Goal: Task Accomplishment & Management: Use online tool/utility

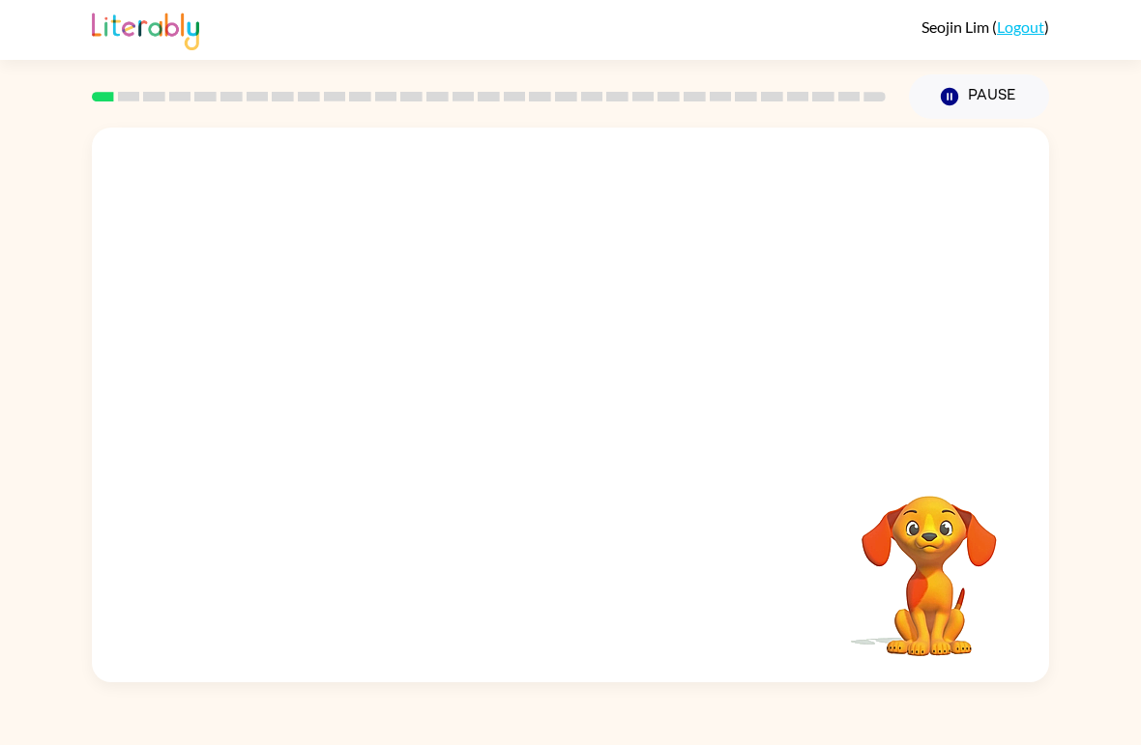
click at [919, 585] on video "Your browser must support playing .mp4 files to use Literably. Please try using…" at bounding box center [928, 562] width 193 height 193
click at [1036, 23] on link "Logout" at bounding box center [1020, 26] width 47 height 18
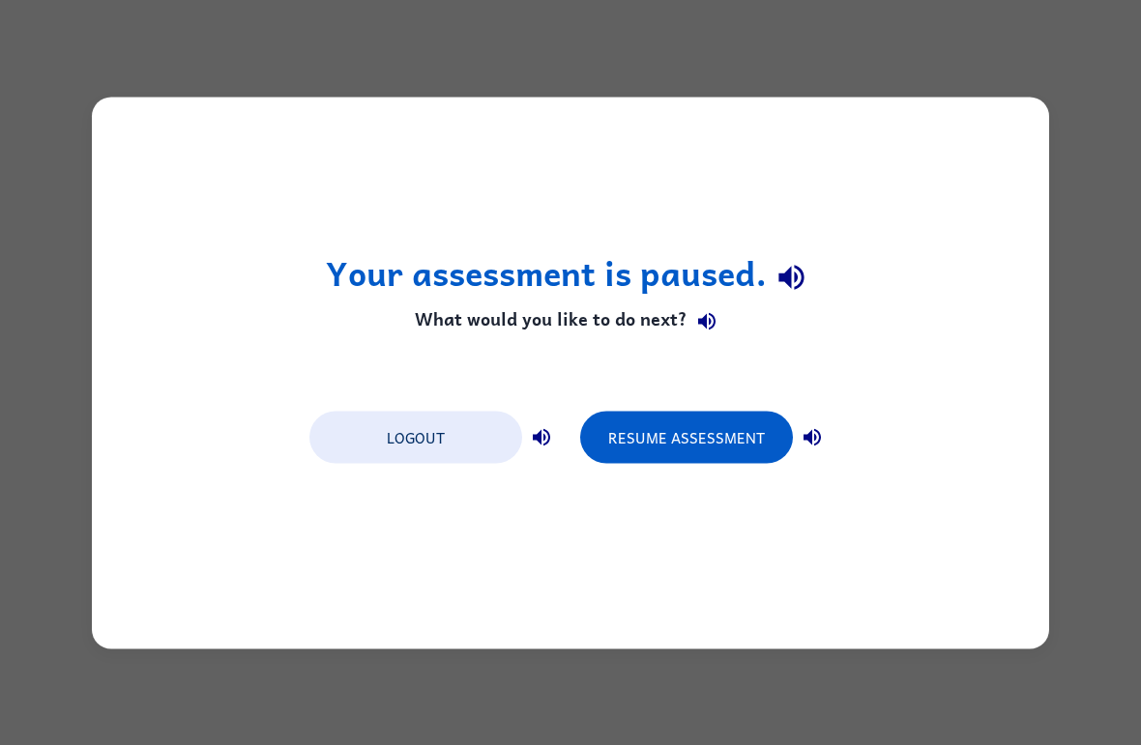
click at [682, 443] on button "Resume Assessment" at bounding box center [686, 437] width 213 height 52
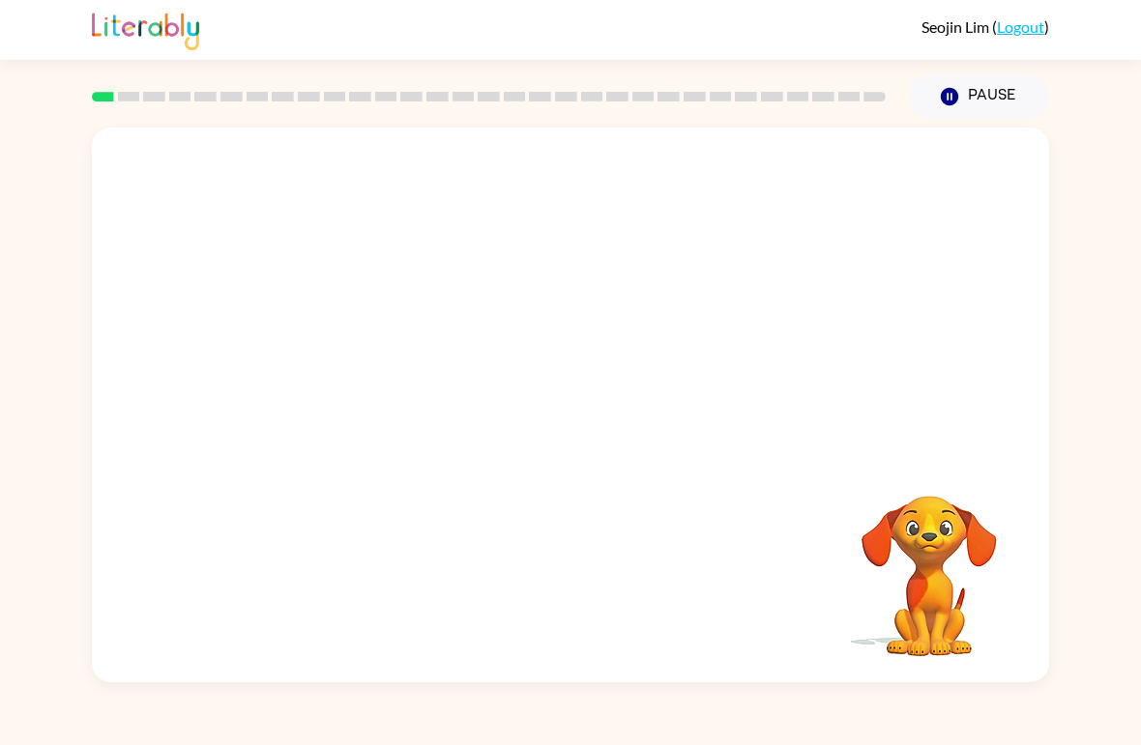
click at [146, 92] on div at bounding box center [488, 97] width 817 height 68
click at [118, 101] on icon at bounding box center [129, 97] width 22 height 10
click at [112, 99] on rect at bounding box center [103, 97] width 22 height 10
click at [355, 361] on video "Your browser must support playing .mp4 files to use Literably. Please try using…" at bounding box center [570, 292] width 957 height 328
click at [361, 362] on video "Your browser must support playing .mp4 files to use Literably. Please try using…" at bounding box center [570, 292] width 957 height 328
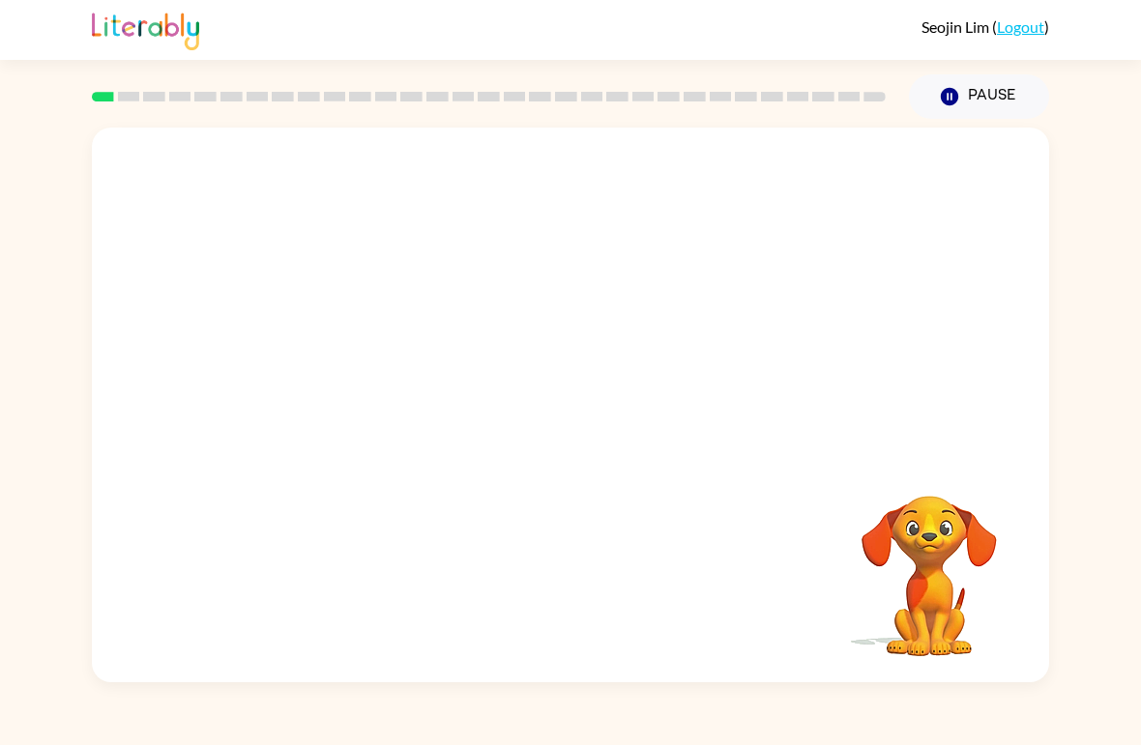
click at [357, 365] on video "Your browser must support playing .mp4 files to use Literably. Please try using…" at bounding box center [570, 292] width 957 height 328
click at [336, 364] on video "Your browser must support playing .mp4 files to use Literably. Please try using…" at bounding box center [570, 292] width 957 height 328
click at [559, 408] on icon "button" at bounding box center [571, 415] width 34 height 34
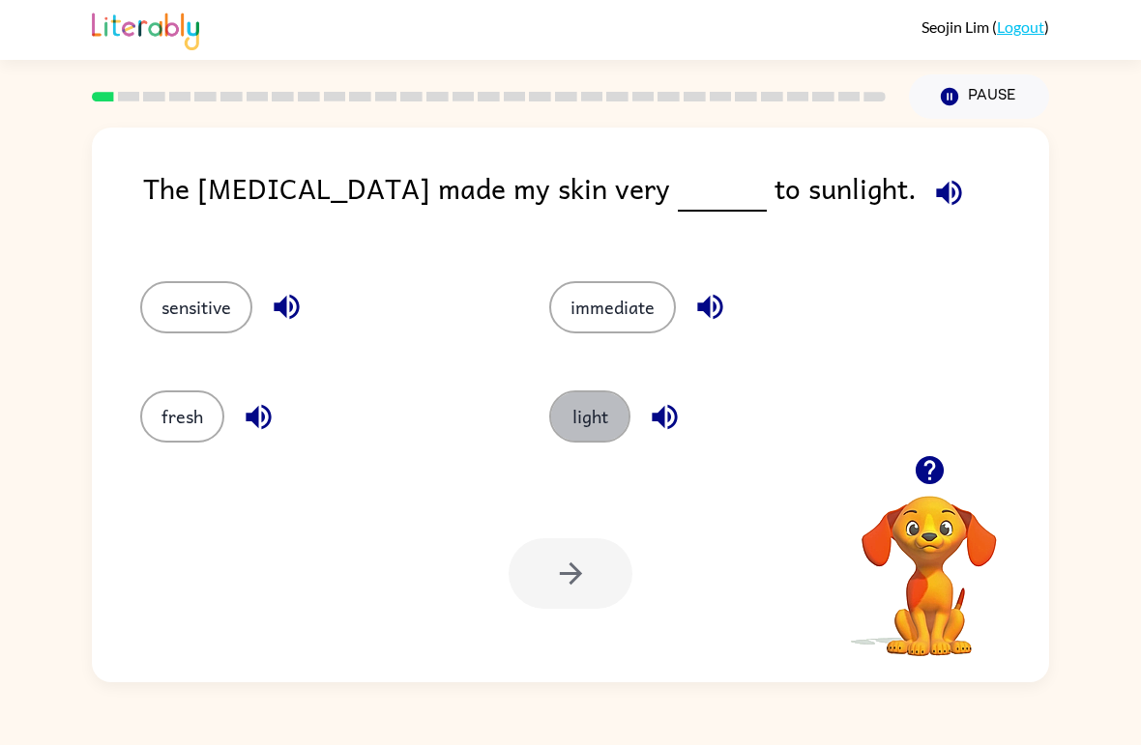
click at [602, 414] on button "light" at bounding box center [589, 417] width 81 height 52
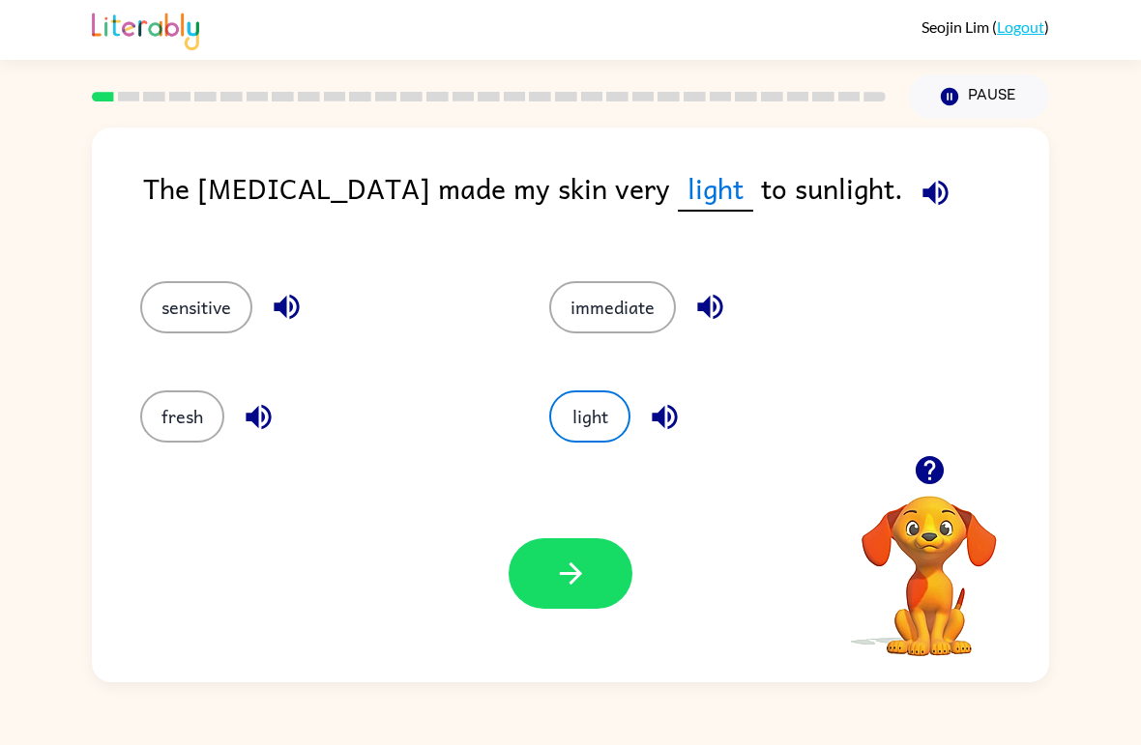
click at [601, 581] on button "button" at bounding box center [570, 573] width 124 height 71
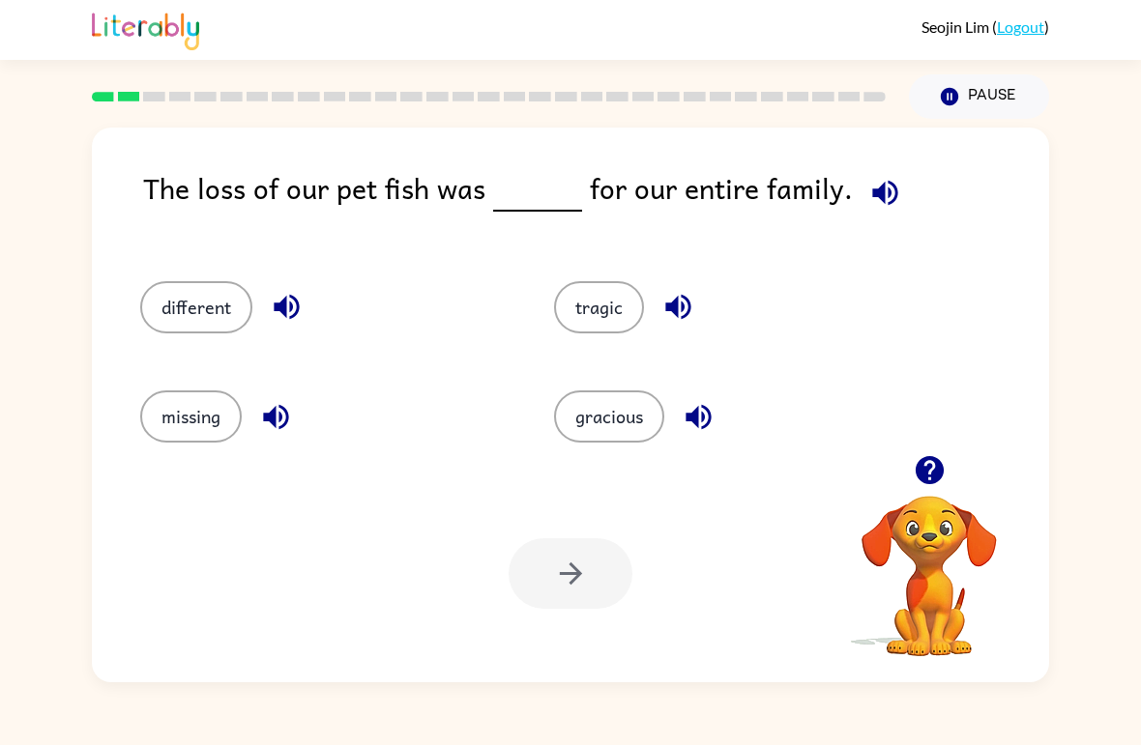
click at [205, 332] on button "different" at bounding box center [196, 307] width 112 height 52
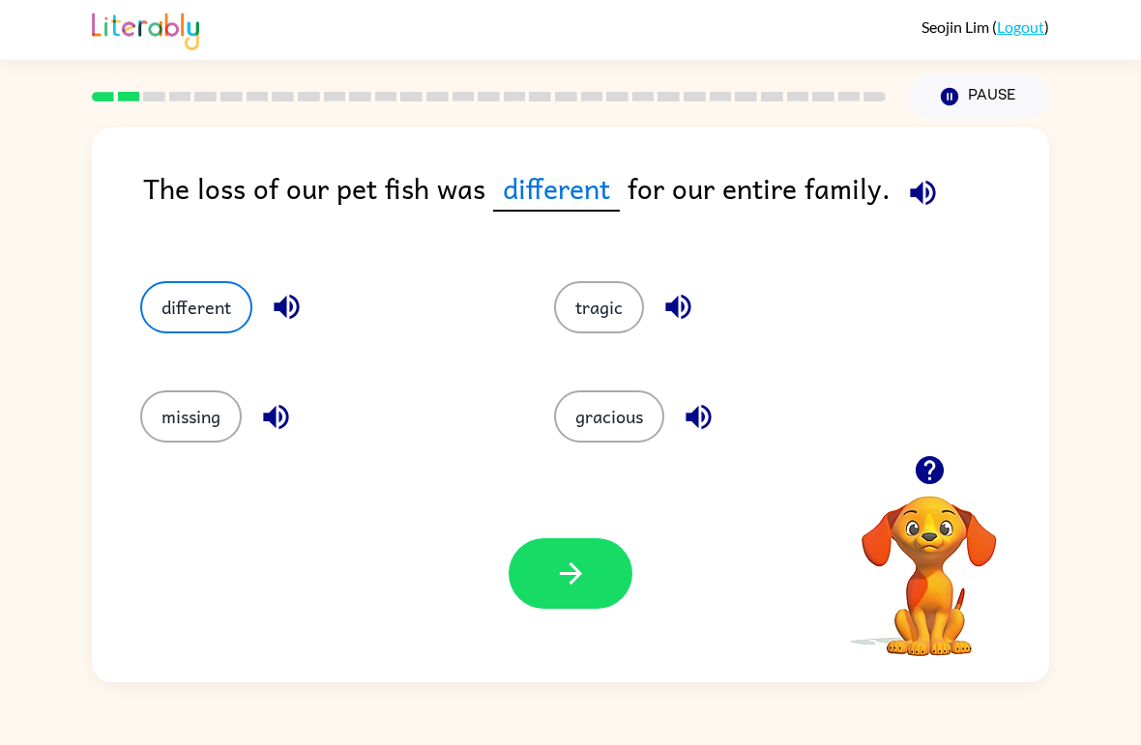
click at [597, 581] on button "button" at bounding box center [570, 573] width 124 height 71
click at [597, 581] on div at bounding box center [570, 573] width 124 height 71
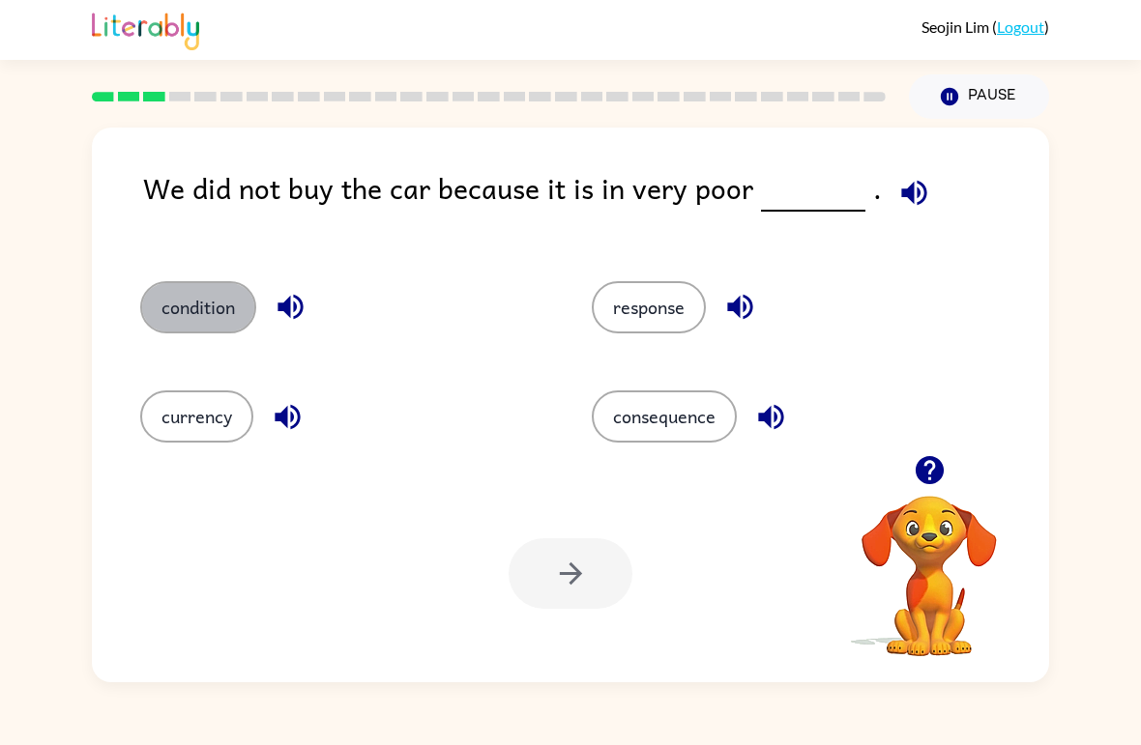
click at [183, 298] on button "condition" at bounding box center [198, 307] width 116 height 52
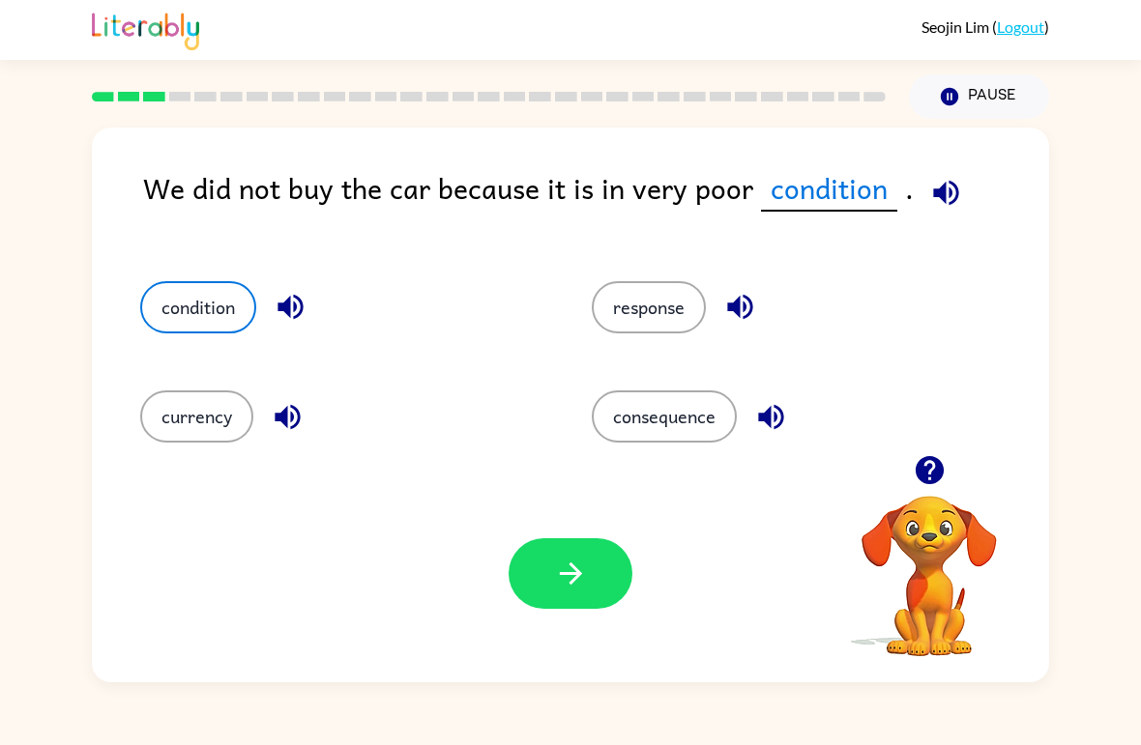
click at [576, 559] on icon "button" at bounding box center [571, 574] width 34 height 34
click at [564, 589] on div at bounding box center [570, 573] width 124 height 71
click at [587, 615] on div "Your browser must support playing .mp4 files to use Literably. Please try using…" at bounding box center [570, 573] width 957 height 217
click at [595, 569] on div at bounding box center [570, 573] width 124 height 71
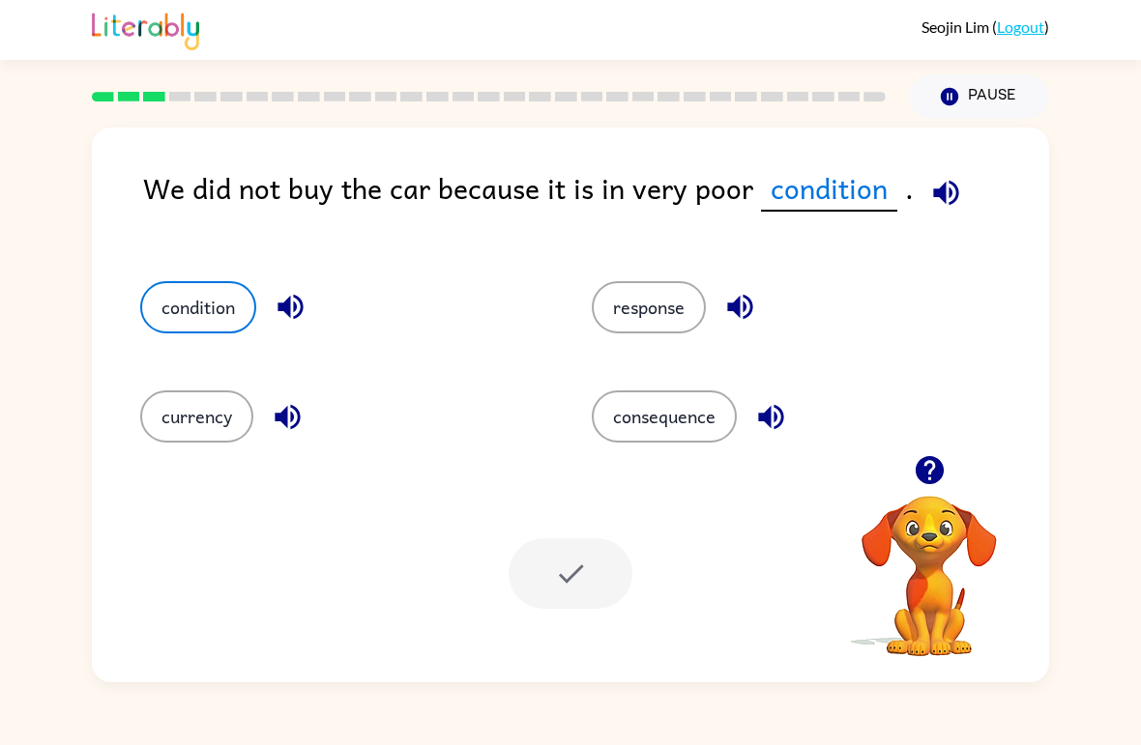
click at [613, 568] on div at bounding box center [570, 573] width 124 height 71
click at [167, 329] on button "condition" at bounding box center [198, 307] width 116 height 52
click at [166, 421] on button "currency" at bounding box center [196, 417] width 113 height 52
click at [713, 443] on button "consequence" at bounding box center [664, 417] width 145 height 52
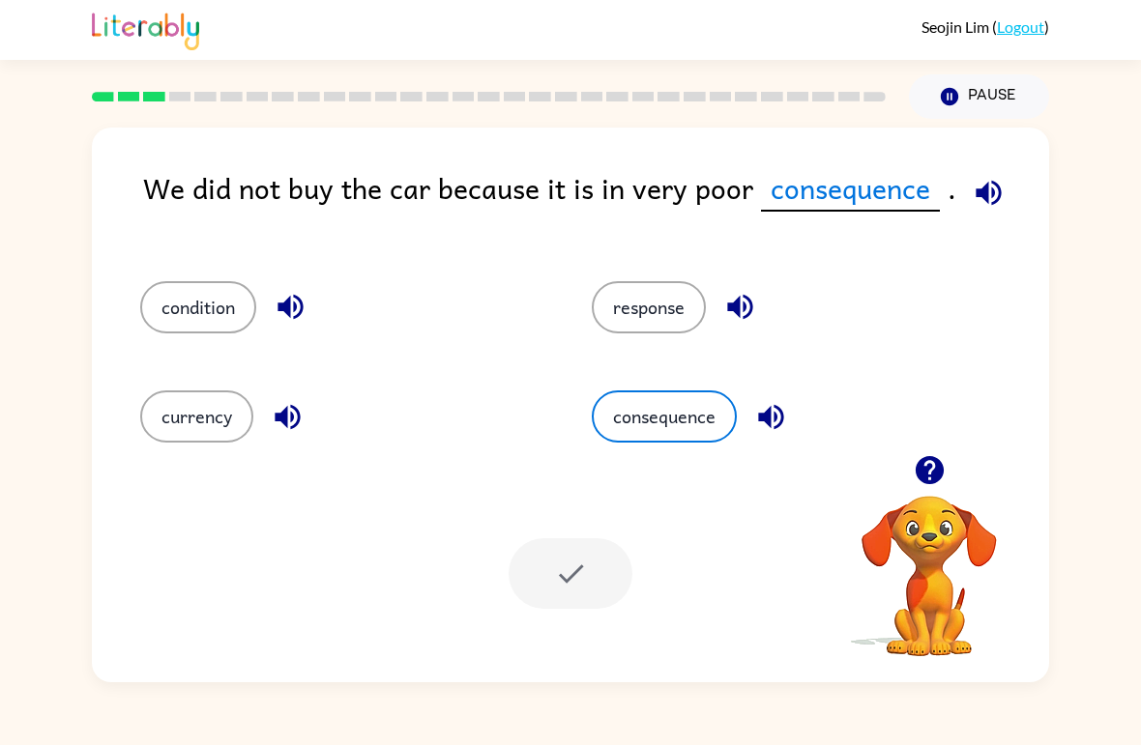
click at [653, 299] on button "response" at bounding box center [649, 307] width 114 height 52
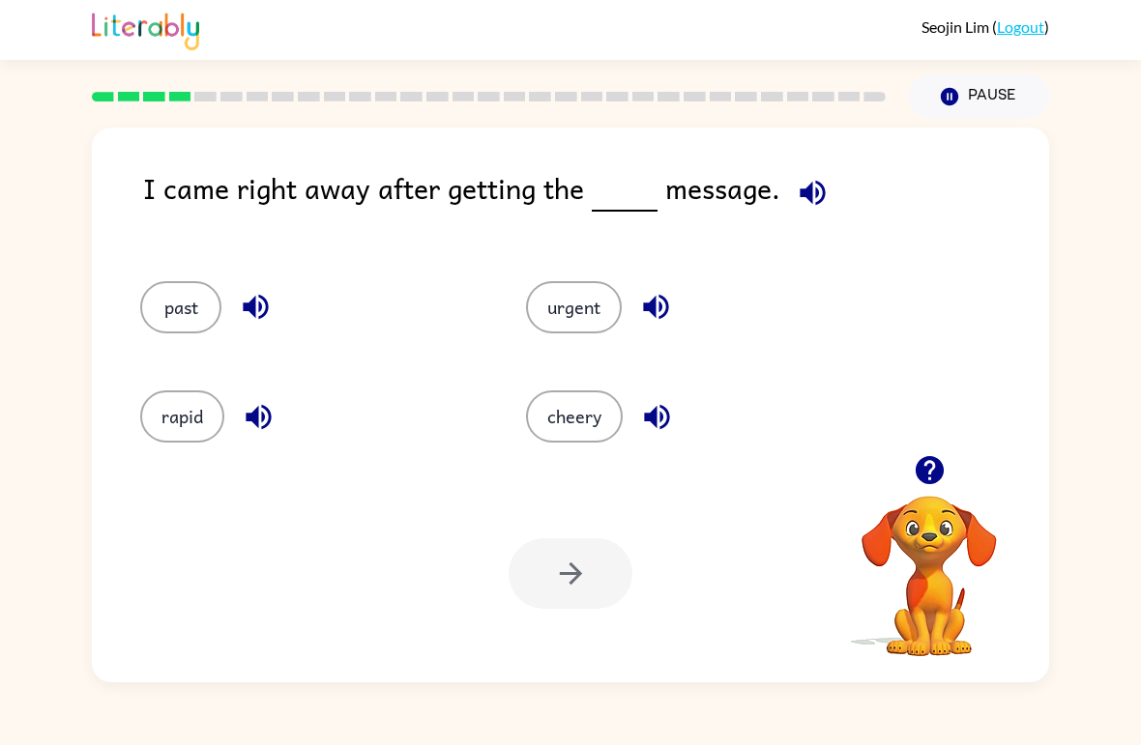
click at [940, 459] on icon "button" at bounding box center [930, 470] width 34 height 34
click at [597, 296] on button "urgent" at bounding box center [574, 307] width 96 height 52
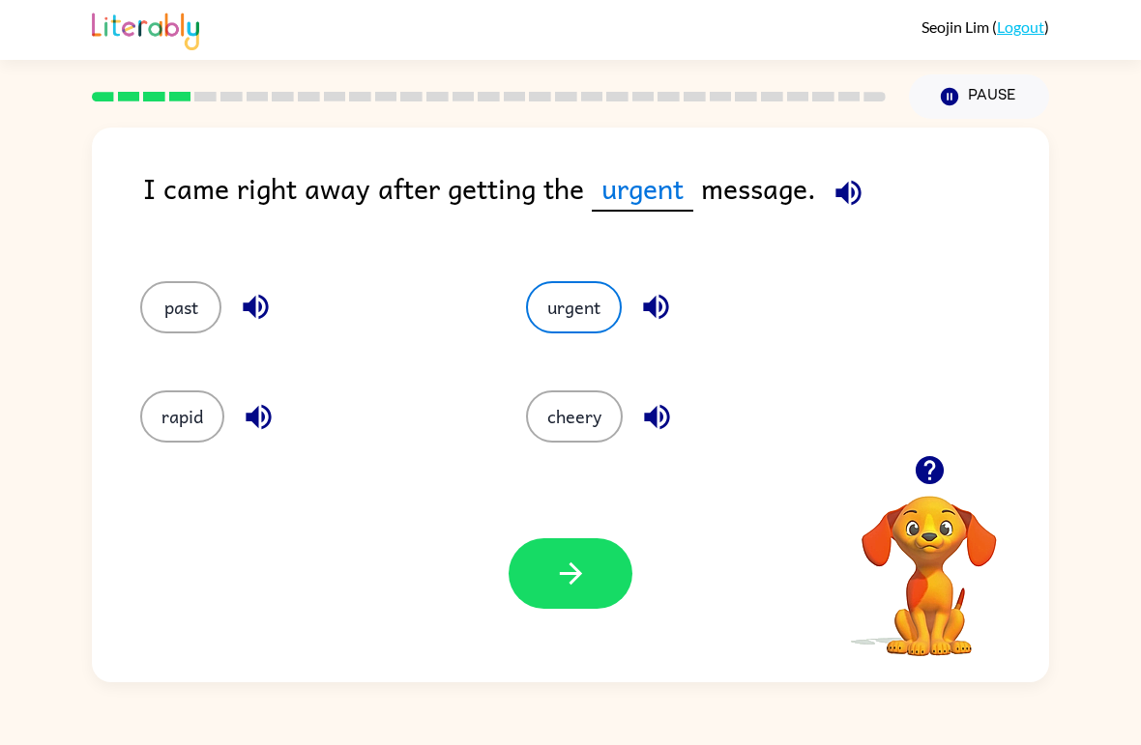
click at [601, 396] on button "cheery" at bounding box center [574, 417] width 97 height 52
click at [190, 409] on button "rapid" at bounding box center [182, 417] width 84 height 52
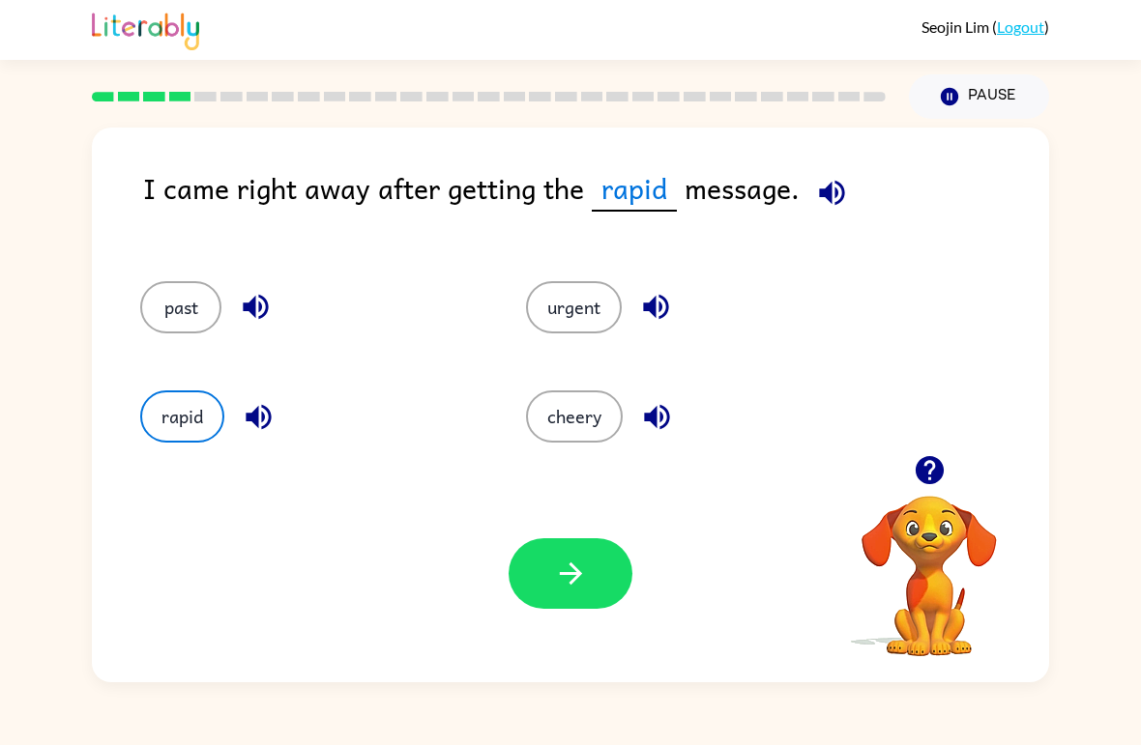
click at [185, 294] on button "past" at bounding box center [180, 307] width 81 height 52
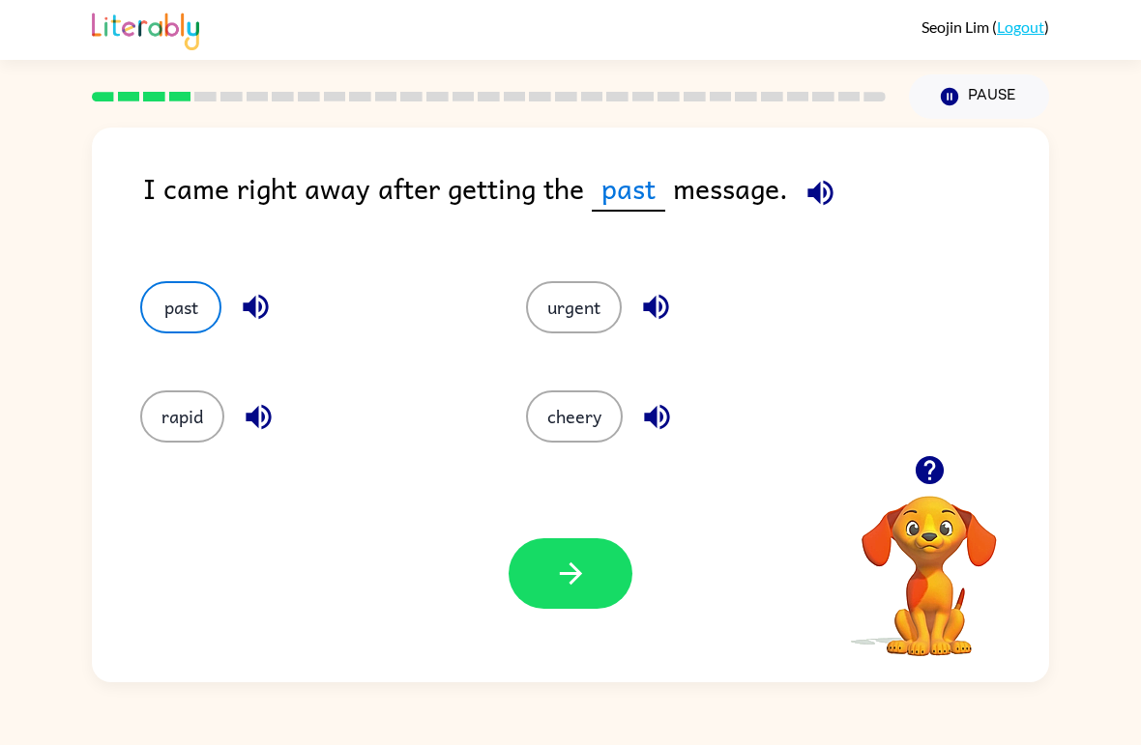
click at [610, 556] on button "button" at bounding box center [570, 573] width 124 height 71
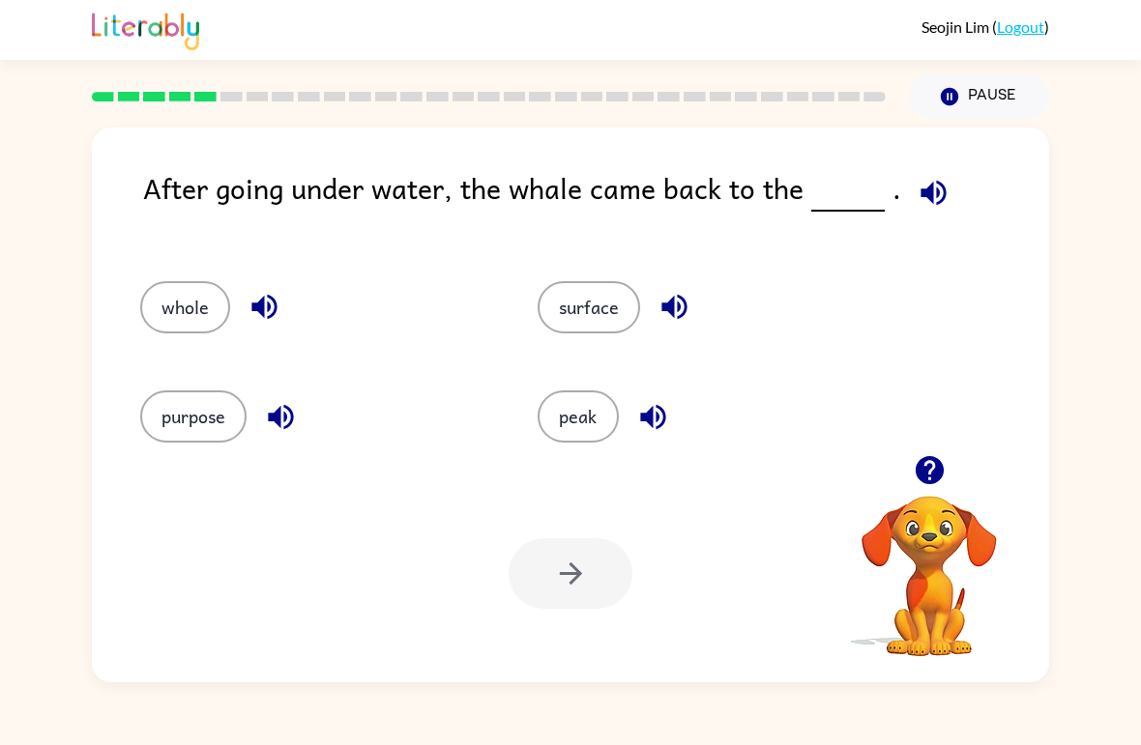
click at [586, 304] on button "surface" at bounding box center [588, 307] width 102 height 52
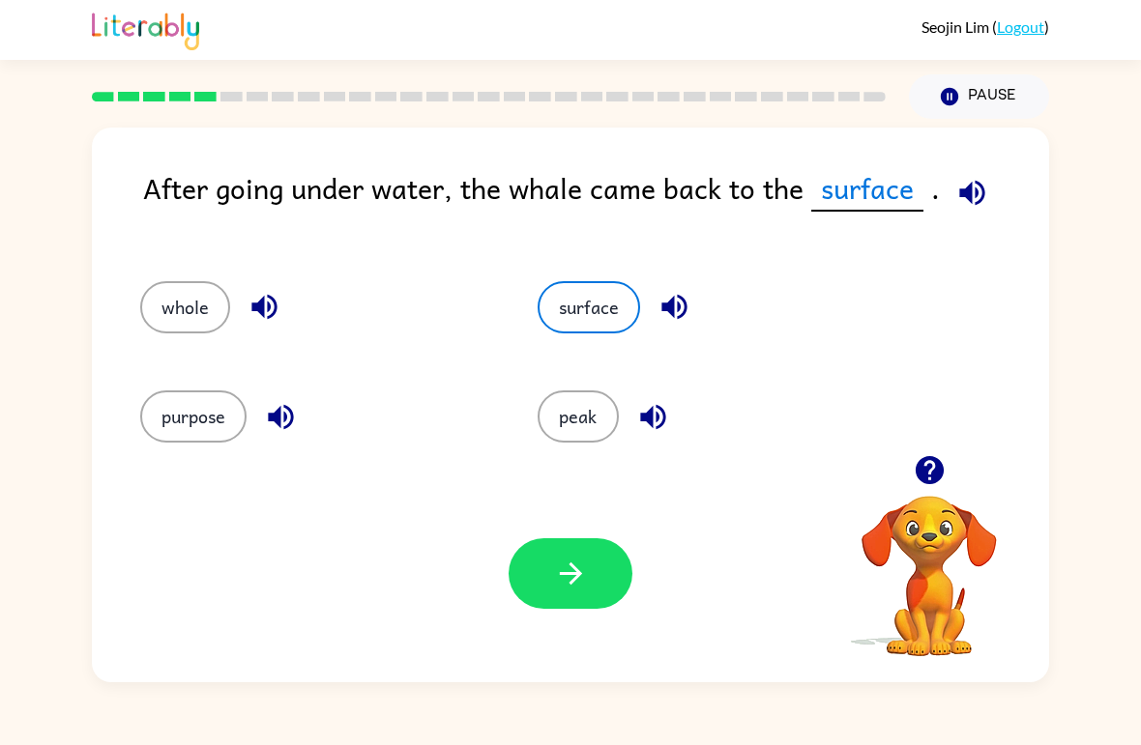
click at [601, 582] on button "button" at bounding box center [570, 573] width 124 height 71
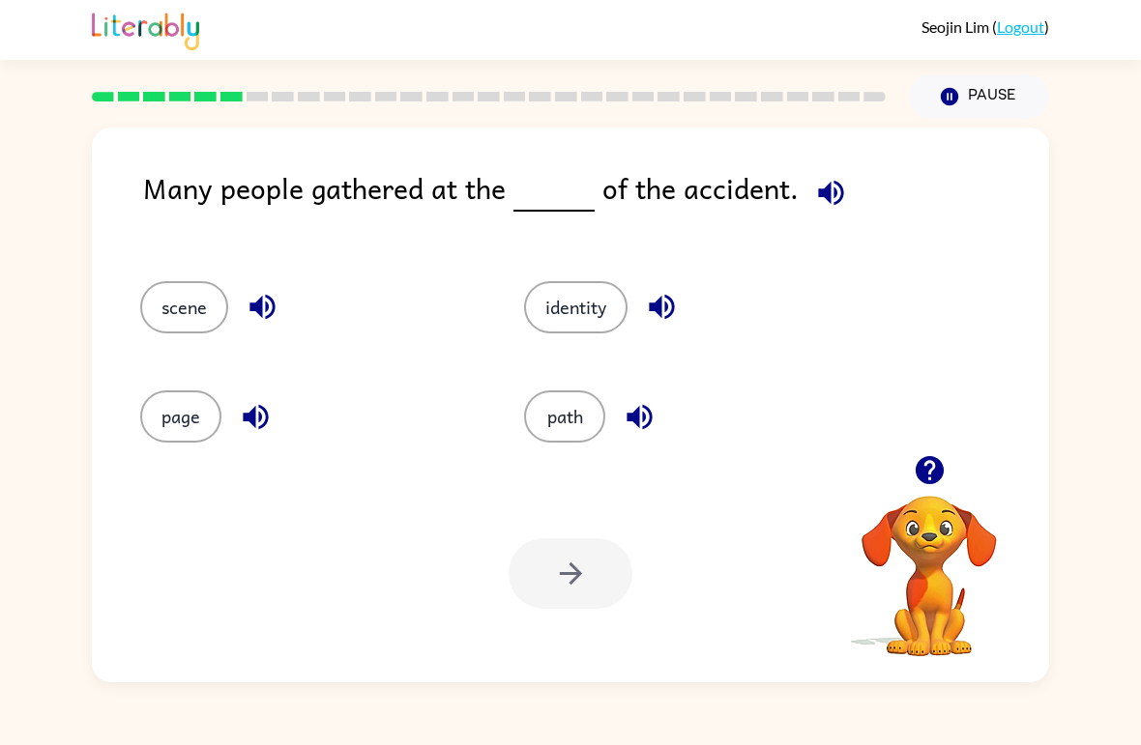
click at [570, 411] on button "path" at bounding box center [564, 417] width 81 height 52
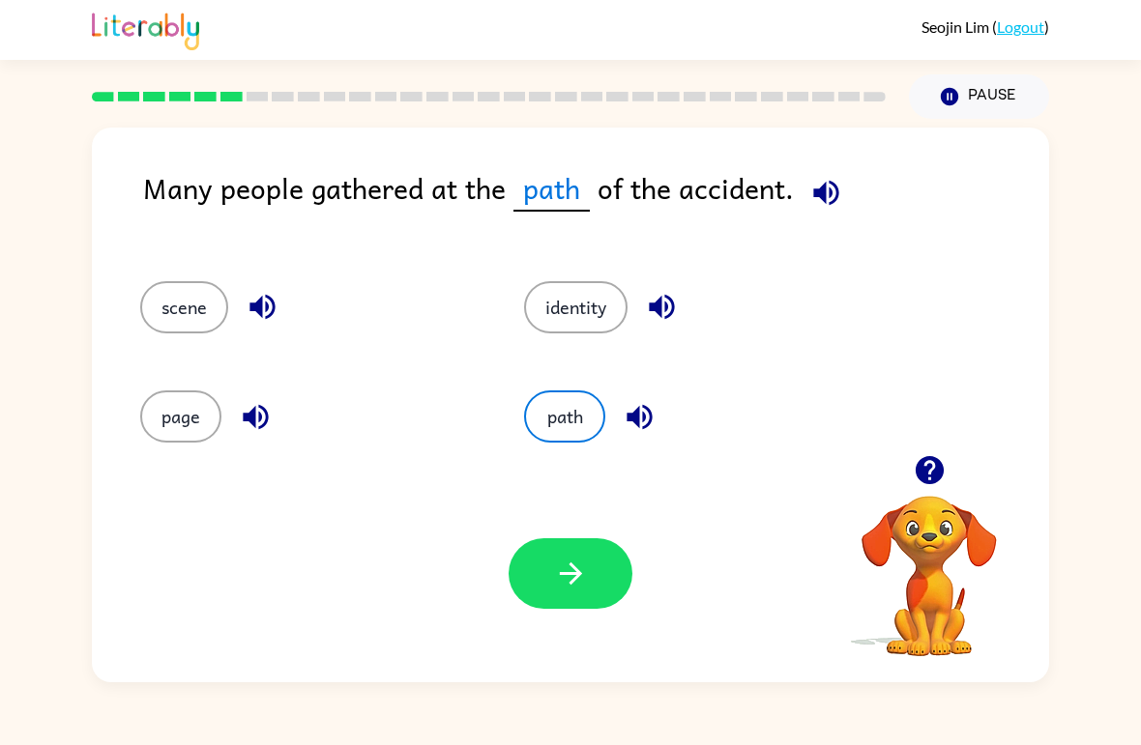
click at [602, 283] on button "identity" at bounding box center [575, 307] width 103 height 52
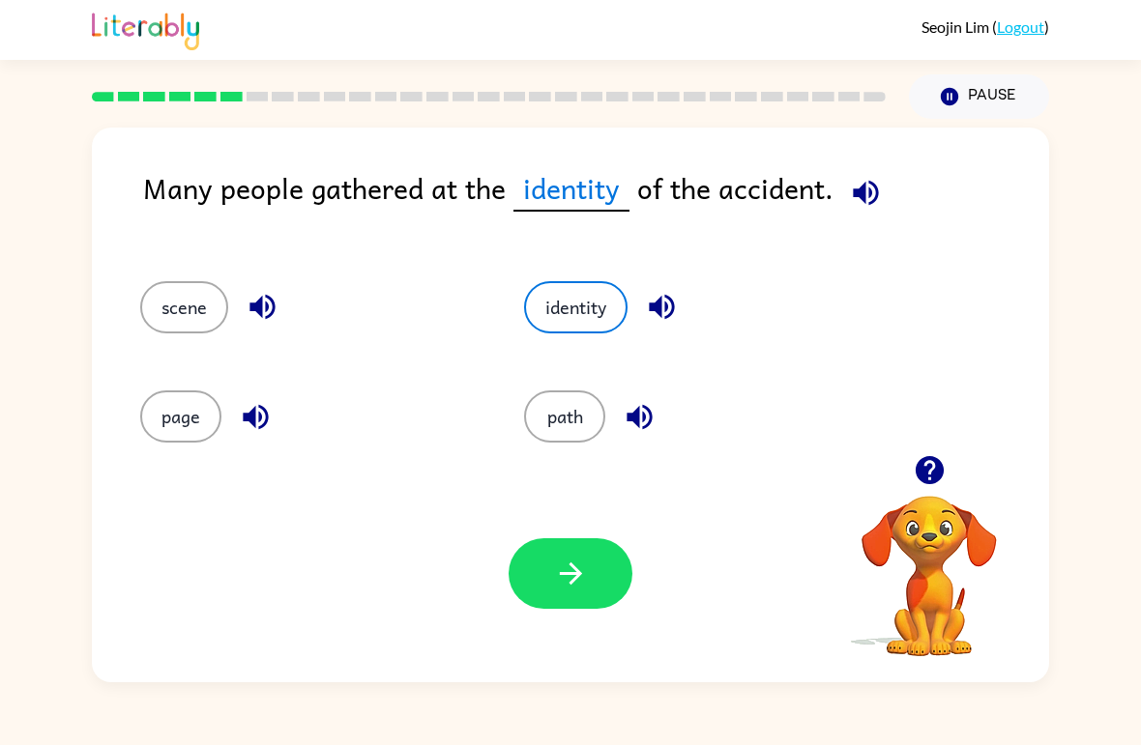
click at [218, 316] on button "scene" at bounding box center [184, 307] width 88 height 52
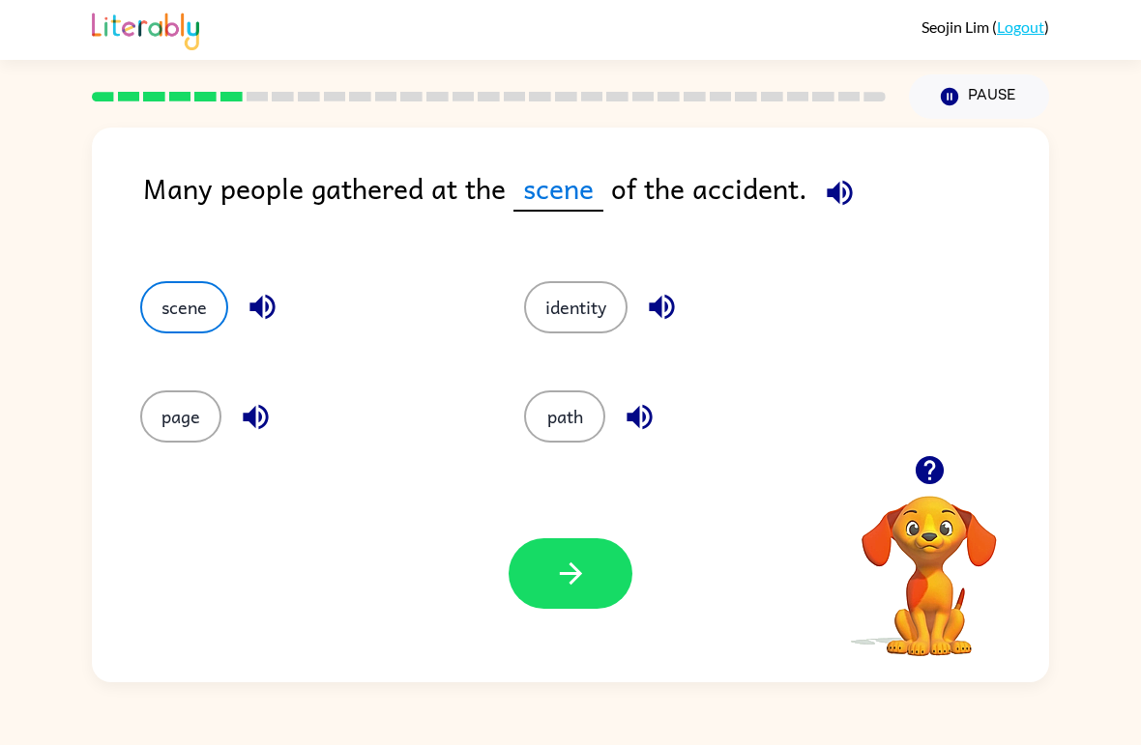
click at [178, 434] on button "page" at bounding box center [180, 417] width 81 height 52
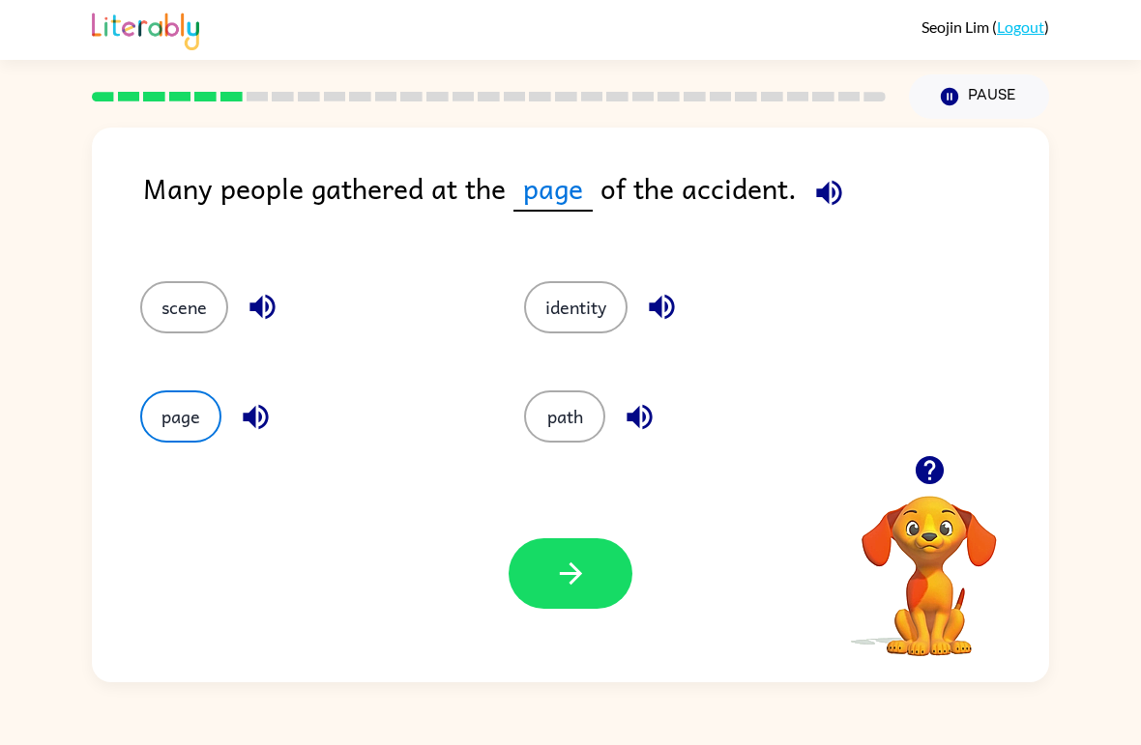
click at [562, 420] on button "path" at bounding box center [564, 417] width 81 height 52
click at [567, 565] on icon "button" at bounding box center [571, 574] width 34 height 34
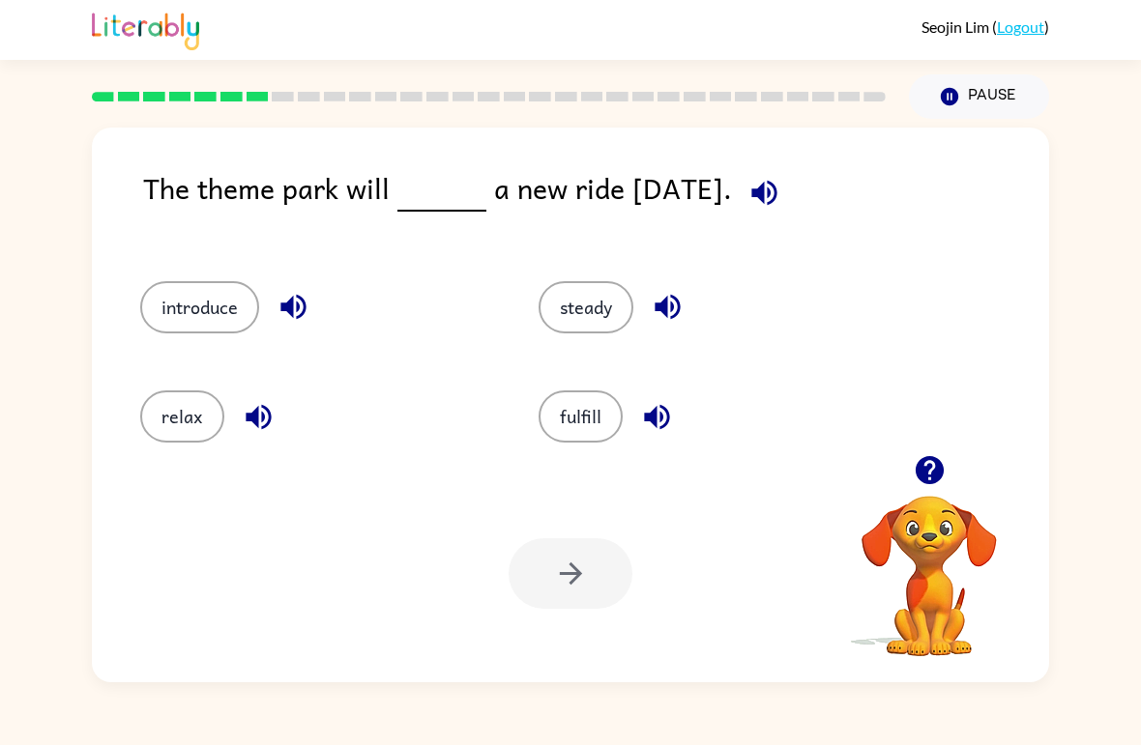
click at [154, 350] on div "introduce" at bounding box center [302, 299] width 398 height 109
click at [205, 322] on button "introduce" at bounding box center [199, 307] width 119 height 52
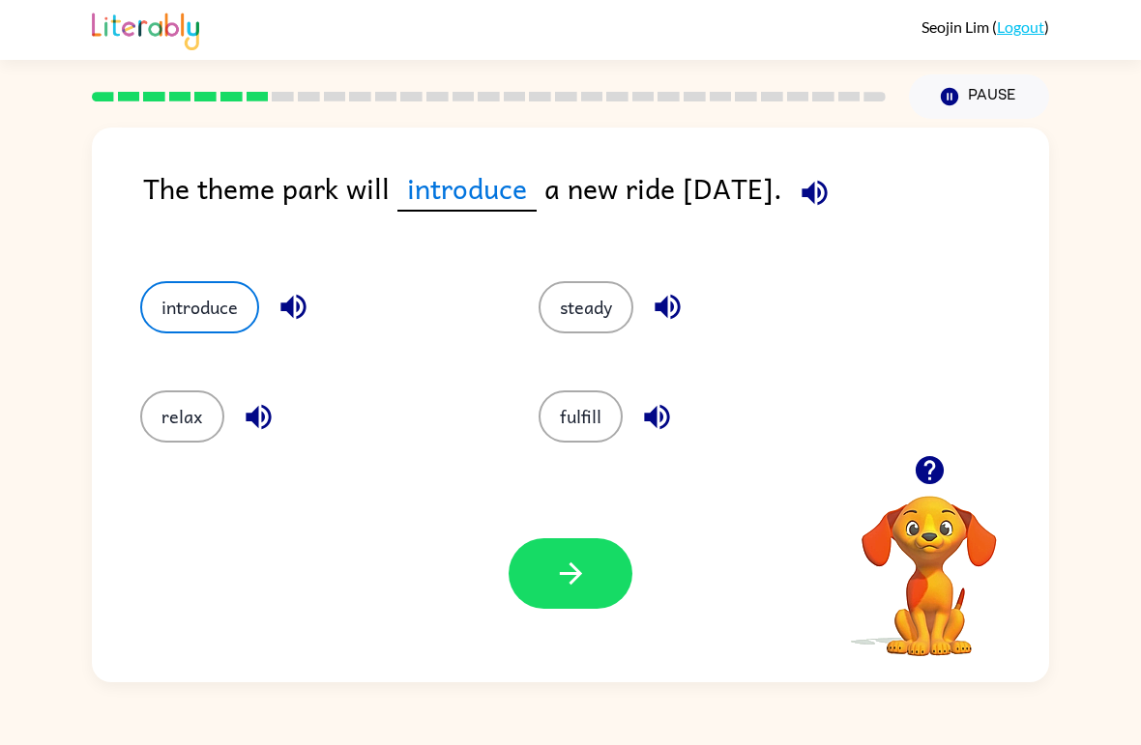
click at [594, 297] on button "steady" at bounding box center [585, 307] width 95 height 52
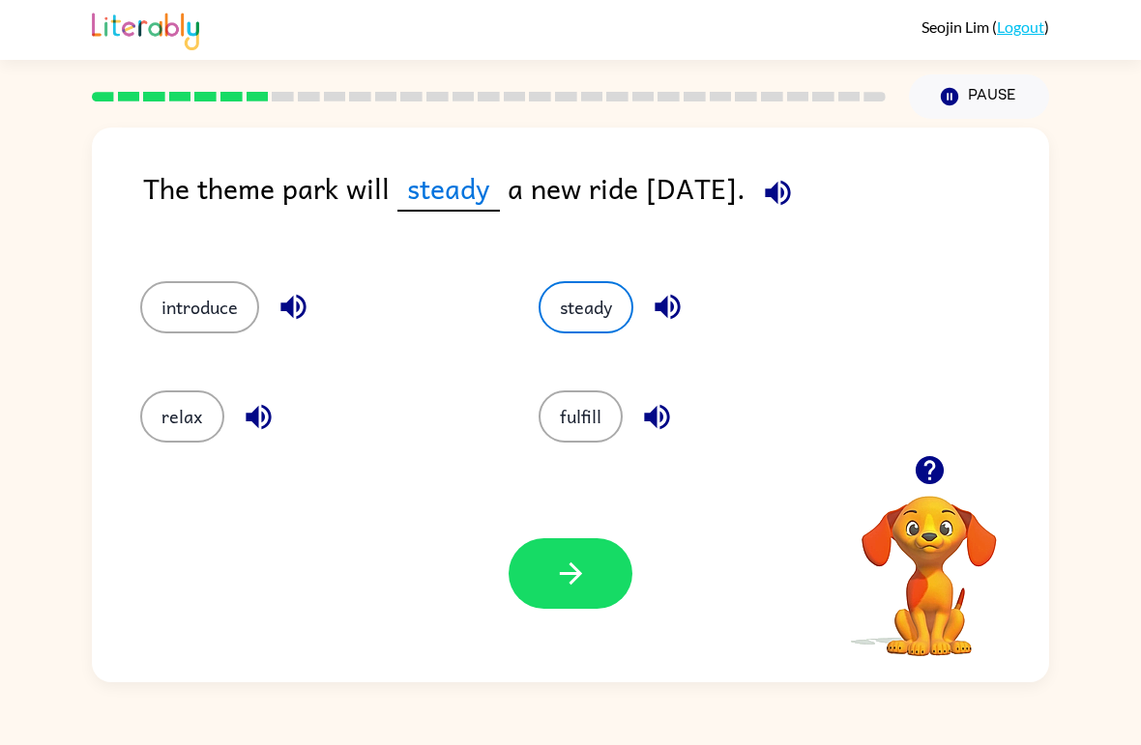
click at [563, 420] on button "fulfill" at bounding box center [580, 417] width 84 height 52
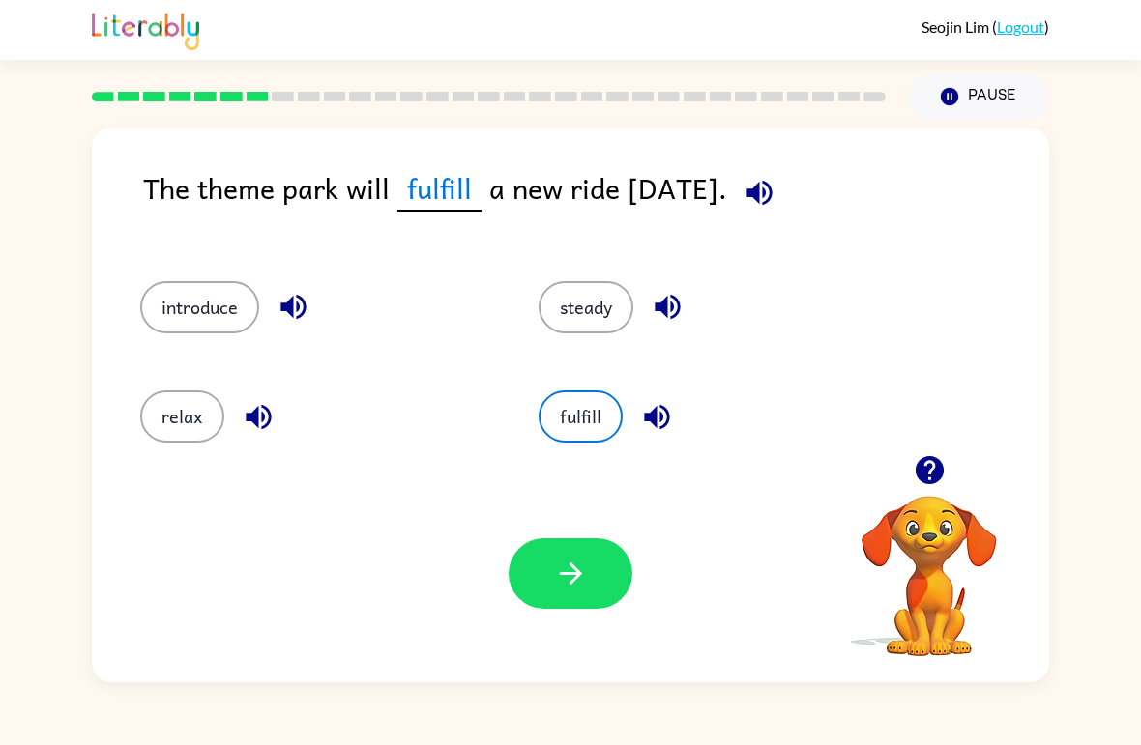
click at [170, 458] on div "relax" at bounding box center [302, 408] width 398 height 109
click at [204, 424] on button "relax" at bounding box center [182, 417] width 84 height 52
click at [246, 317] on button "introduce" at bounding box center [199, 307] width 119 height 52
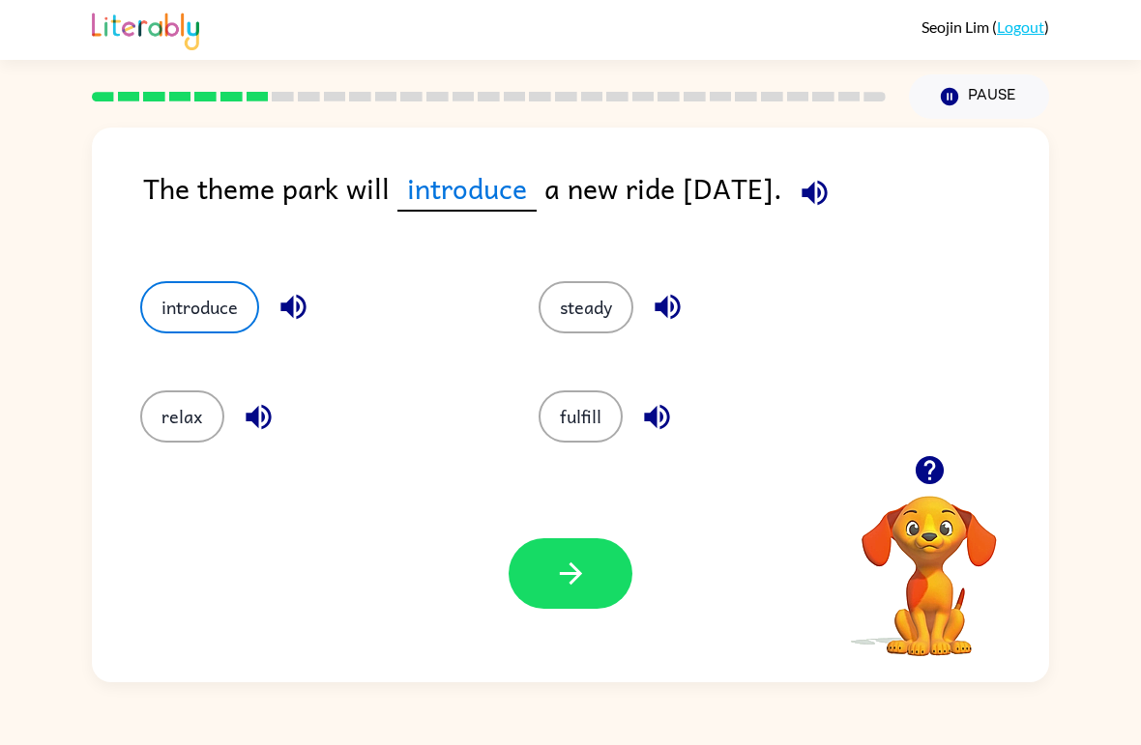
click at [601, 560] on button "button" at bounding box center [570, 573] width 124 height 71
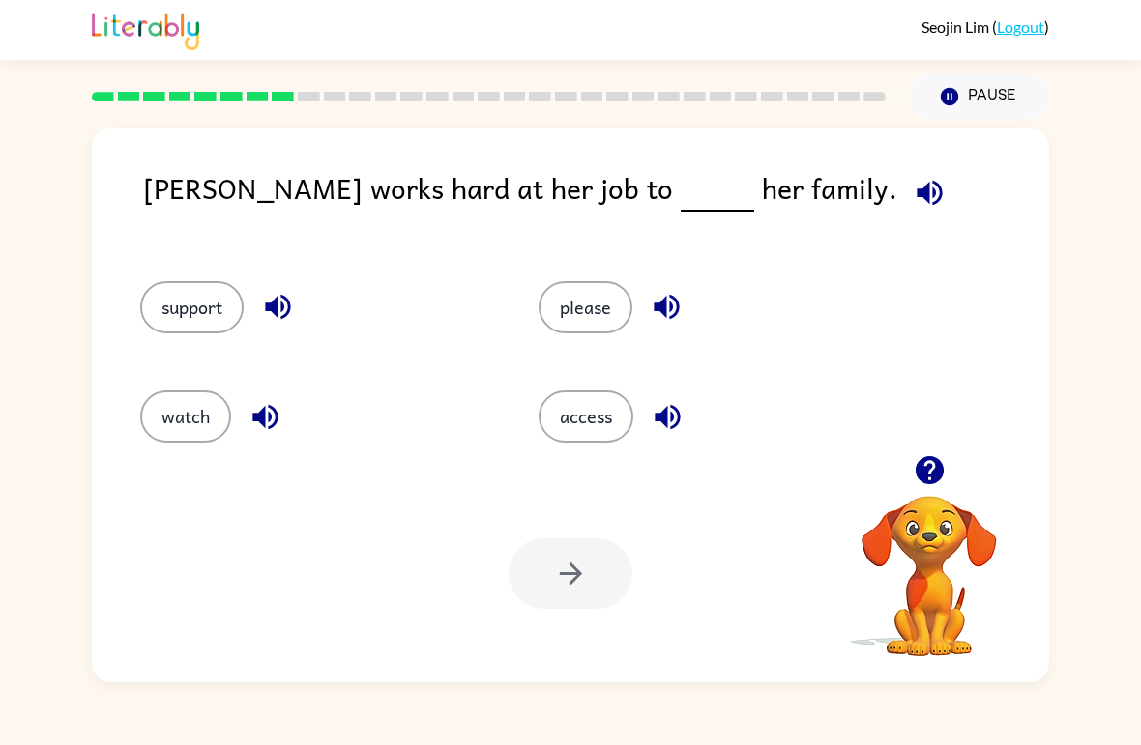
click at [188, 296] on button "support" at bounding box center [191, 307] width 103 height 52
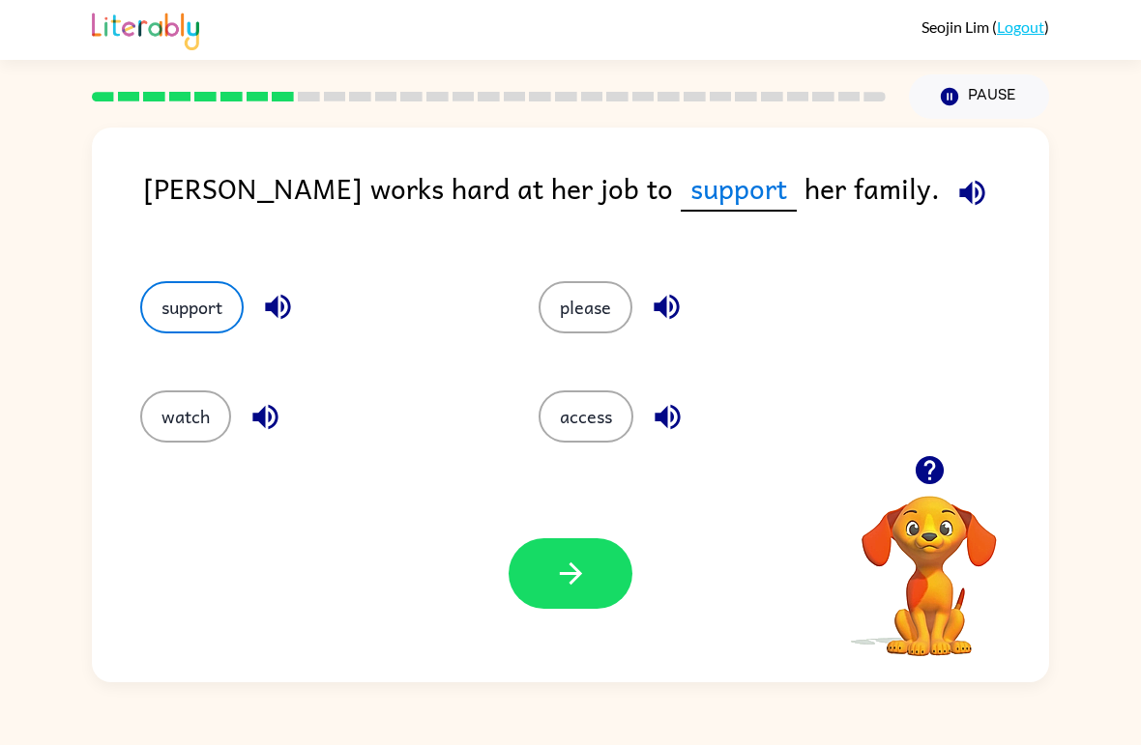
click at [285, 298] on icon "button" at bounding box center [277, 307] width 25 height 25
click at [658, 300] on icon "button" at bounding box center [667, 307] width 34 height 34
click at [671, 413] on icon "button" at bounding box center [668, 417] width 34 height 34
click at [586, 550] on button "button" at bounding box center [570, 573] width 124 height 71
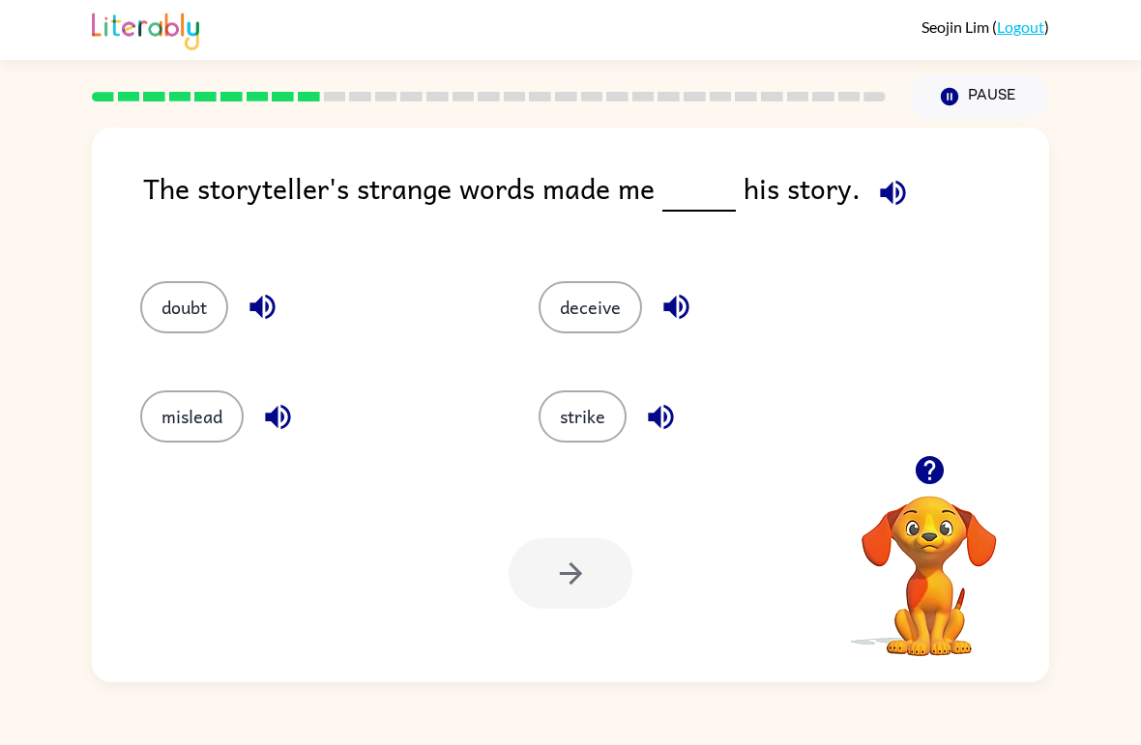
click at [595, 307] on button "deceive" at bounding box center [589, 307] width 103 height 52
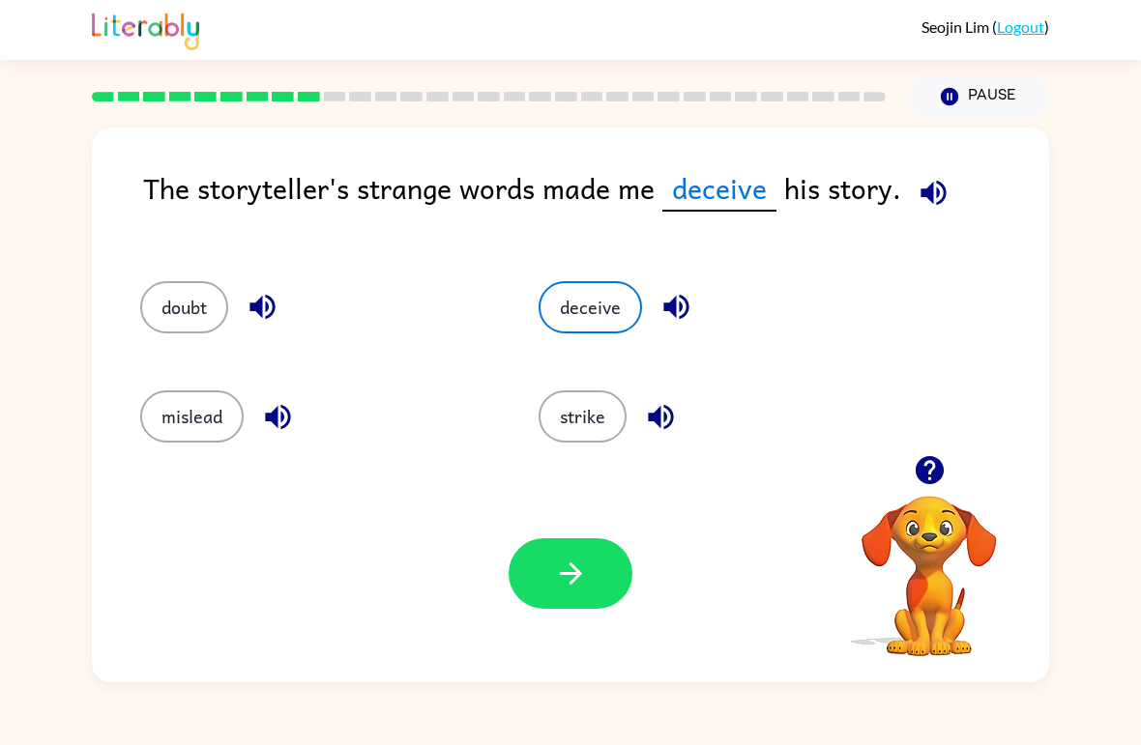
click at [510, 611] on div "Your browser must support playing .mp4 files to use Literably. Please try using…" at bounding box center [570, 573] width 957 height 217
click at [548, 573] on button "button" at bounding box center [570, 573] width 124 height 71
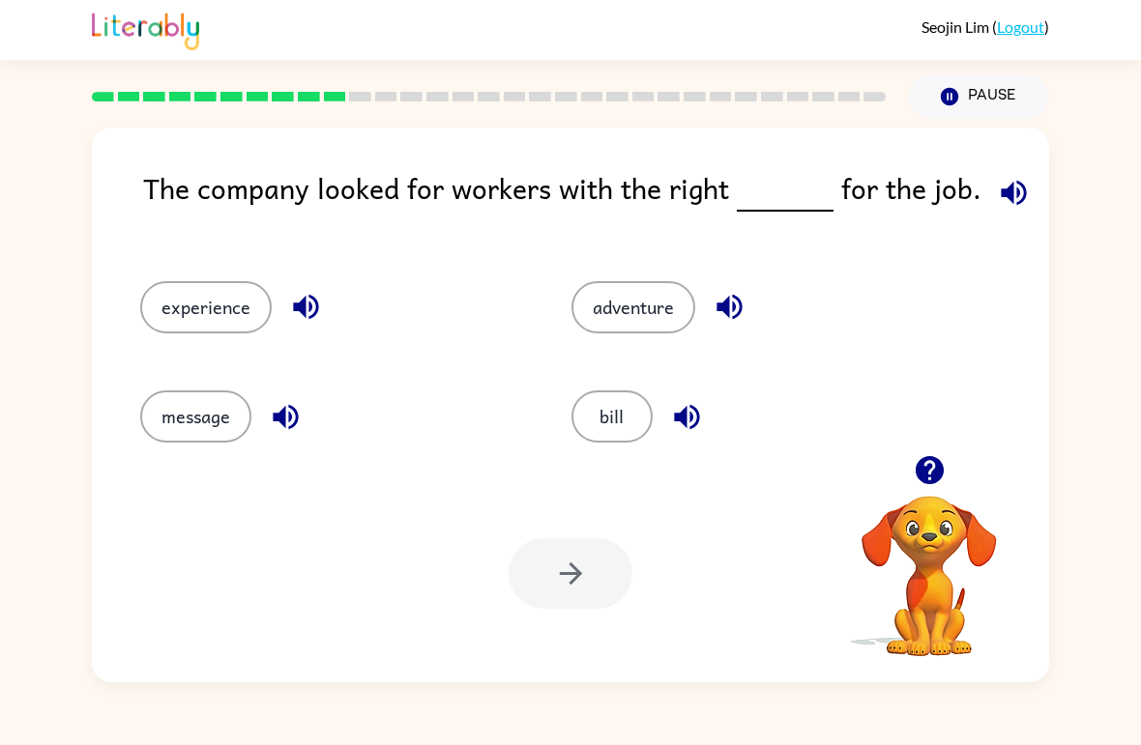
click at [638, 333] on button "adventure" at bounding box center [633, 307] width 124 height 52
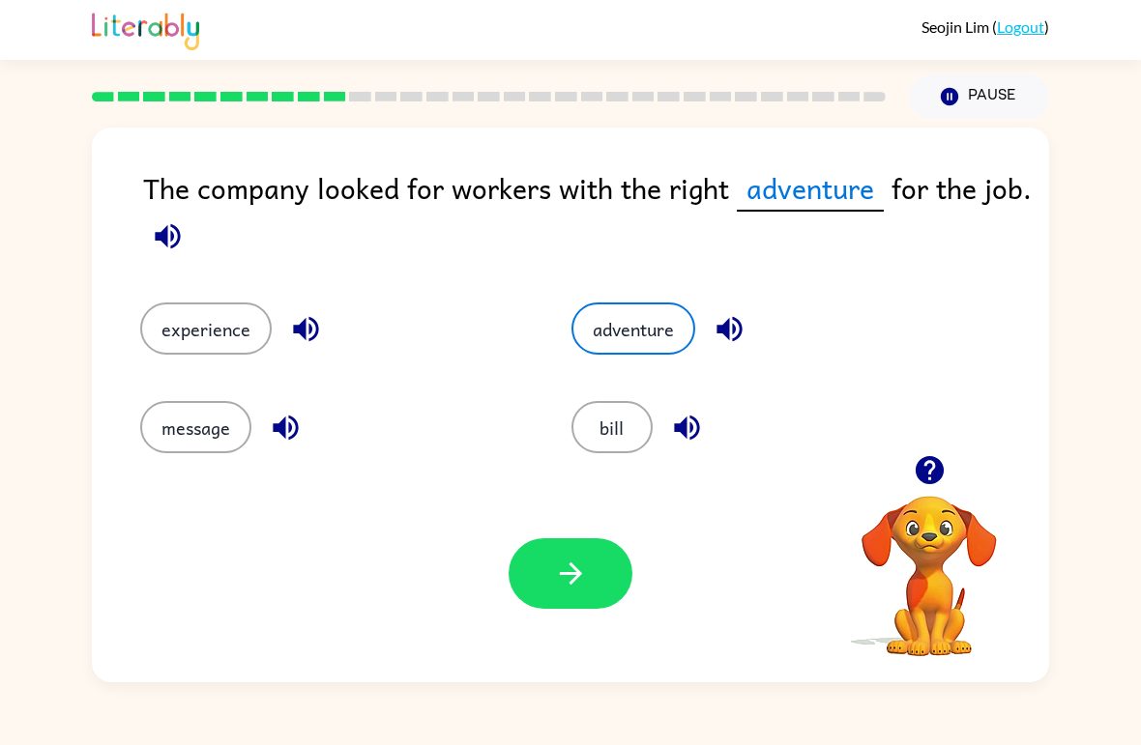
click at [590, 545] on button "button" at bounding box center [570, 573] width 124 height 71
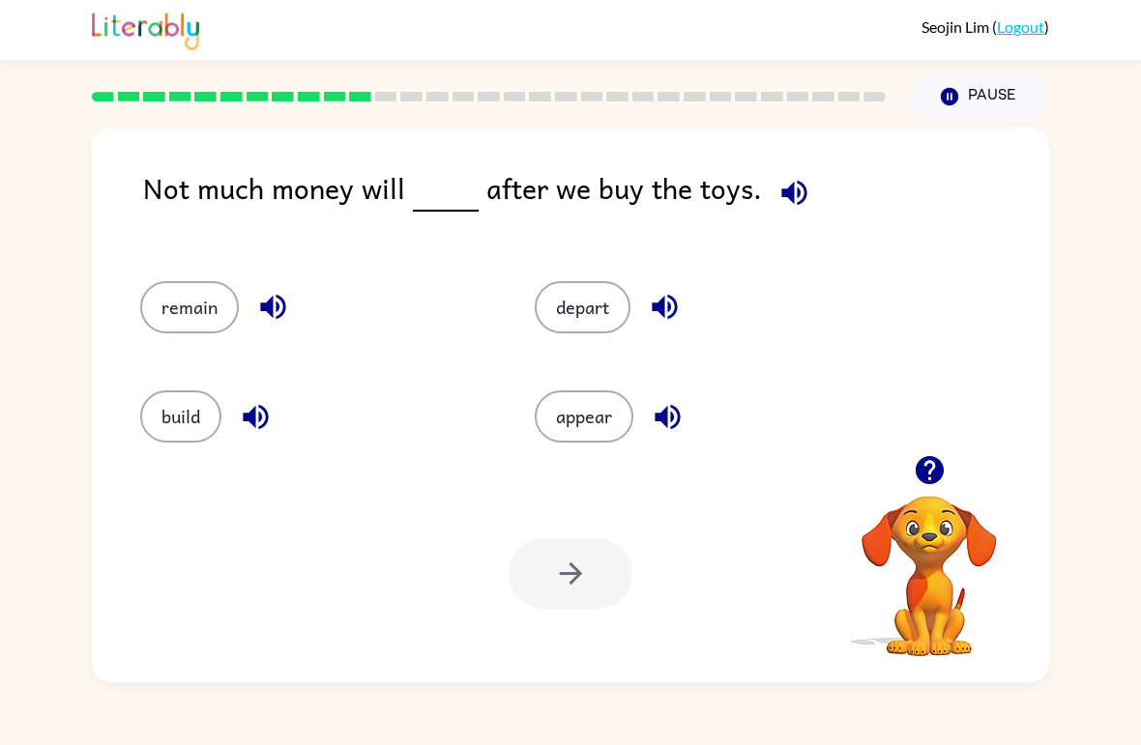
click at [624, 436] on button "appear" at bounding box center [584, 417] width 99 height 52
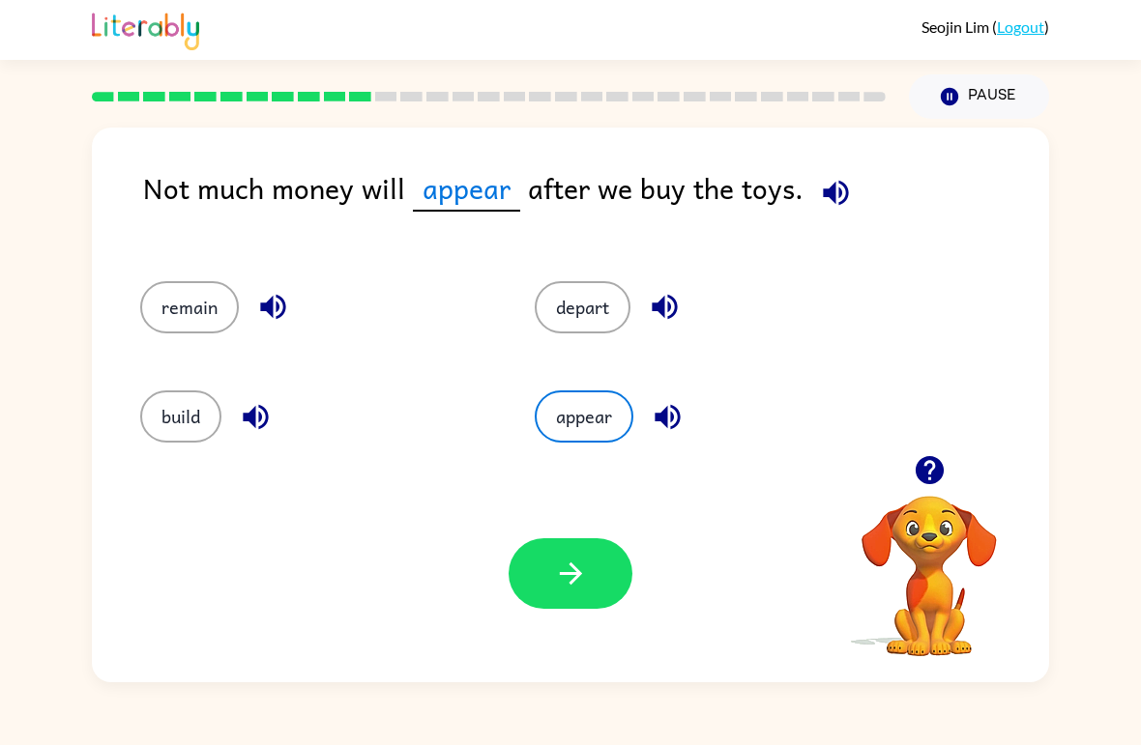
click at [603, 312] on button "depart" at bounding box center [583, 307] width 96 height 52
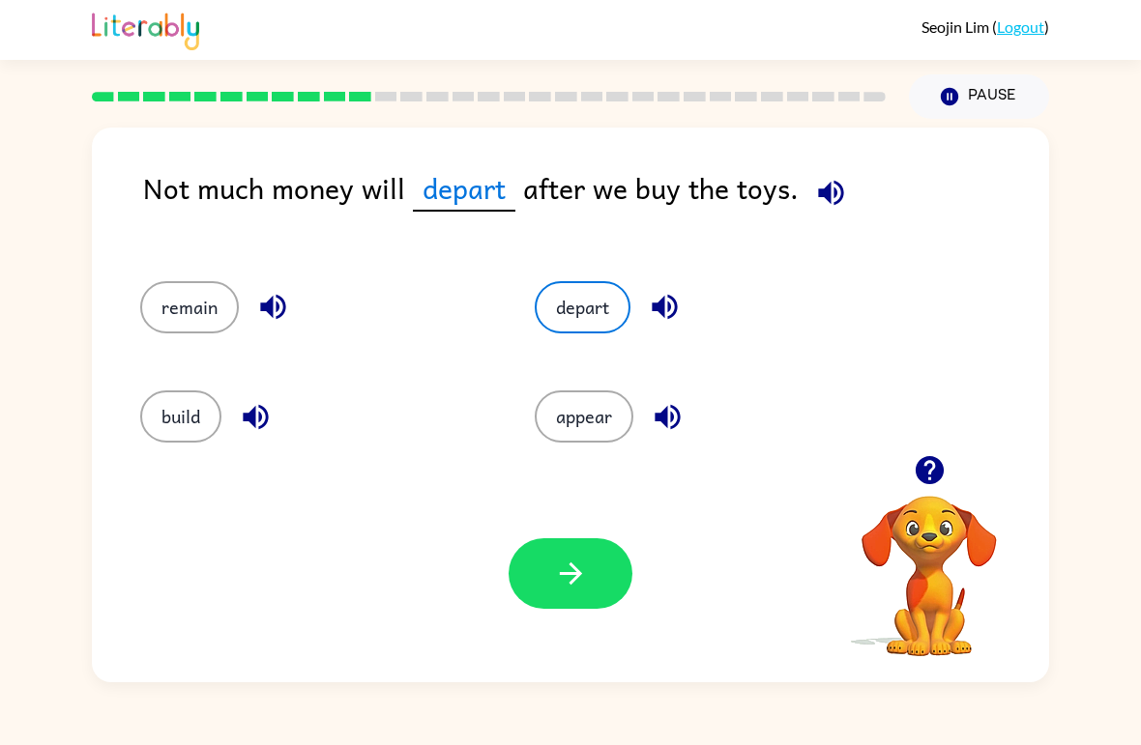
click at [612, 427] on button "appear" at bounding box center [584, 417] width 99 height 52
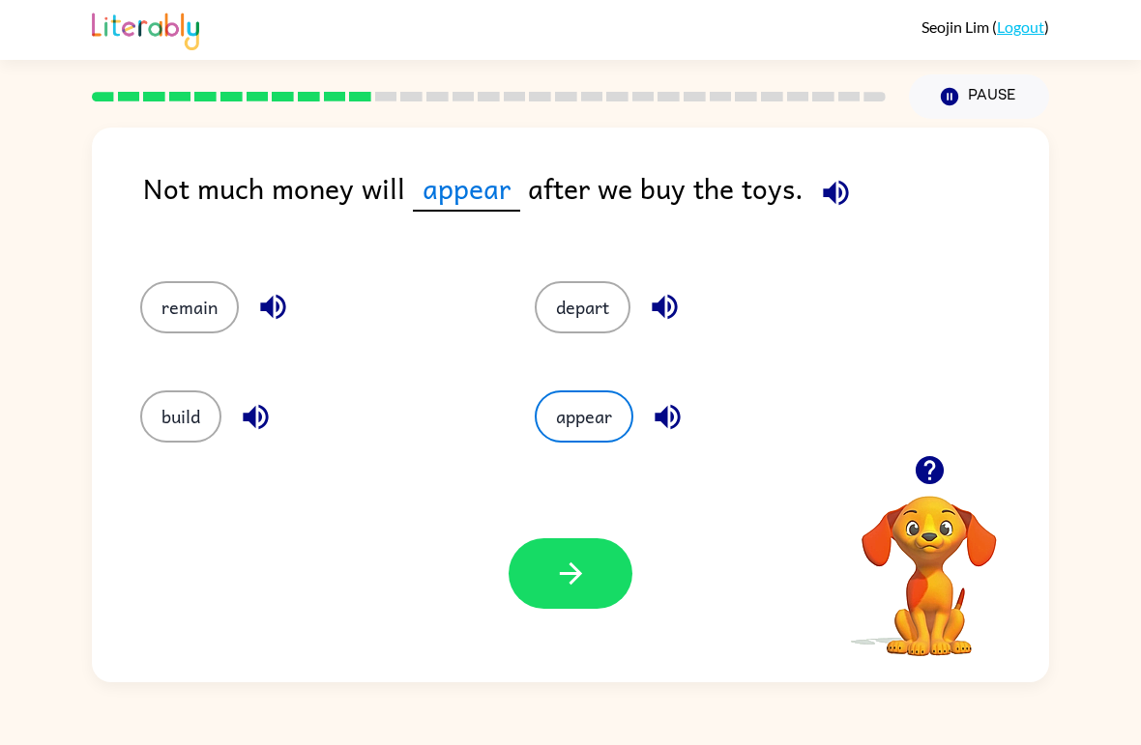
click at [565, 606] on button "button" at bounding box center [570, 573] width 124 height 71
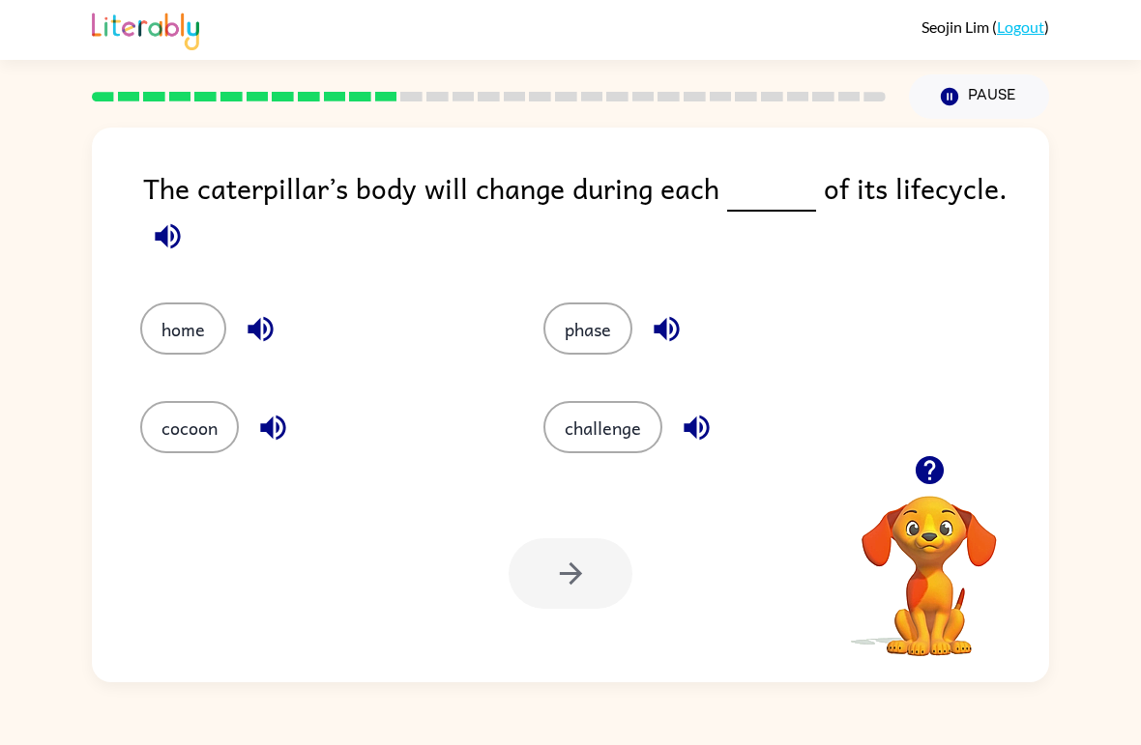
click at [612, 317] on button "phase" at bounding box center [587, 329] width 89 height 52
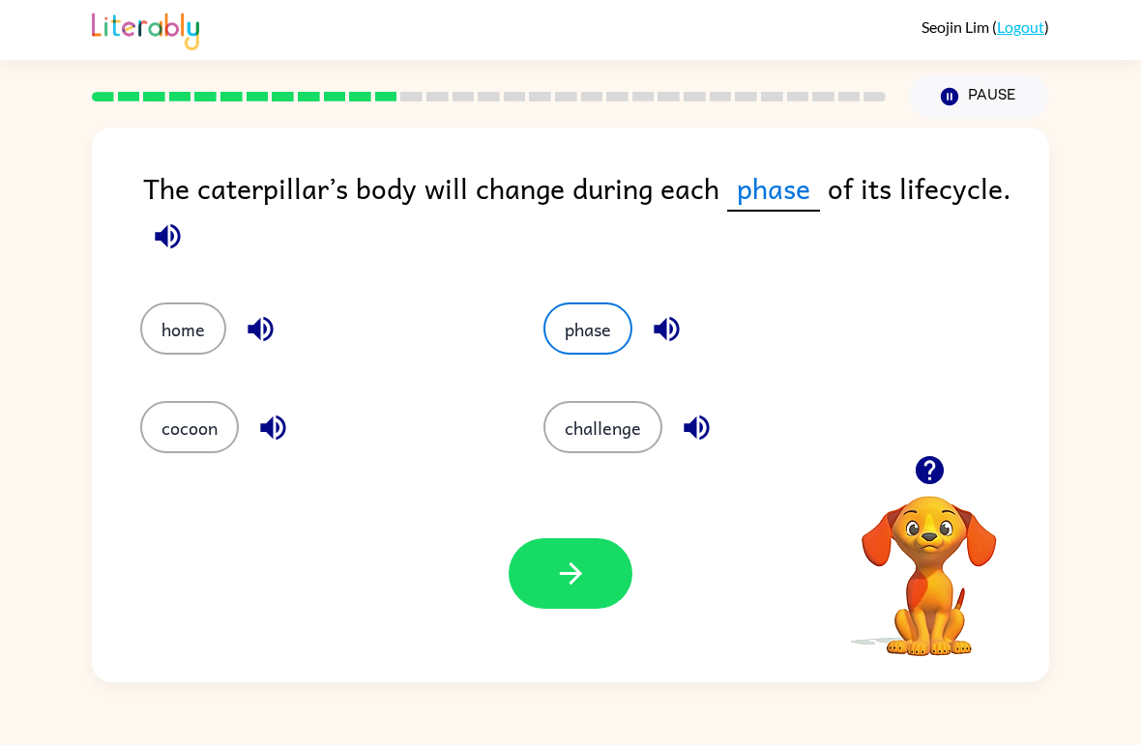
click at [547, 526] on div "Your browser must support playing .mp4 files to use Literably. Please try using…" at bounding box center [570, 573] width 957 height 217
click at [214, 443] on button "cocoon" at bounding box center [189, 427] width 99 height 52
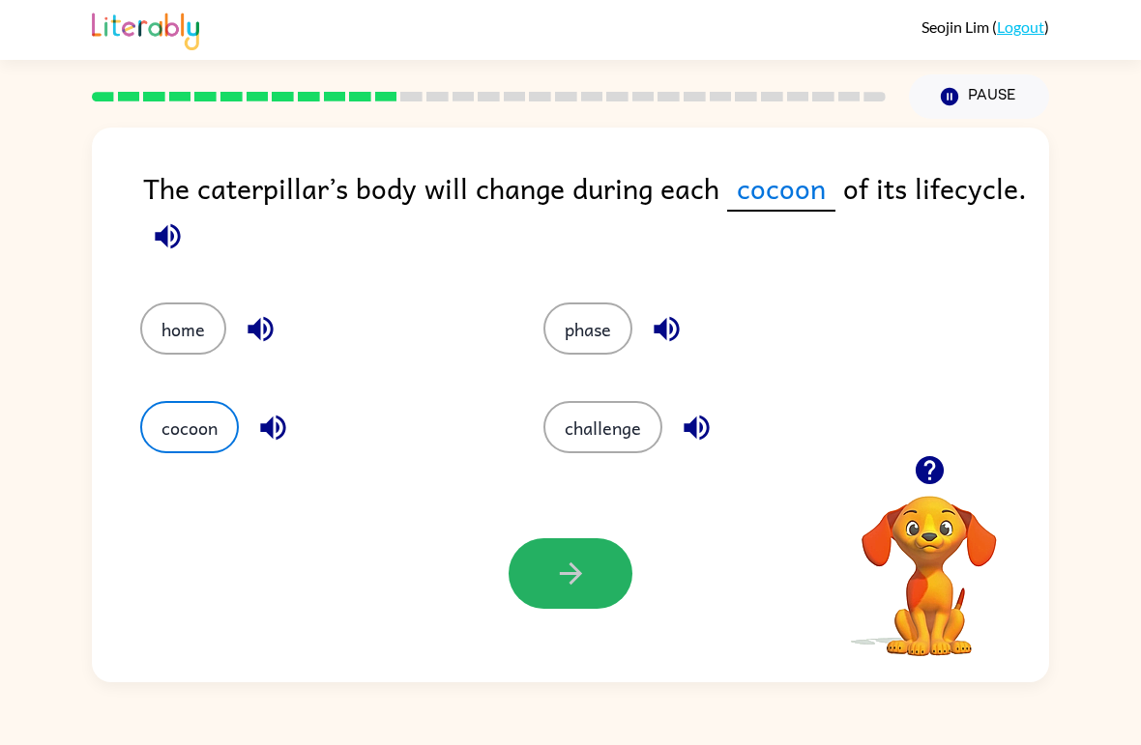
click at [580, 569] on icon "button" at bounding box center [571, 574] width 34 height 34
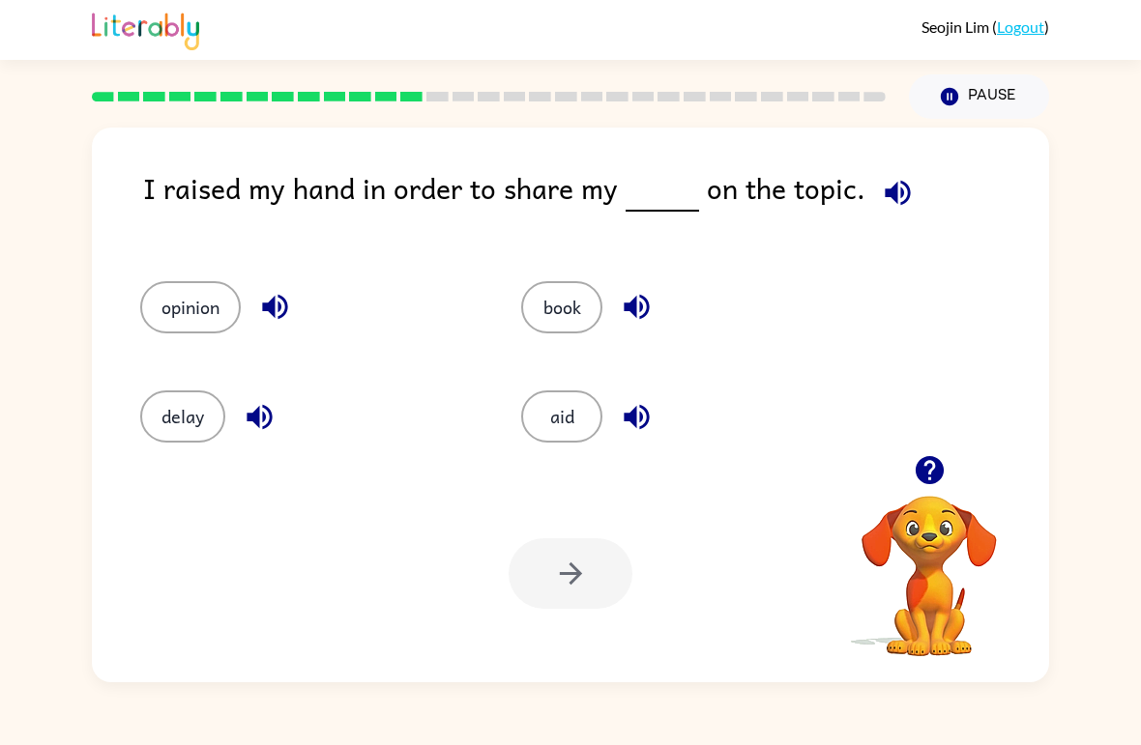
click at [172, 296] on button "opinion" at bounding box center [190, 307] width 101 height 52
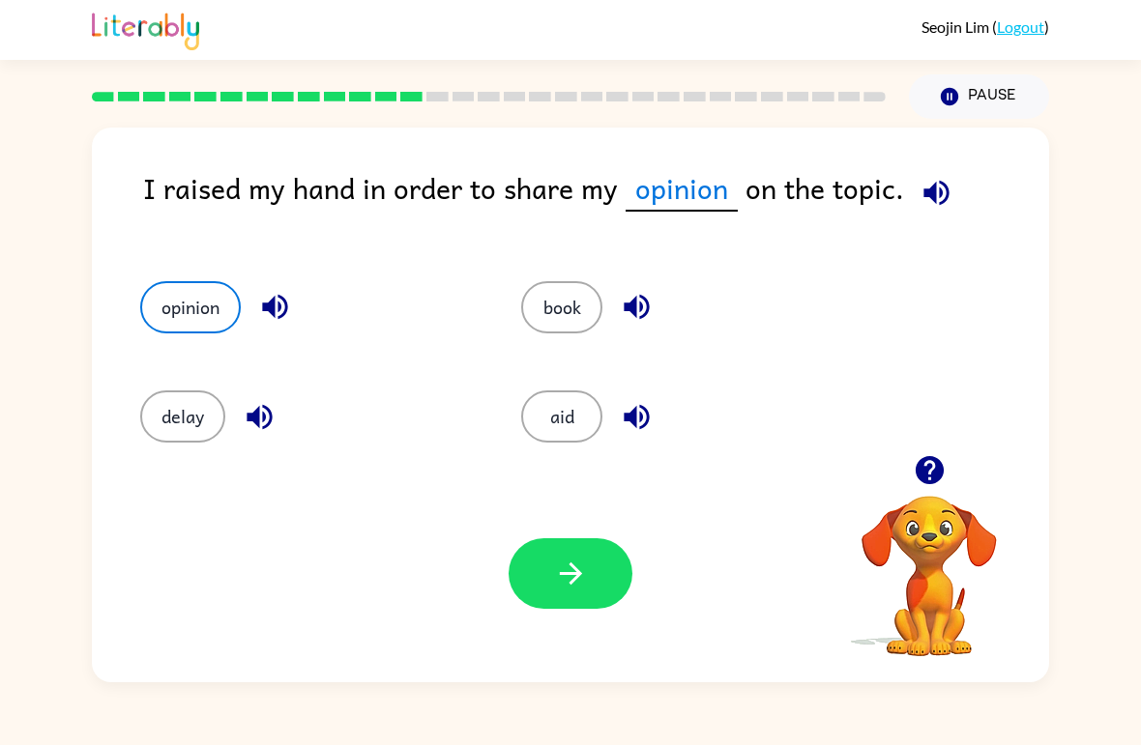
click at [583, 580] on icon "button" at bounding box center [571, 574] width 34 height 34
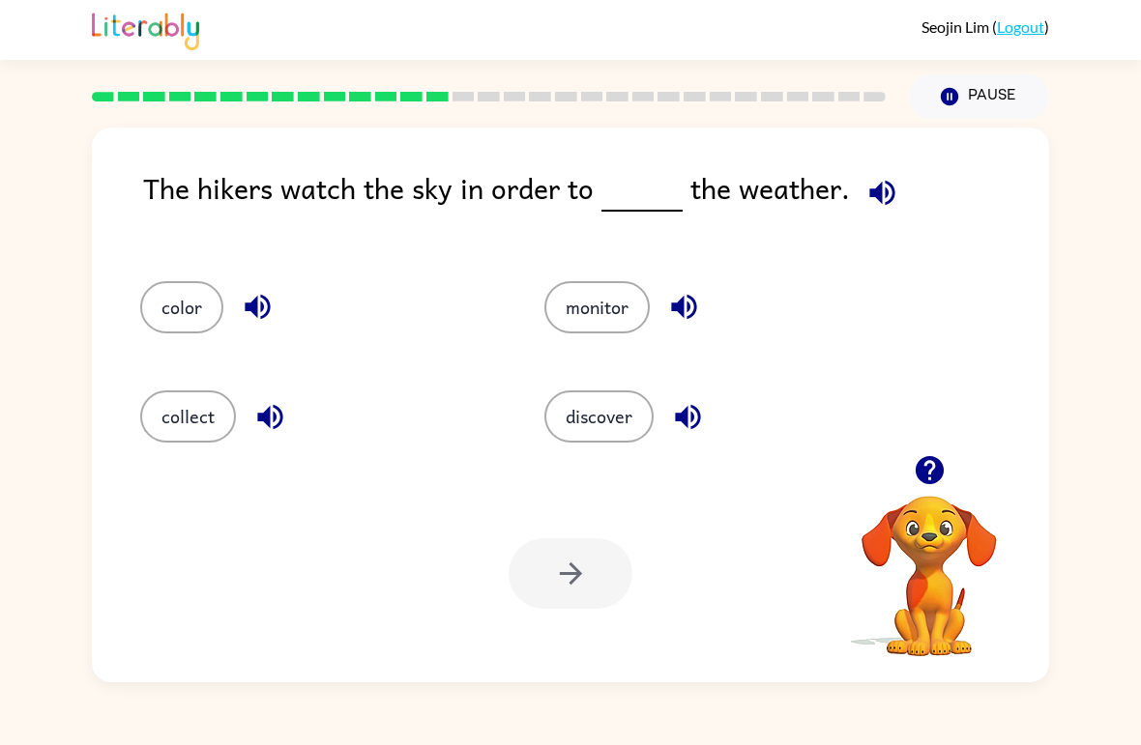
click at [611, 431] on button "discover" at bounding box center [598, 417] width 109 height 52
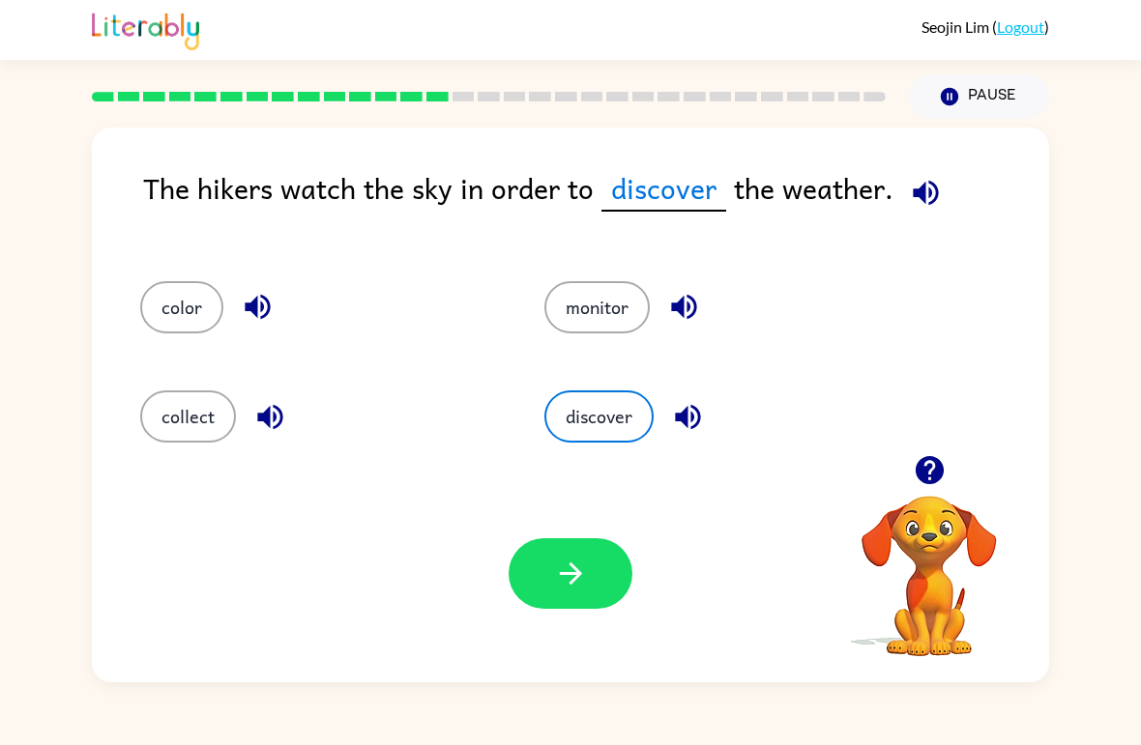
click at [613, 327] on button "monitor" at bounding box center [596, 307] width 105 height 52
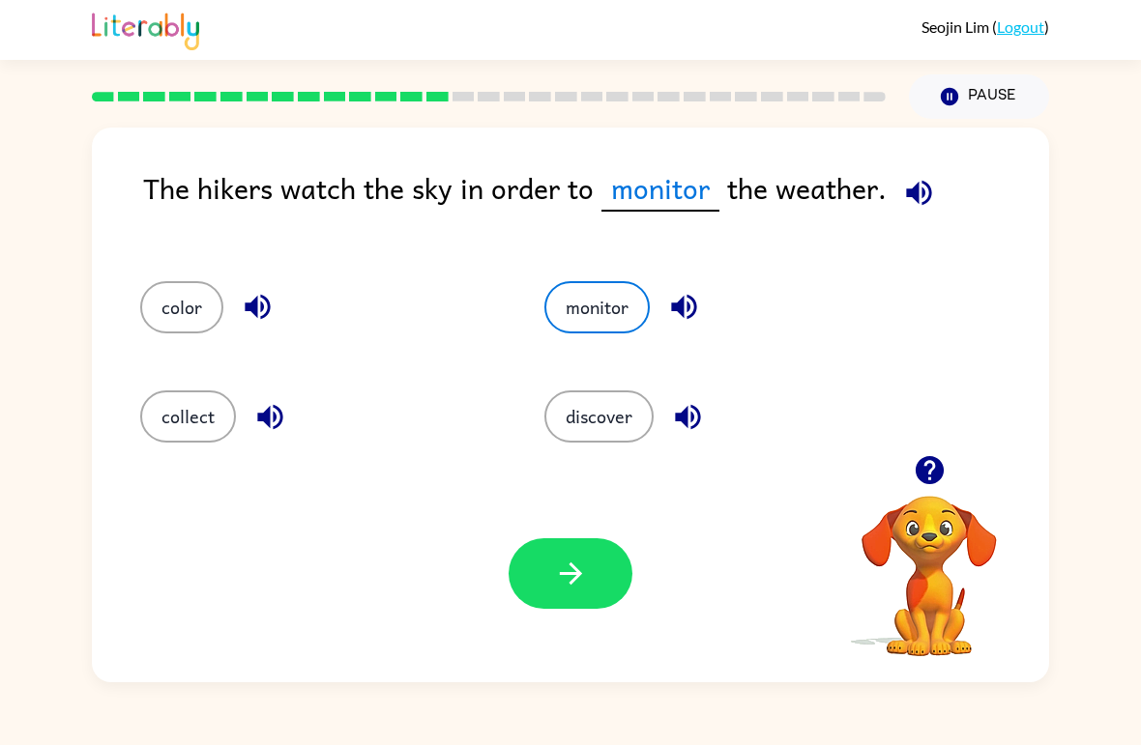
click at [580, 599] on button "button" at bounding box center [570, 573] width 124 height 71
click at [580, 559] on div at bounding box center [570, 573] width 124 height 71
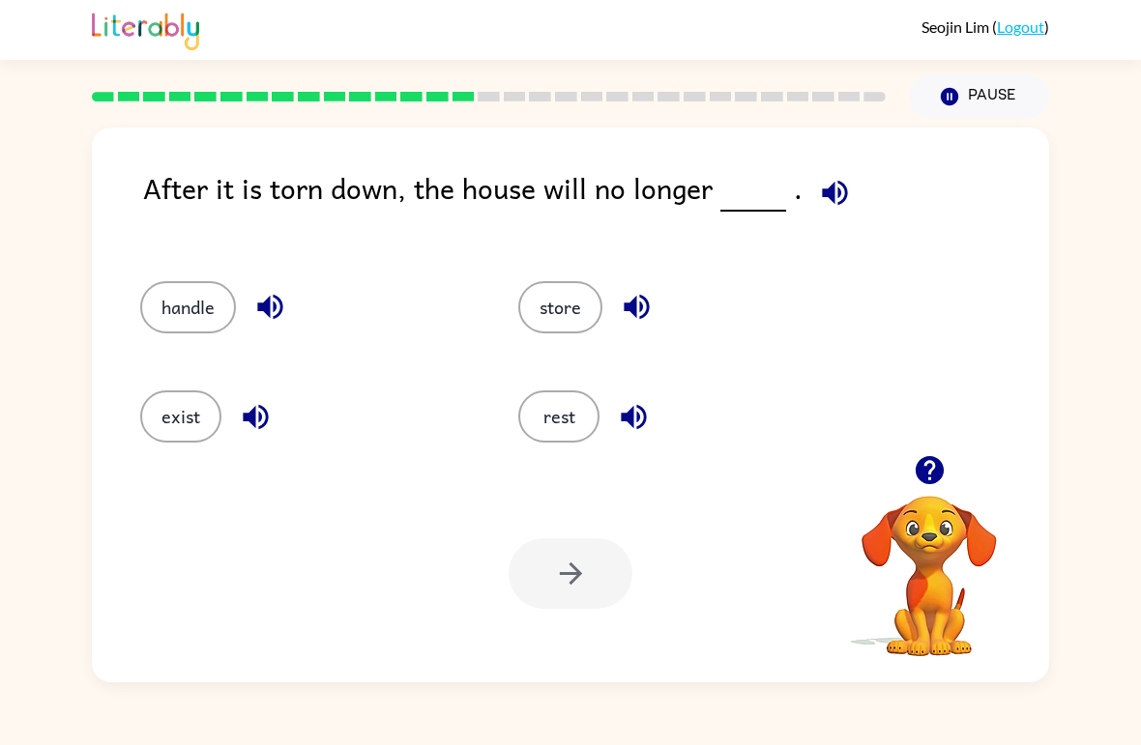
click at [410, 83] on div at bounding box center [488, 97] width 817 height 68
click at [360, 77] on div at bounding box center [488, 97] width 817 height 68
click at [329, 77] on div at bounding box center [488, 97] width 817 height 68
click at [414, 11] on div "[PERSON_NAME] ( Logout )" at bounding box center [570, 30] width 957 height 60
click at [184, 410] on button "exist" at bounding box center [180, 417] width 81 height 52
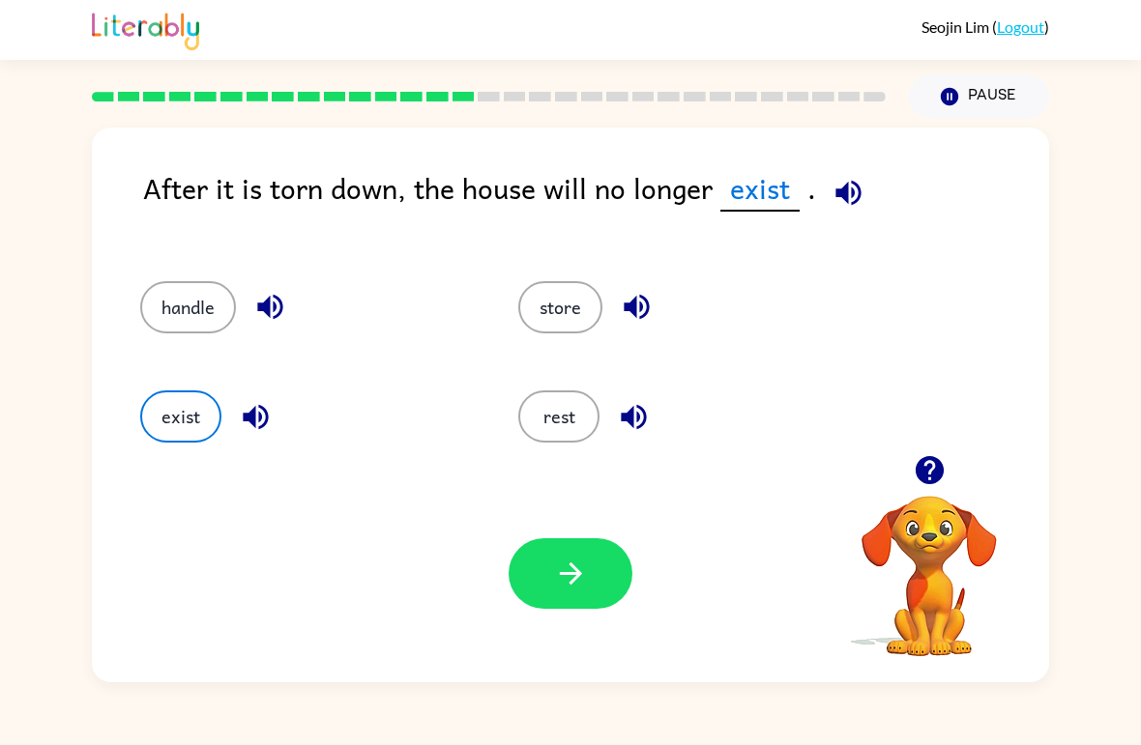
click at [549, 596] on button "button" at bounding box center [570, 573] width 124 height 71
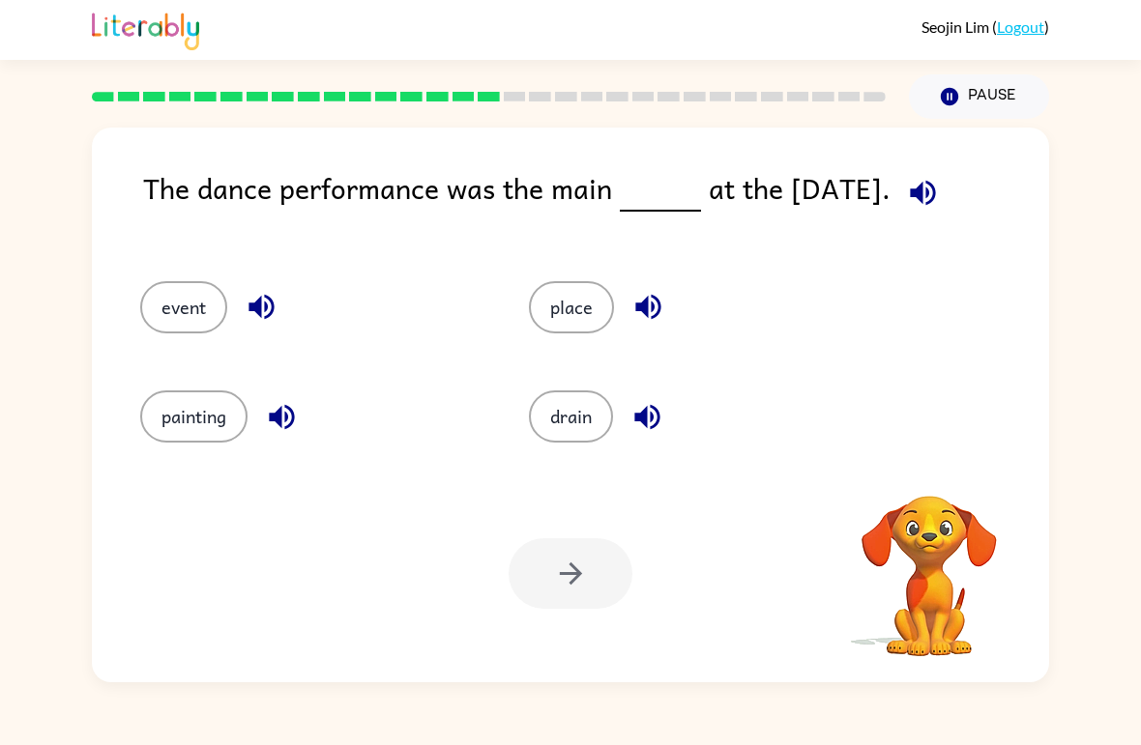
click at [612, 582] on div at bounding box center [570, 573] width 124 height 71
click at [575, 323] on button "place" at bounding box center [571, 307] width 85 height 52
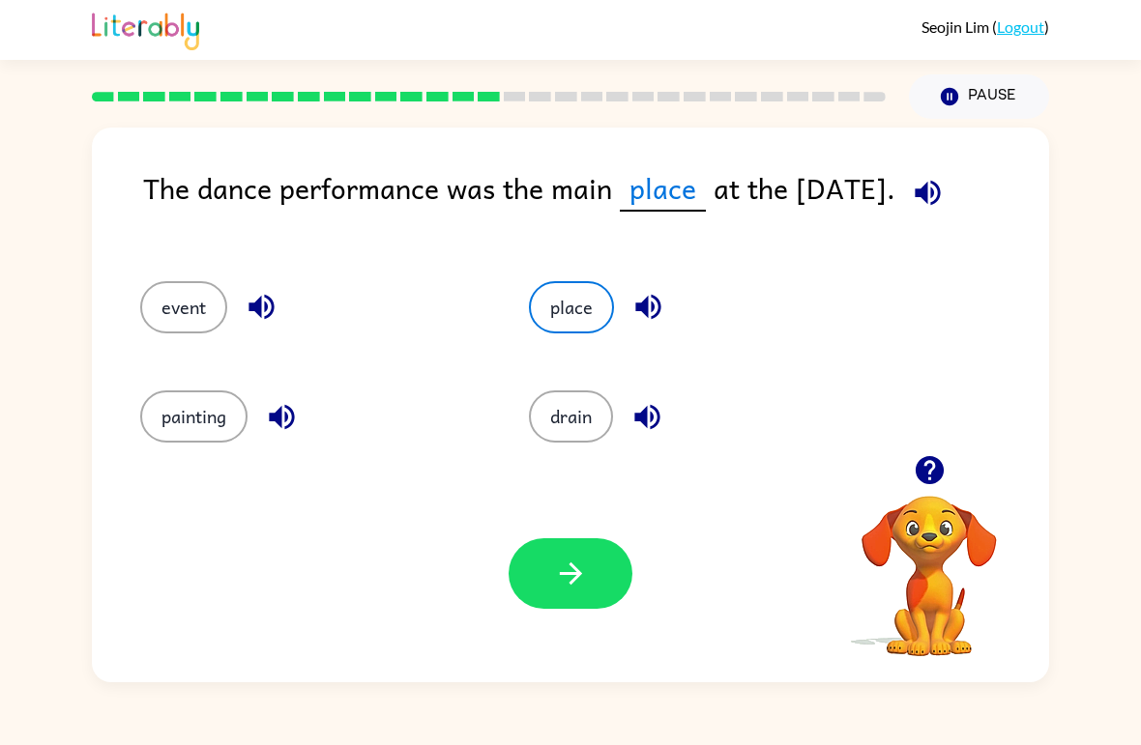
click at [562, 572] on icon "button" at bounding box center [571, 574] width 34 height 34
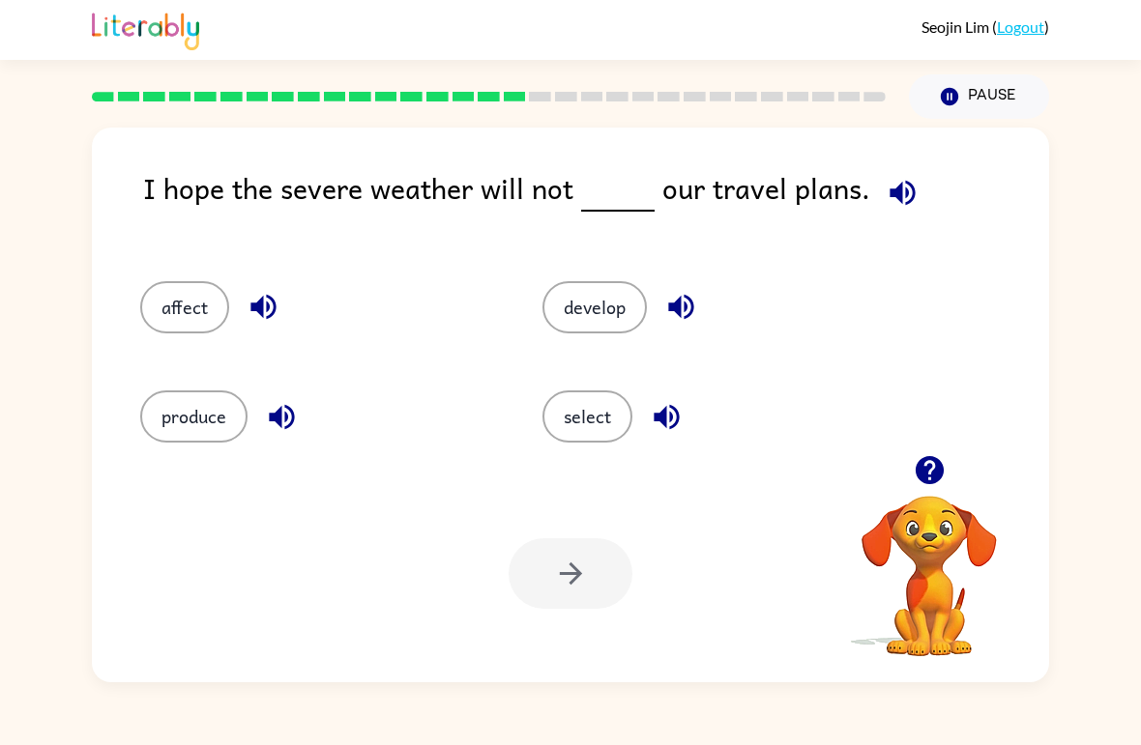
click at [178, 295] on button "affect" at bounding box center [184, 307] width 89 height 52
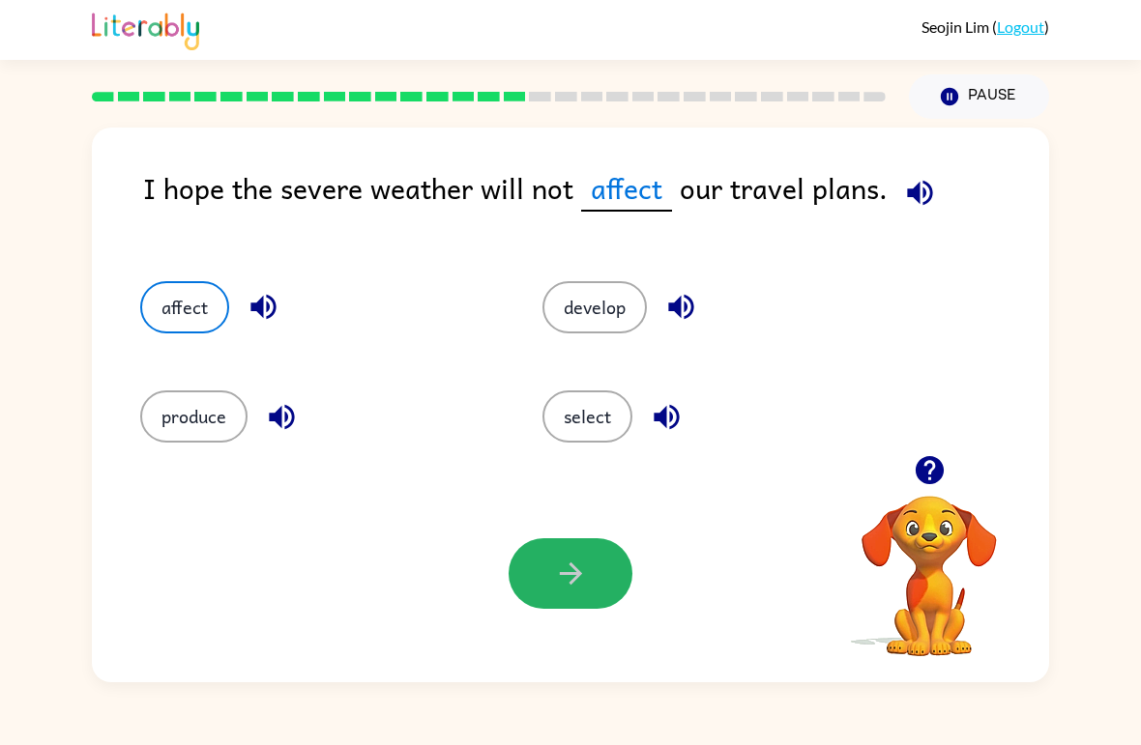
click at [540, 577] on button "button" at bounding box center [570, 573] width 124 height 71
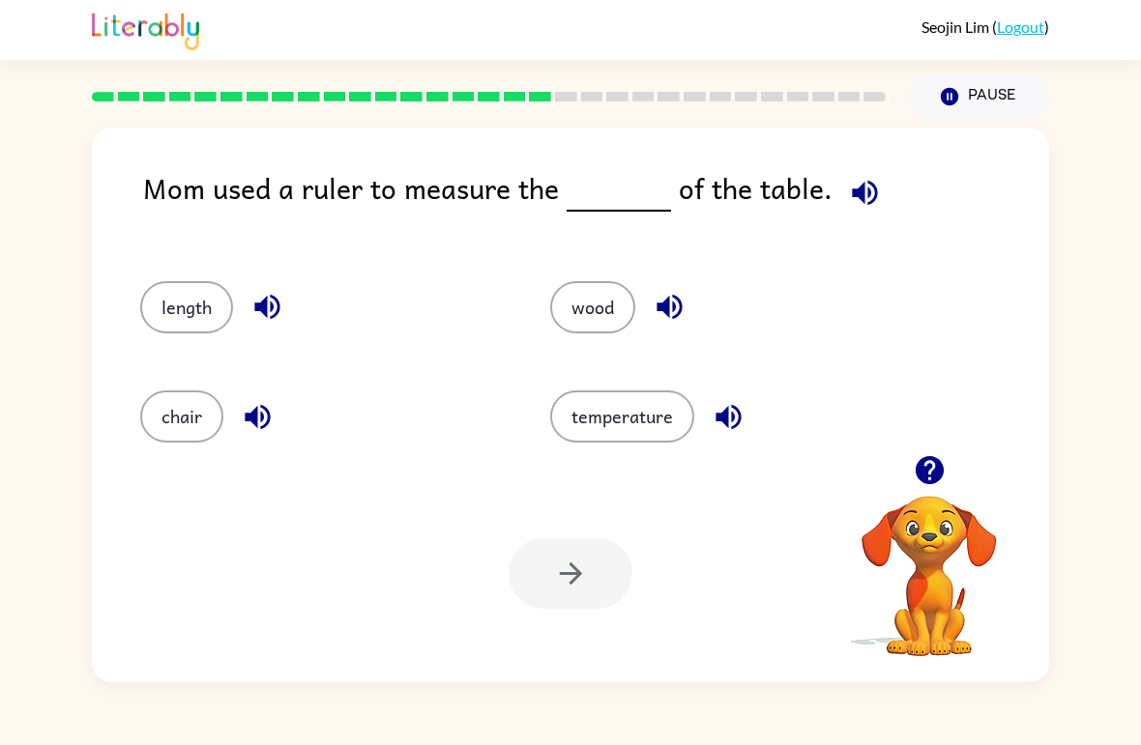
click at [590, 291] on button "wood" at bounding box center [592, 307] width 85 height 52
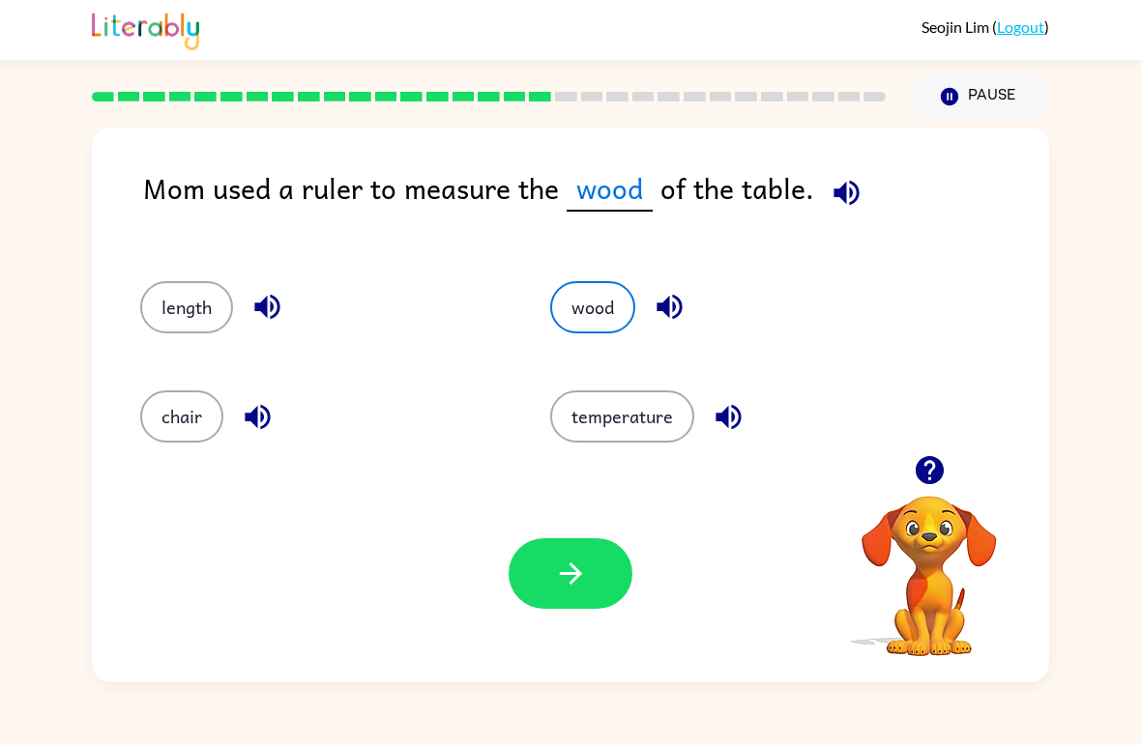
click at [494, 600] on div "Your browser must support playing .mp4 files to use Literably. Please try using…" at bounding box center [570, 573] width 957 height 217
click at [536, 587] on button "button" at bounding box center [570, 573] width 124 height 71
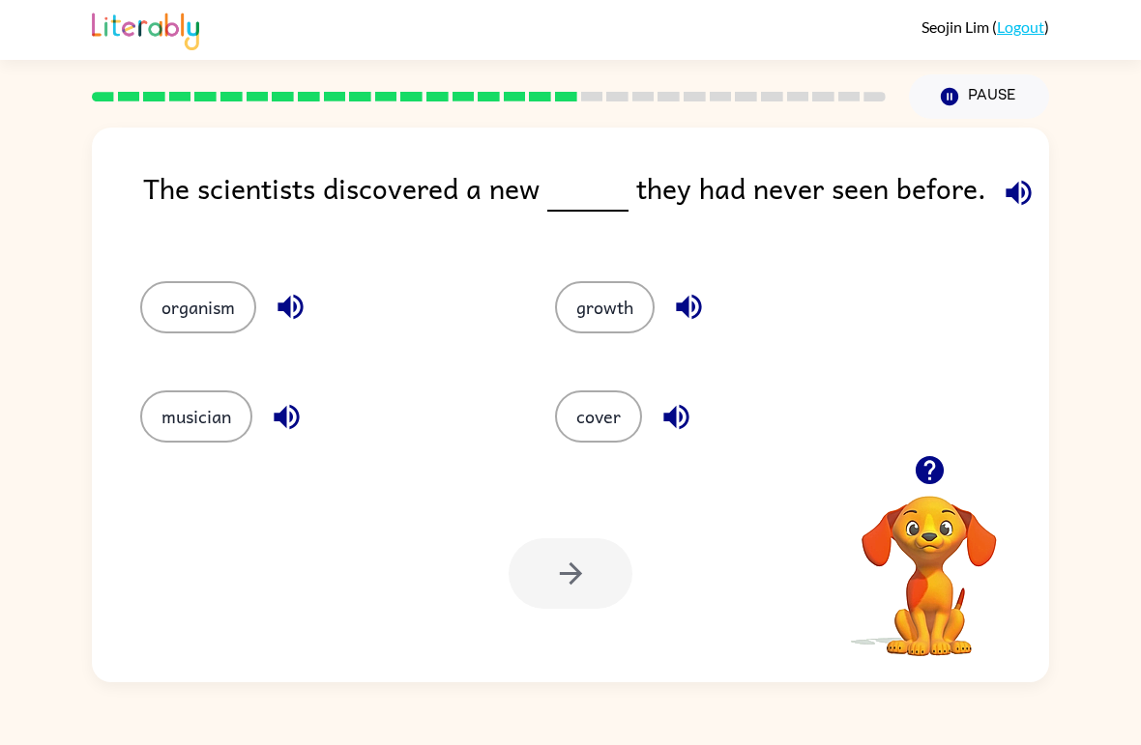
click at [187, 421] on button "musician" at bounding box center [196, 417] width 112 height 52
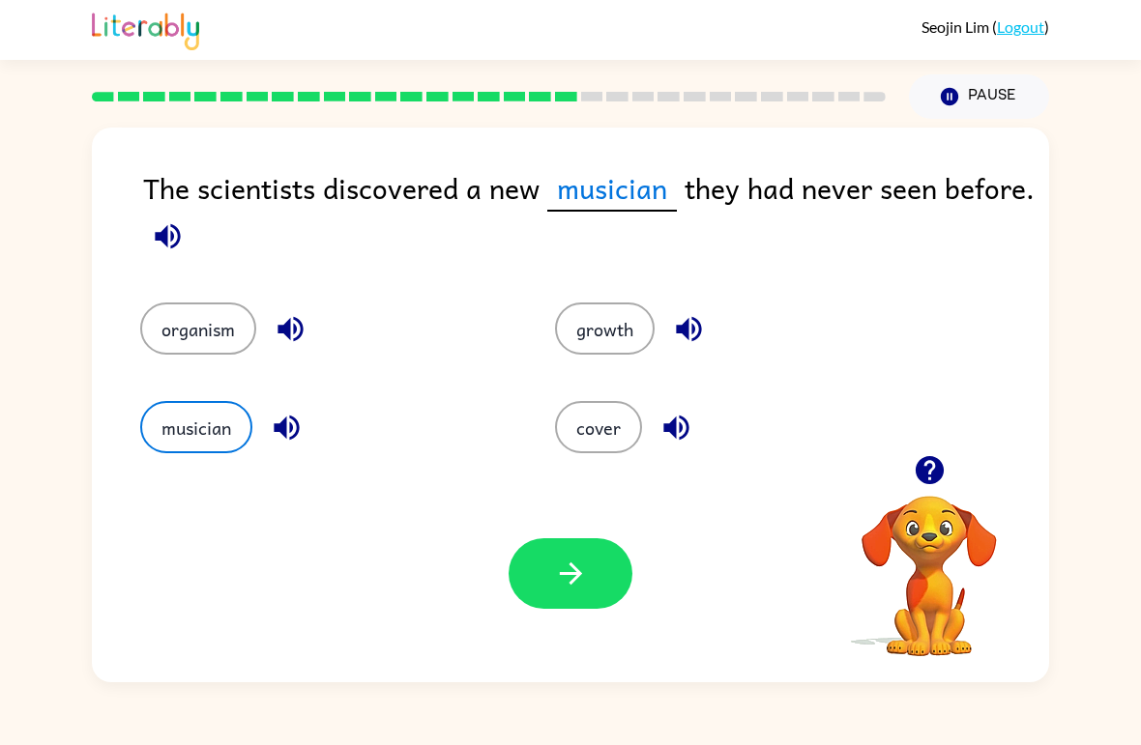
click at [595, 577] on button "button" at bounding box center [570, 573] width 124 height 71
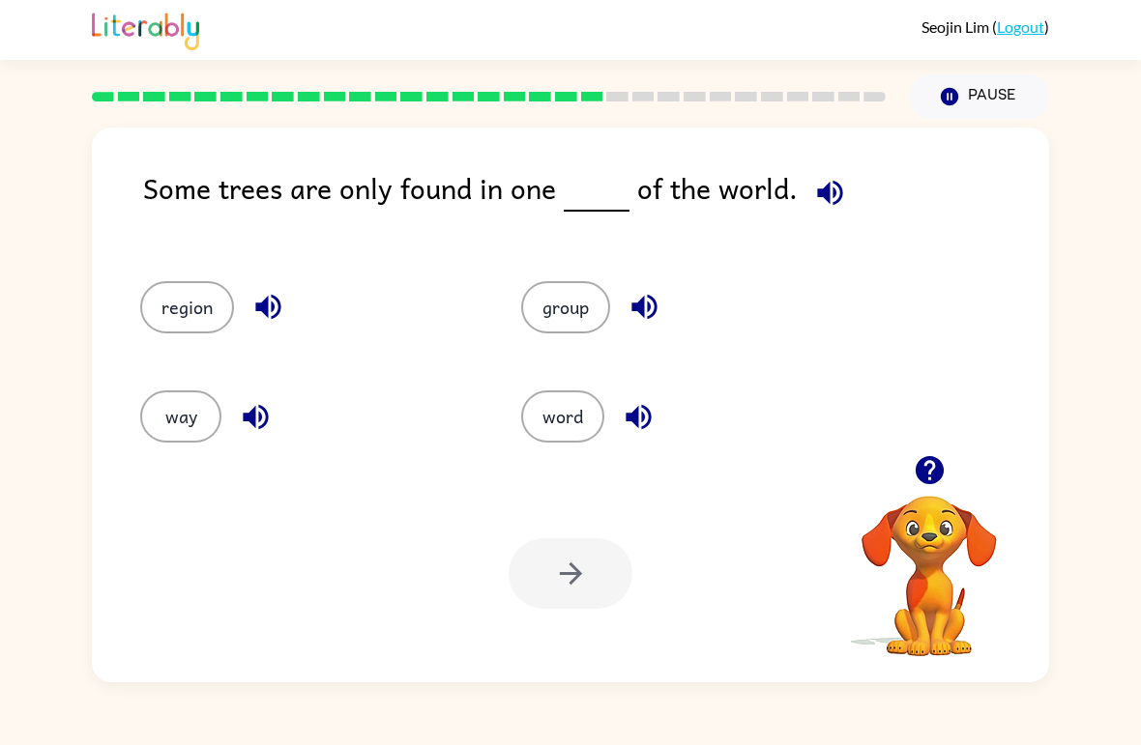
click at [186, 282] on button "region" at bounding box center [187, 307] width 94 height 52
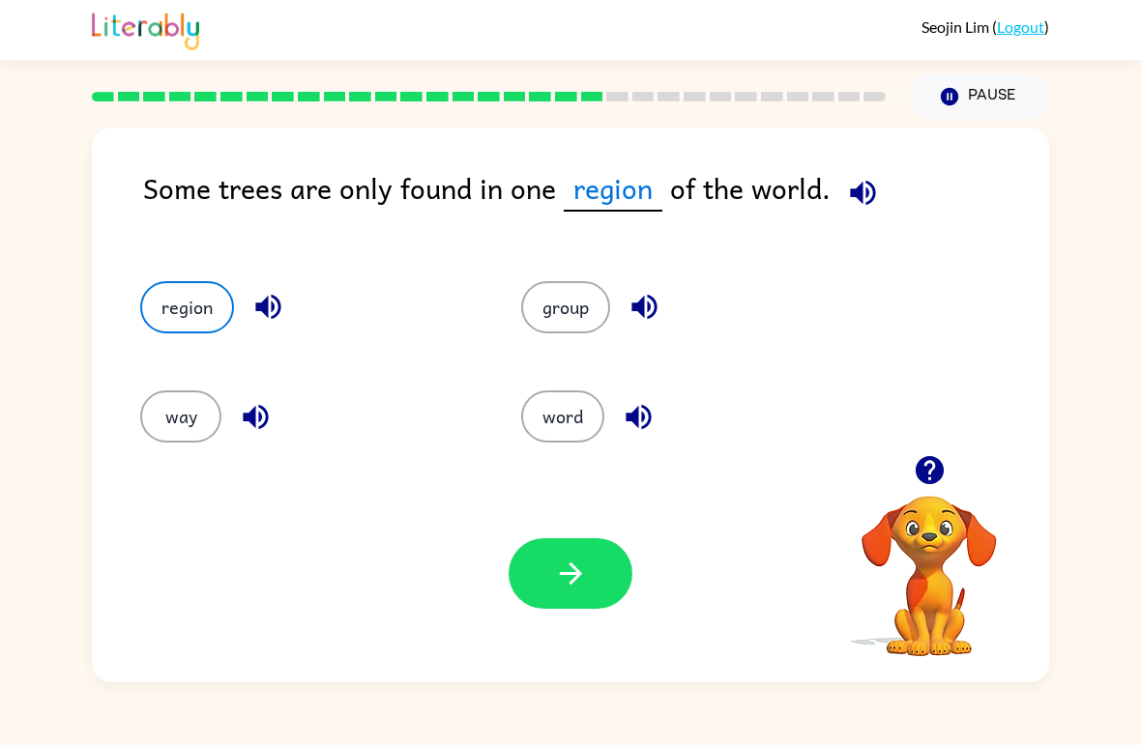
click at [544, 582] on button "button" at bounding box center [570, 573] width 124 height 71
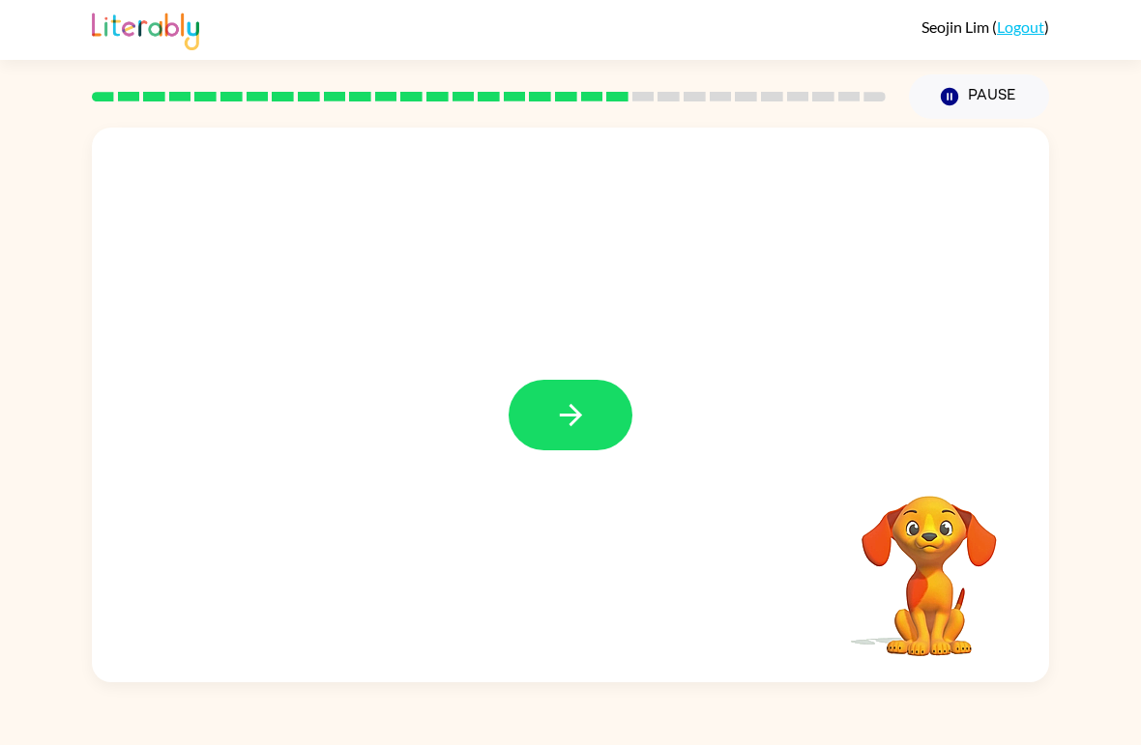
click at [586, 424] on icon "button" at bounding box center [571, 415] width 34 height 34
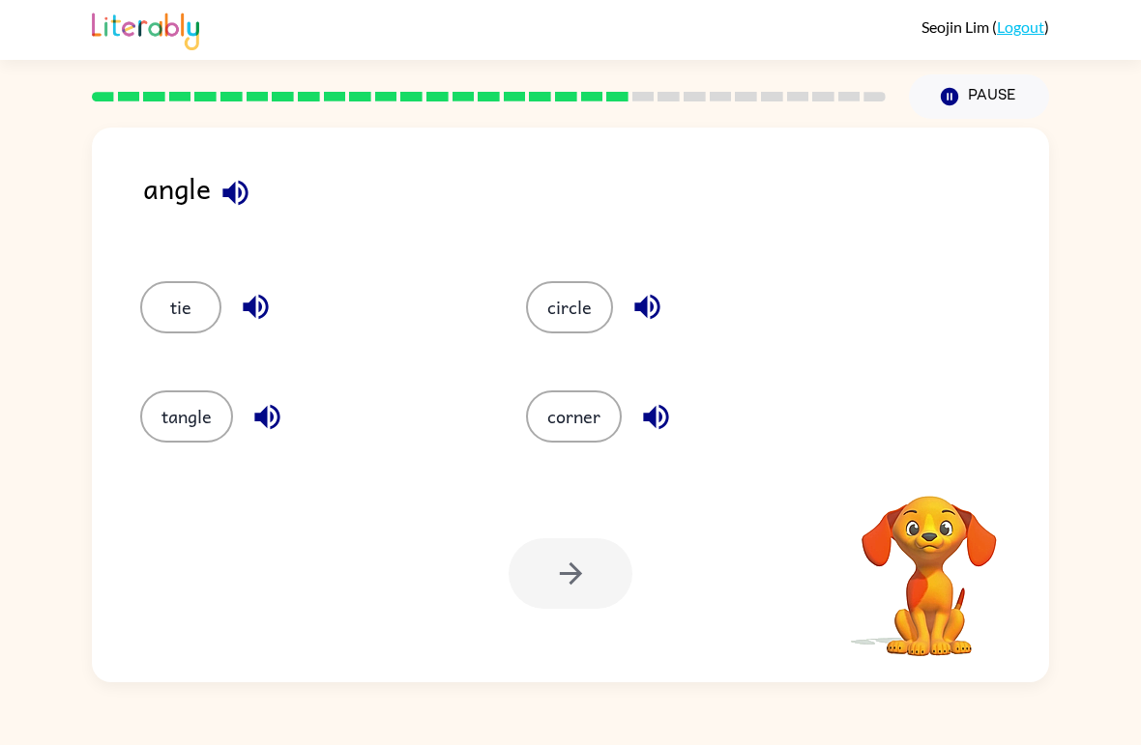
click at [581, 425] on button "corner" at bounding box center [574, 417] width 96 height 52
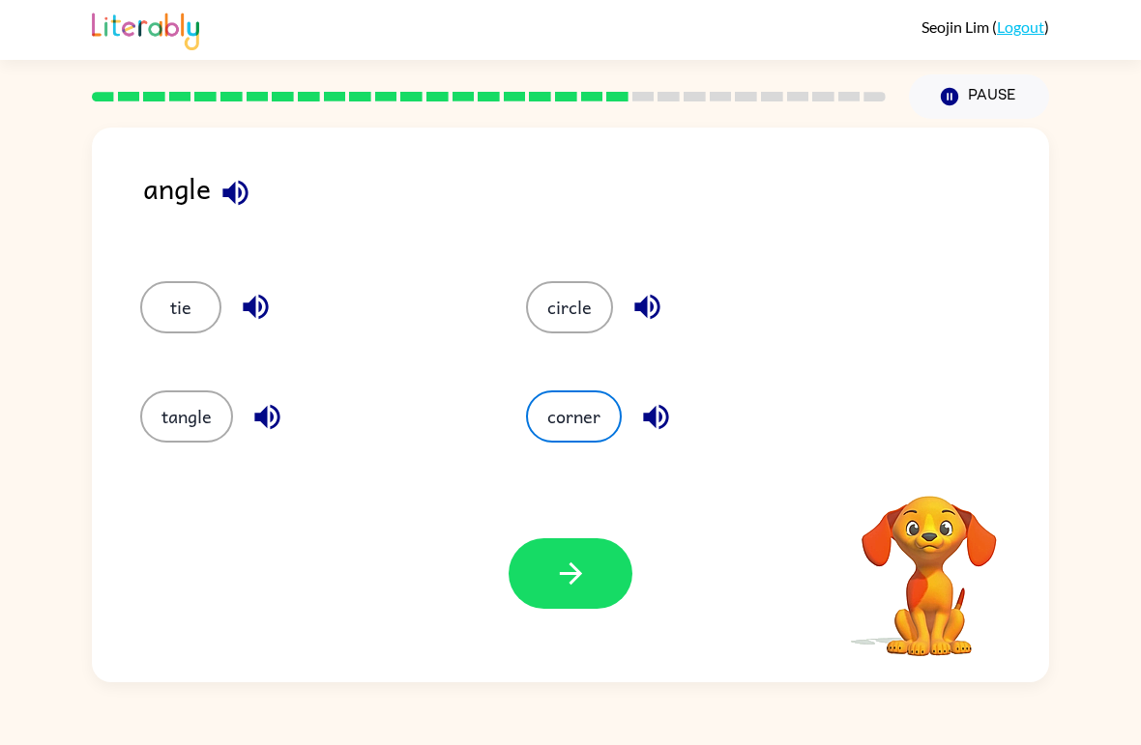
click at [577, 580] on icon "button" at bounding box center [571, 574] width 34 height 34
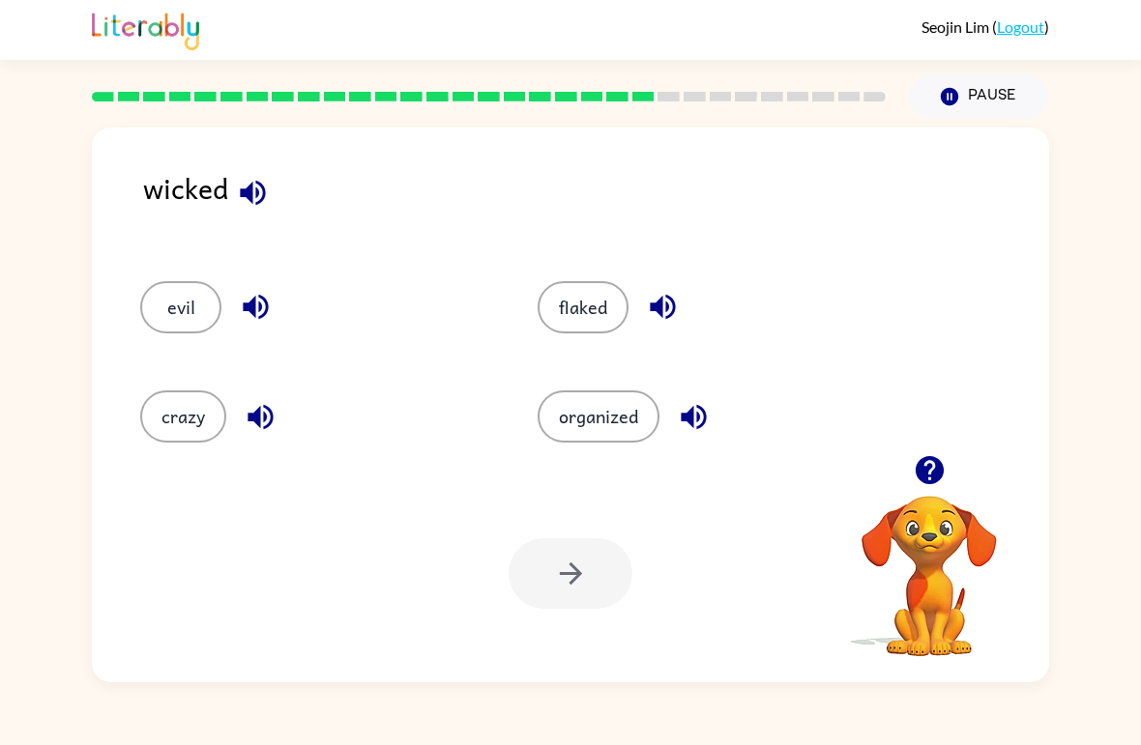
click at [41, 169] on div "wicked evil flaked crazy organized Your browser must support playing .mp4 files…" at bounding box center [570, 401] width 1141 height 564
click at [173, 310] on button "evil" at bounding box center [180, 307] width 81 height 52
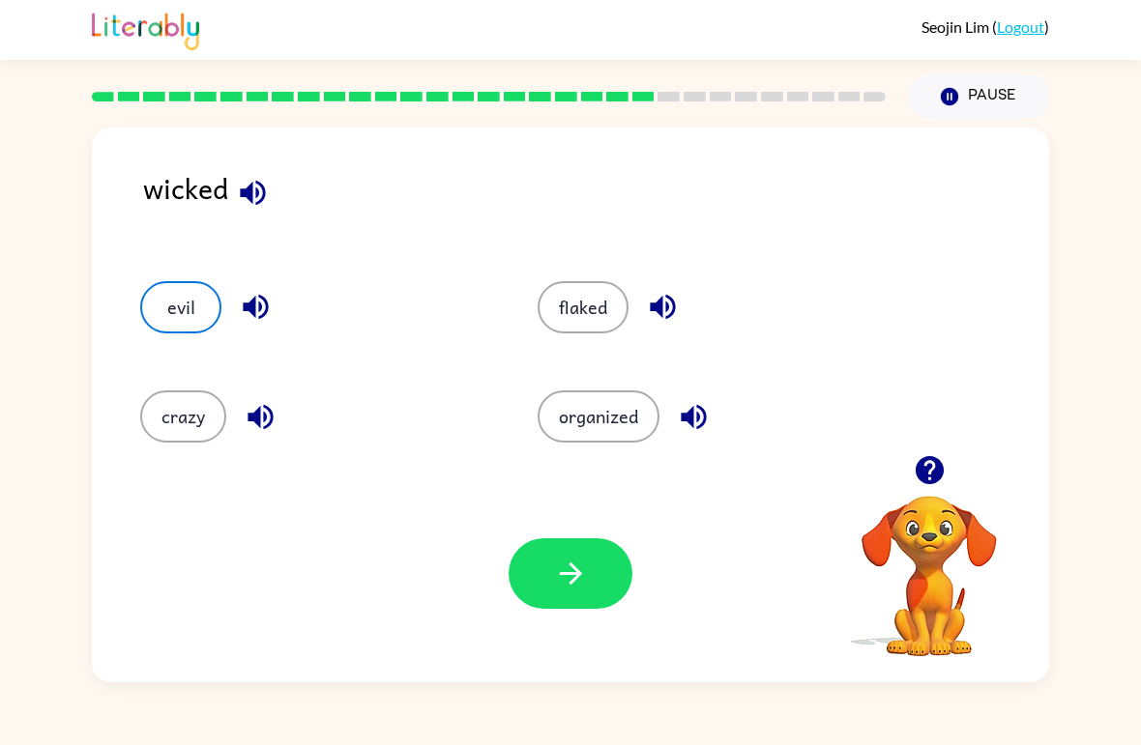
click at [562, 533] on div "Your browser must support playing .mp4 files to use Literably. Please try using…" at bounding box center [570, 573] width 957 height 217
click at [602, 558] on button "button" at bounding box center [570, 573] width 124 height 71
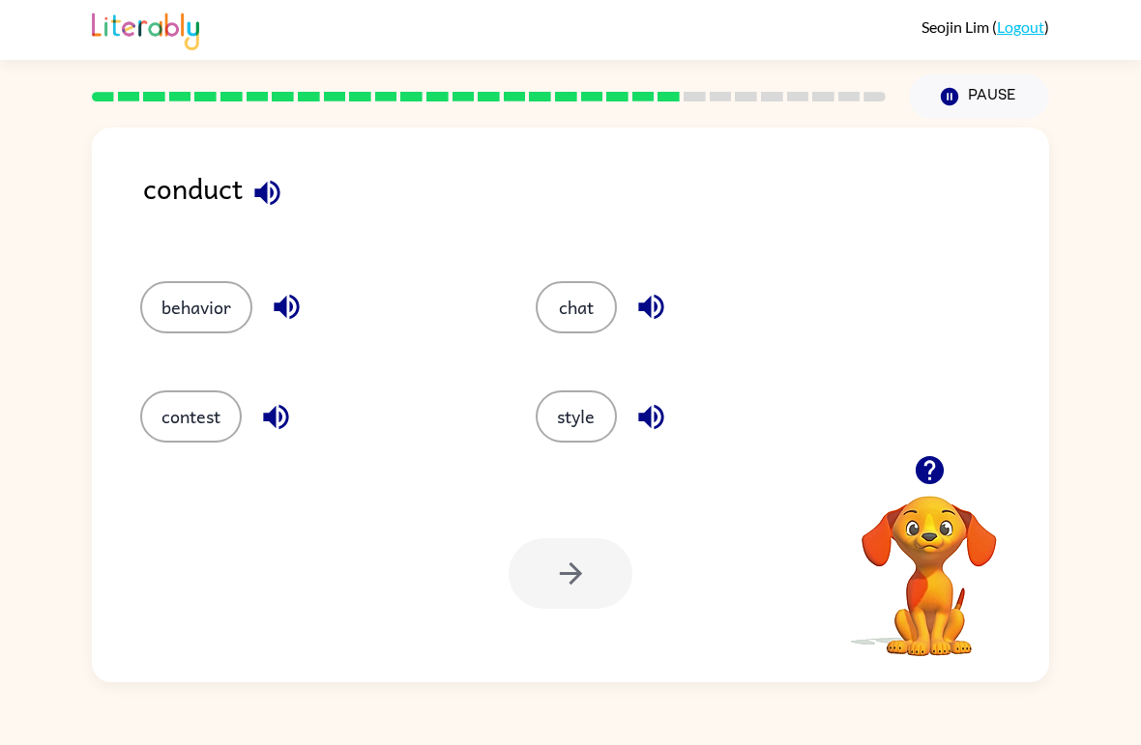
click at [230, 314] on button "behavior" at bounding box center [196, 307] width 112 height 52
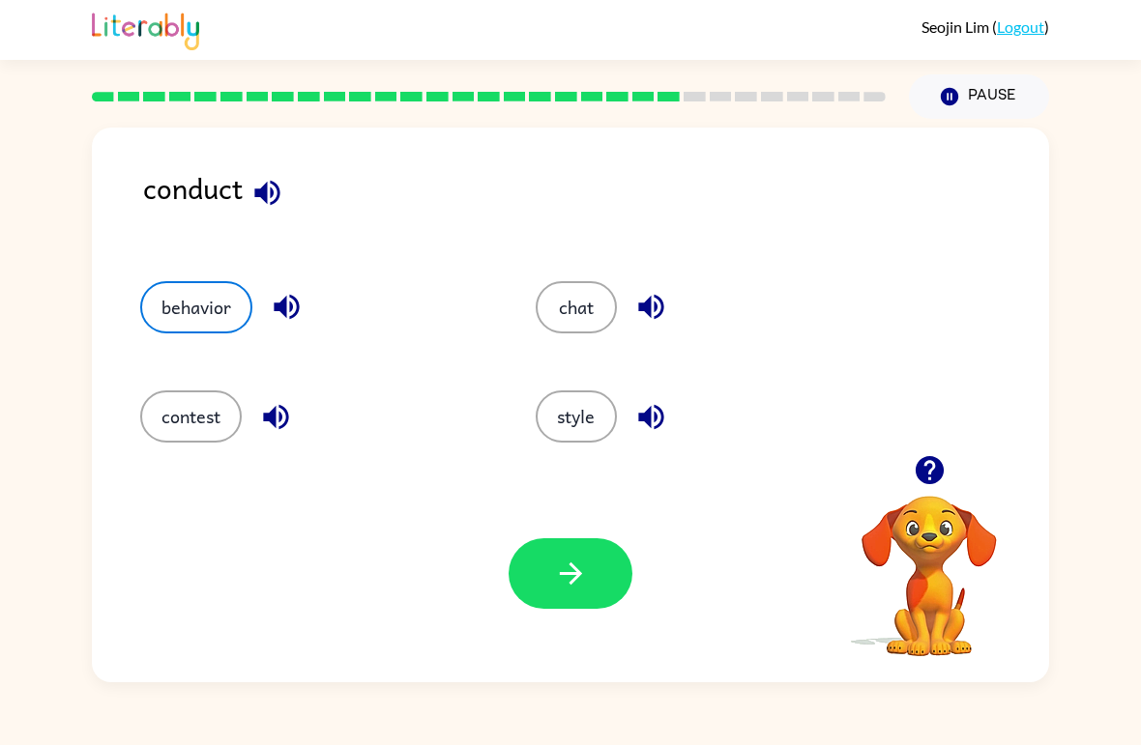
click at [648, 598] on div "Your browser must support playing .mp4 files to use Literably. Please try using…" at bounding box center [570, 573] width 957 height 217
click at [575, 587] on icon "button" at bounding box center [571, 574] width 34 height 34
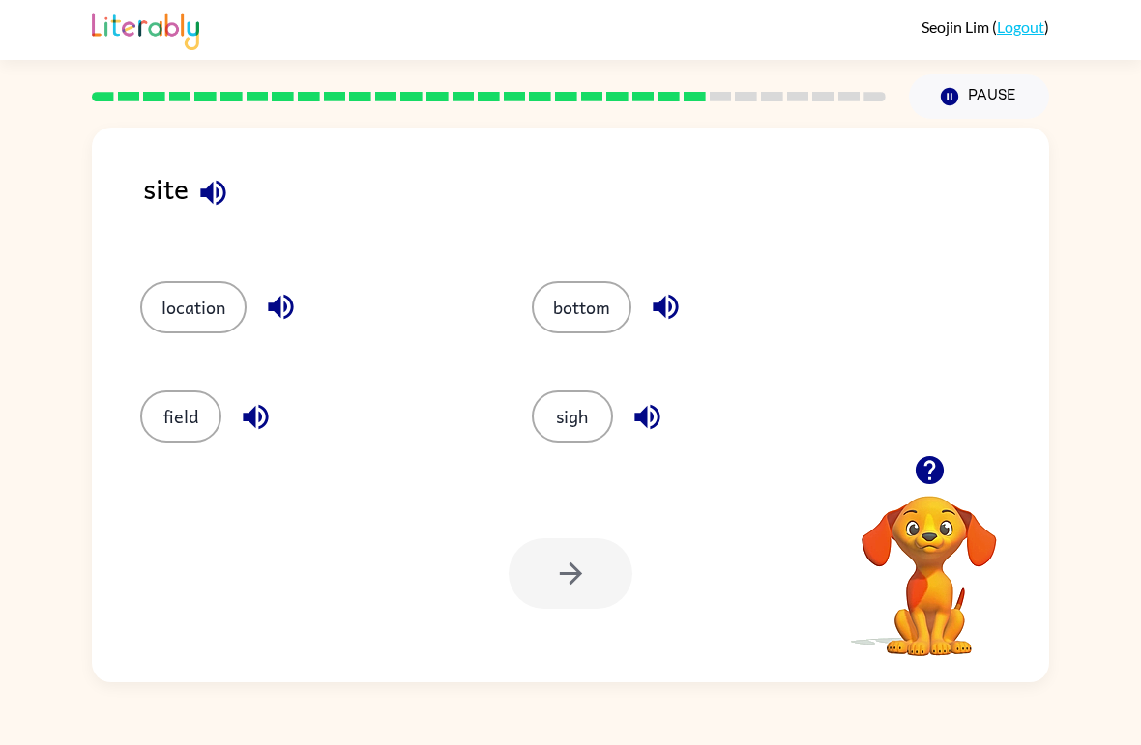
click at [620, 303] on button "bottom" at bounding box center [582, 307] width 100 height 52
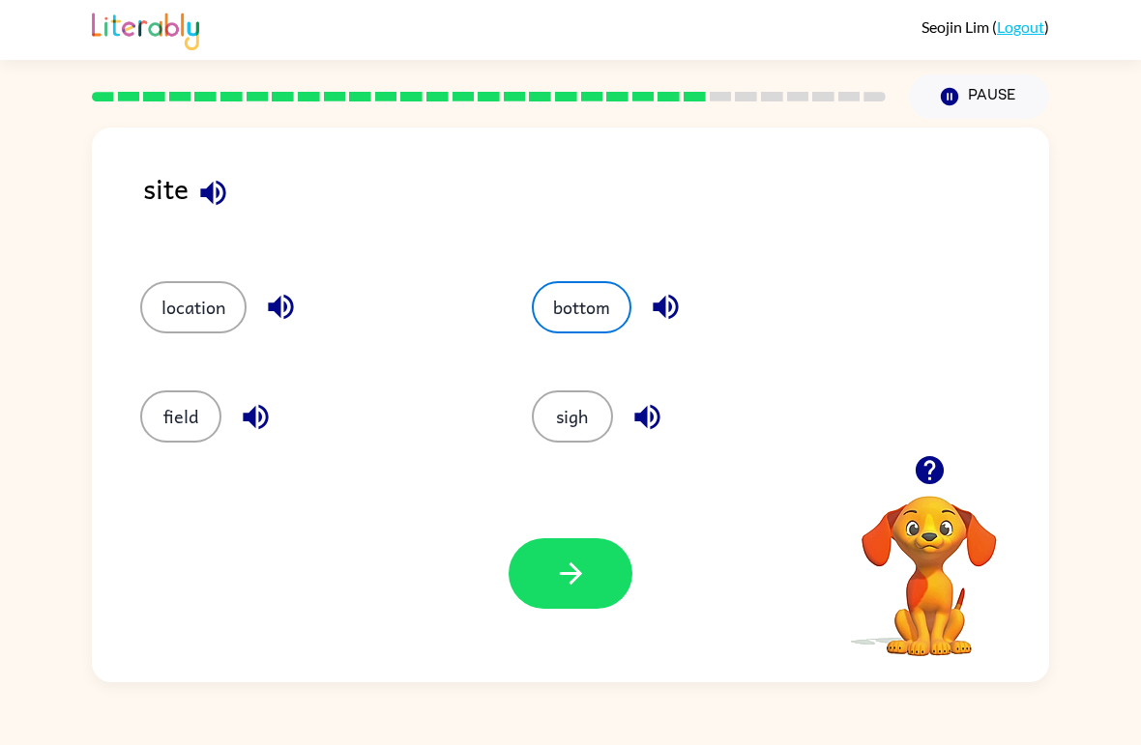
click at [571, 578] on icon "button" at bounding box center [571, 574] width 34 height 34
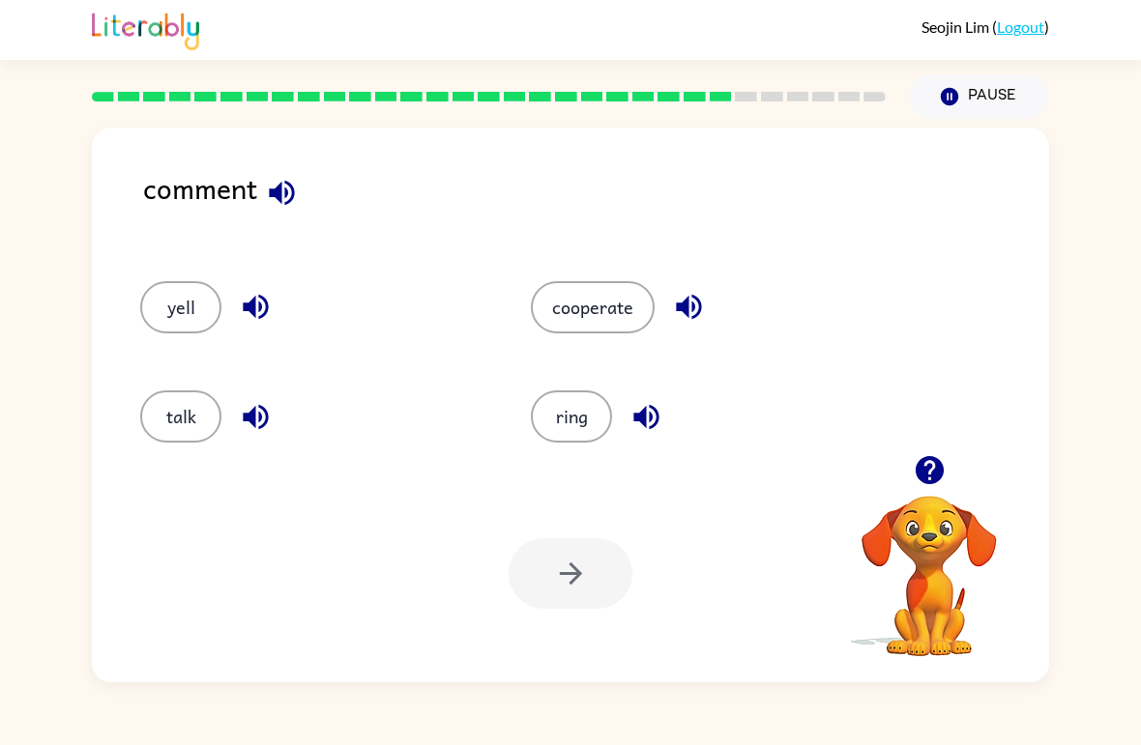
click at [206, 419] on button "talk" at bounding box center [180, 417] width 81 height 52
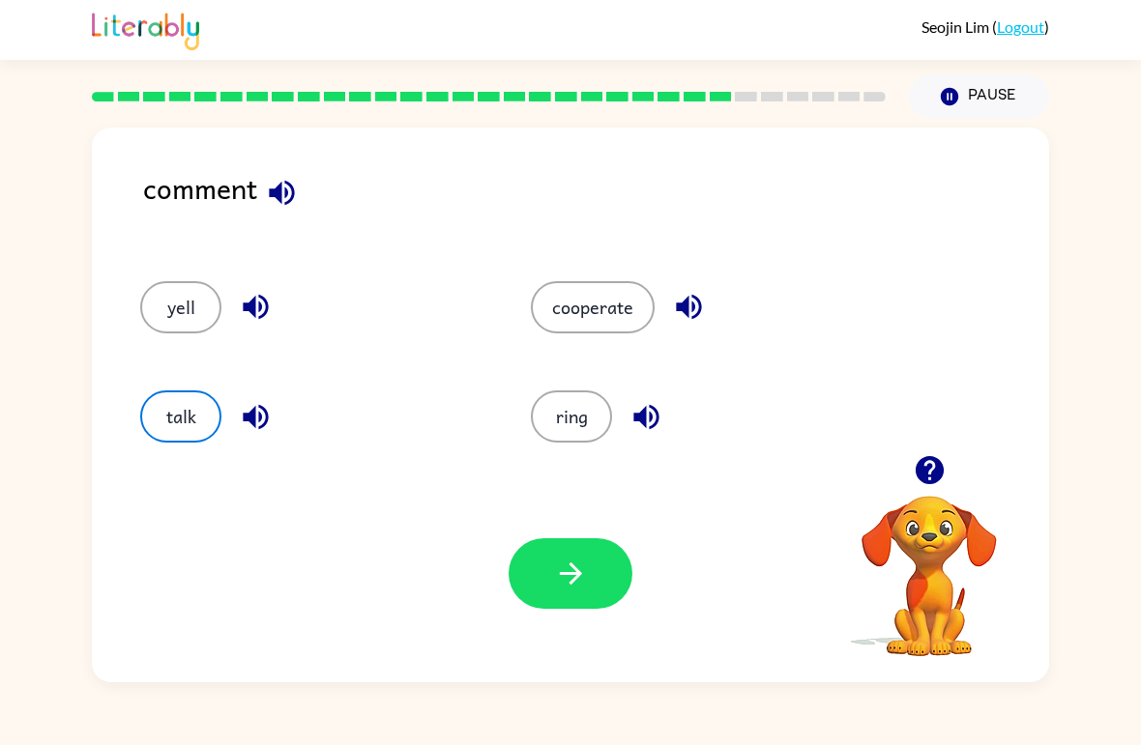
click at [584, 577] on icon "button" at bounding box center [571, 574] width 34 height 34
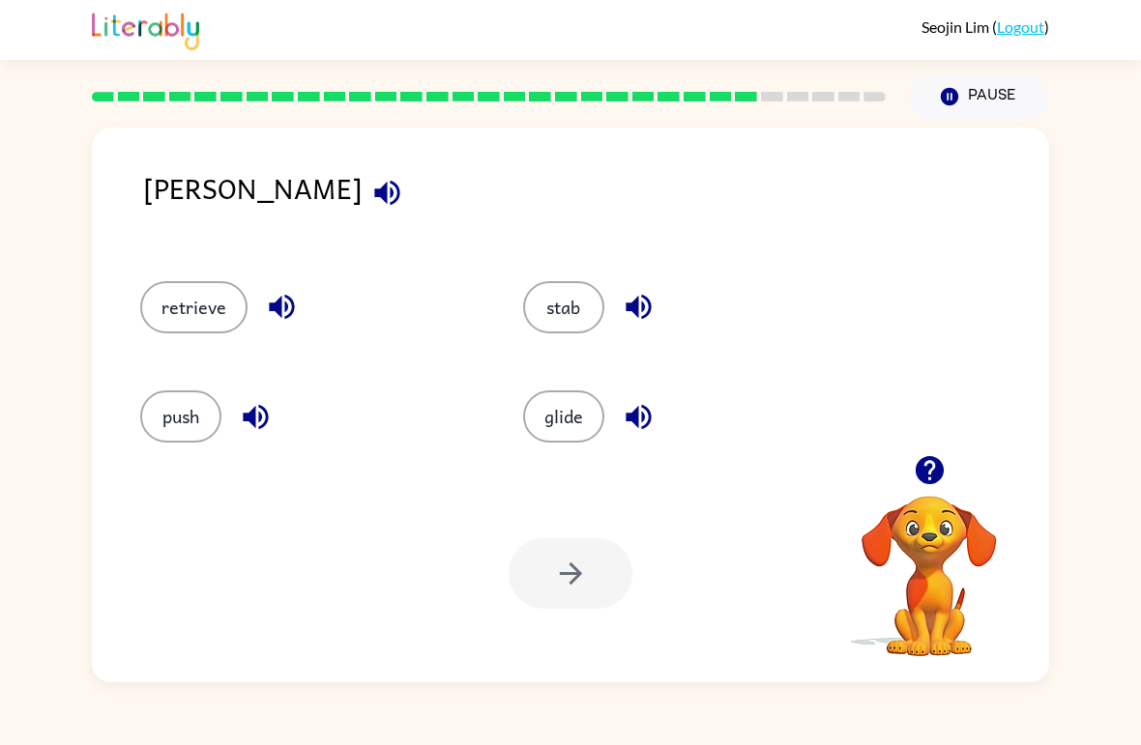
click at [149, 335] on div "retrieve" at bounding box center [294, 299] width 383 height 109
click at [168, 299] on button "retrieve" at bounding box center [193, 307] width 107 height 52
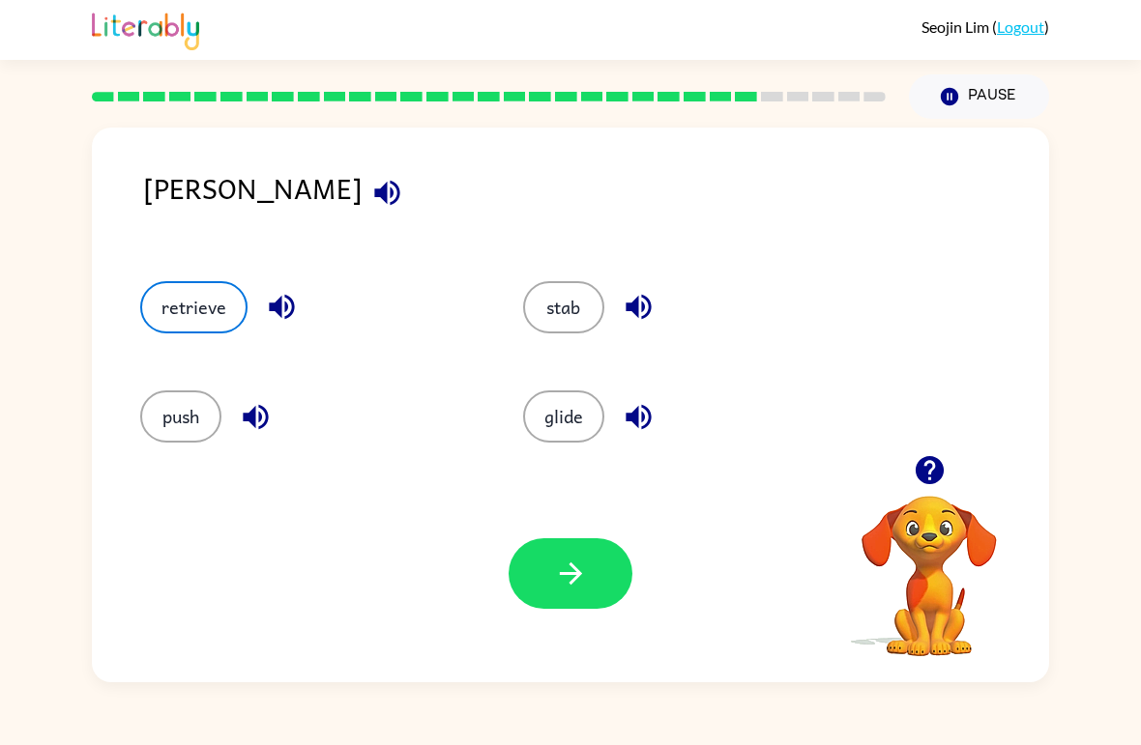
click at [555, 583] on icon "button" at bounding box center [571, 574] width 34 height 34
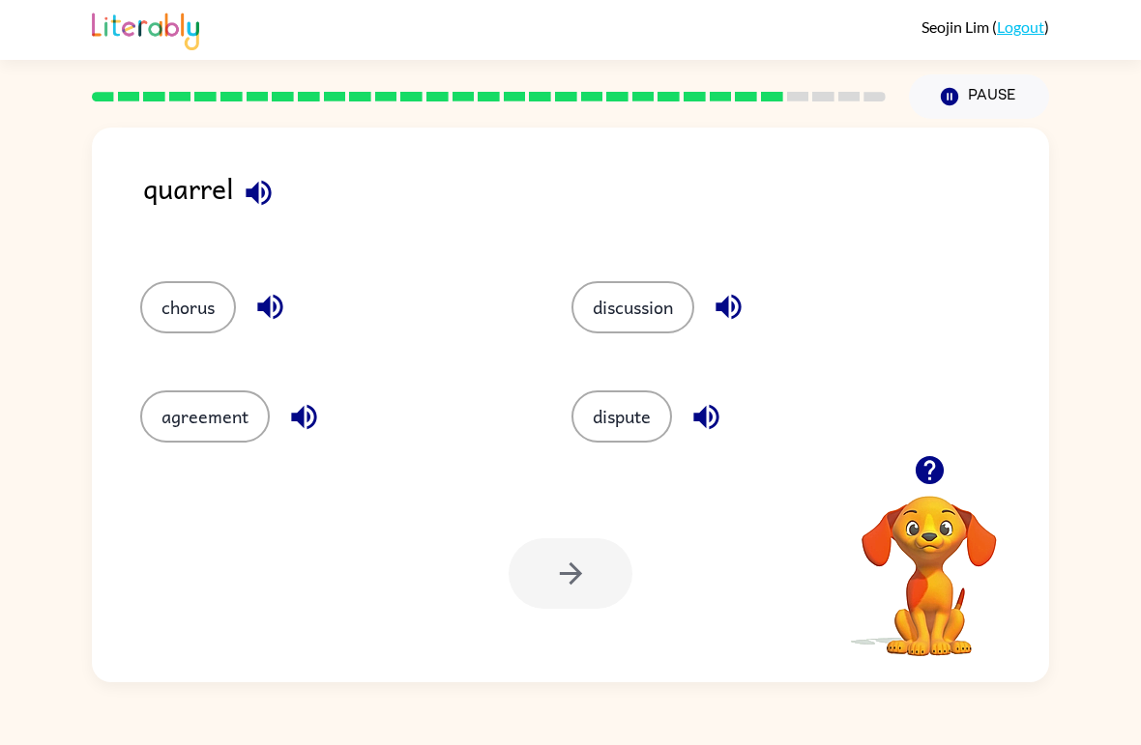
click at [579, 391] on div "dispute" at bounding box center [764, 417] width 387 height 52
click at [621, 406] on button "dispute" at bounding box center [621, 417] width 101 height 52
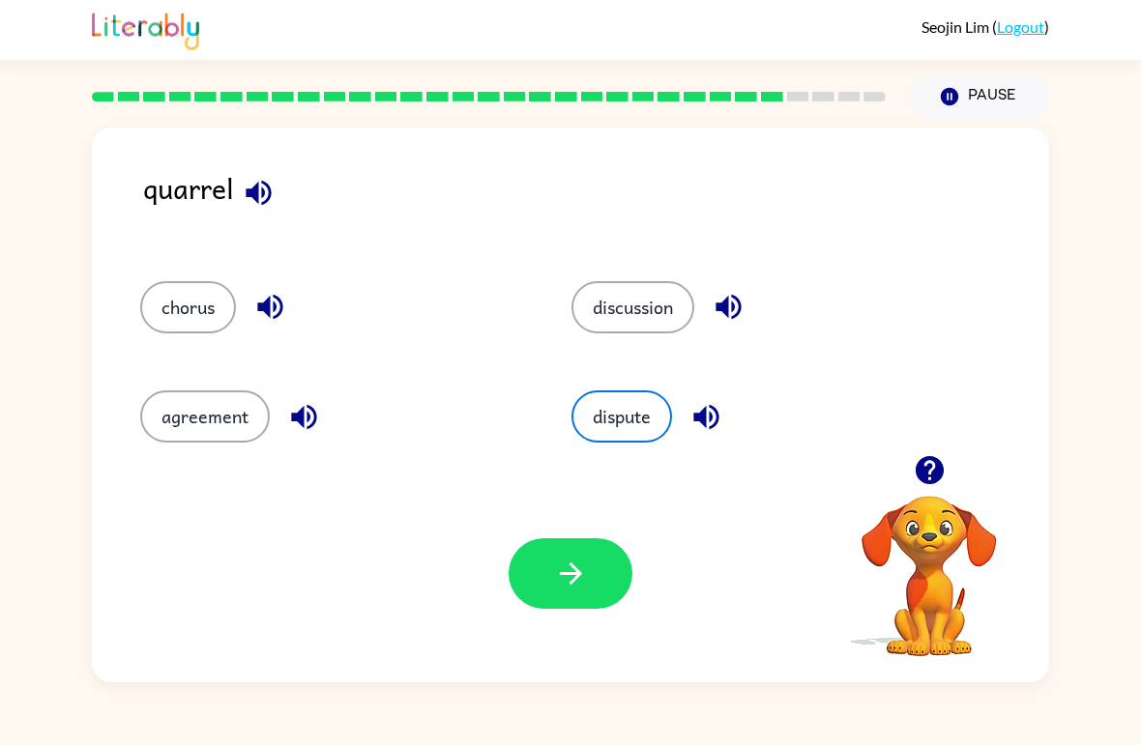
click at [676, 333] on button "discussion" at bounding box center [632, 307] width 123 height 52
click at [546, 565] on button "button" at bounding box center [570, 573] width 124 height 71
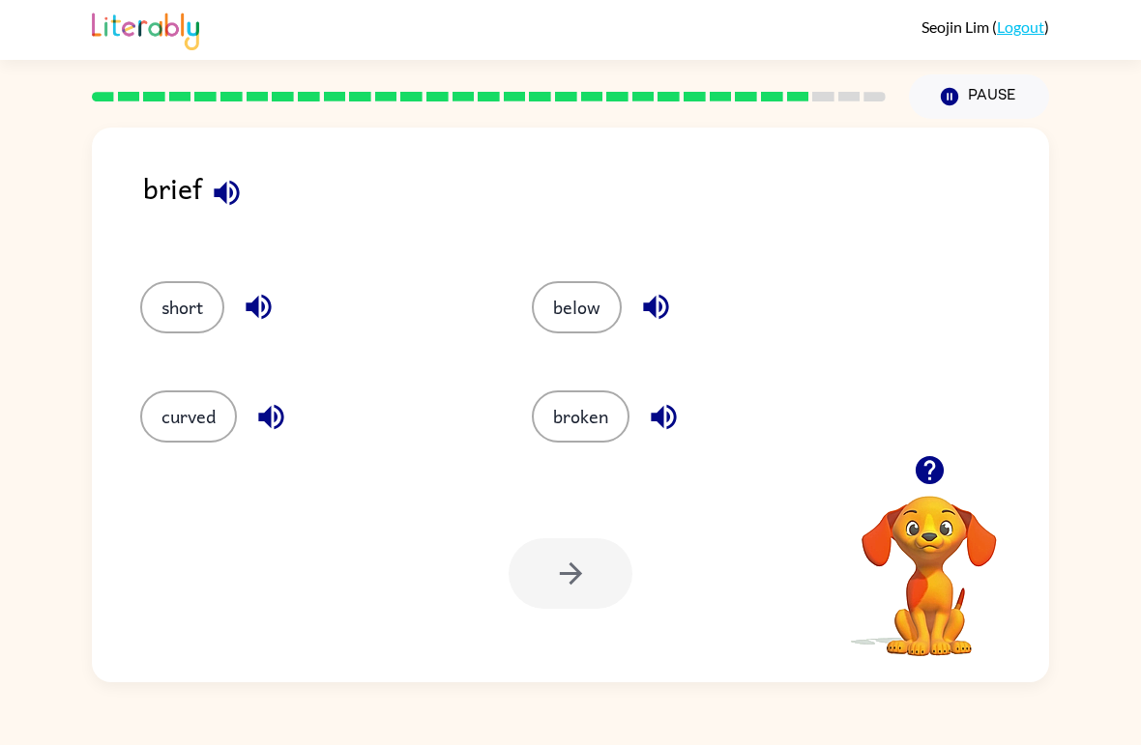
click at [194, 207] on div "brief" at bounding box center [596, 204] width 906 height 76
click at [232, 236] on div "brief" at bounding box center [596, 204] width 906 height 76
click at [227, 180] on icon "button" at bounding box center [227, 193] width 34 height 34
click at [180, 424] on button "curved" at bounding box center [188, 417] width 97 height 52
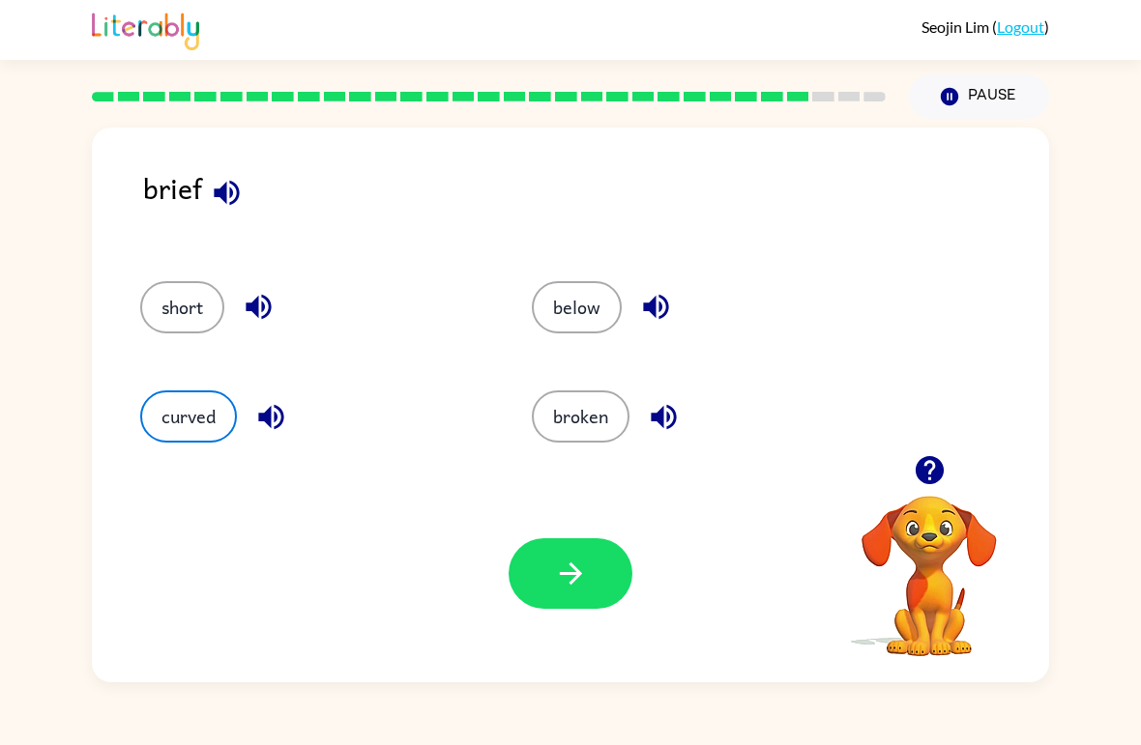
click at [548, 594] on button "button" at bounding box center [570, 573] width 124 height 71
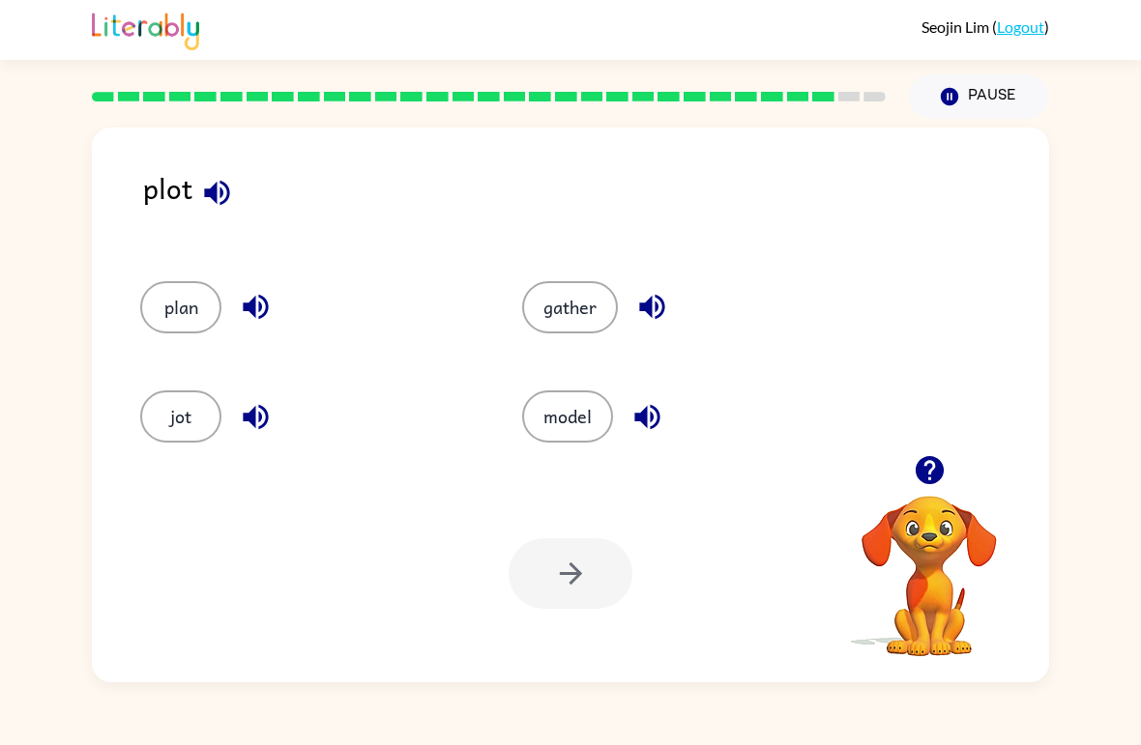
click at [596, 593] on div at bounding box center [570, 573] width 124 height 71
click at [208, 276] on div "plan" at bounding box center [294, 299] width 382 height 109
click at [258, 323] on icon "button" at bounding box center [256, 307] width 34 height 34
click at [146, 311] on button "plan" at bounding box center [180, 307] width 81 height 52
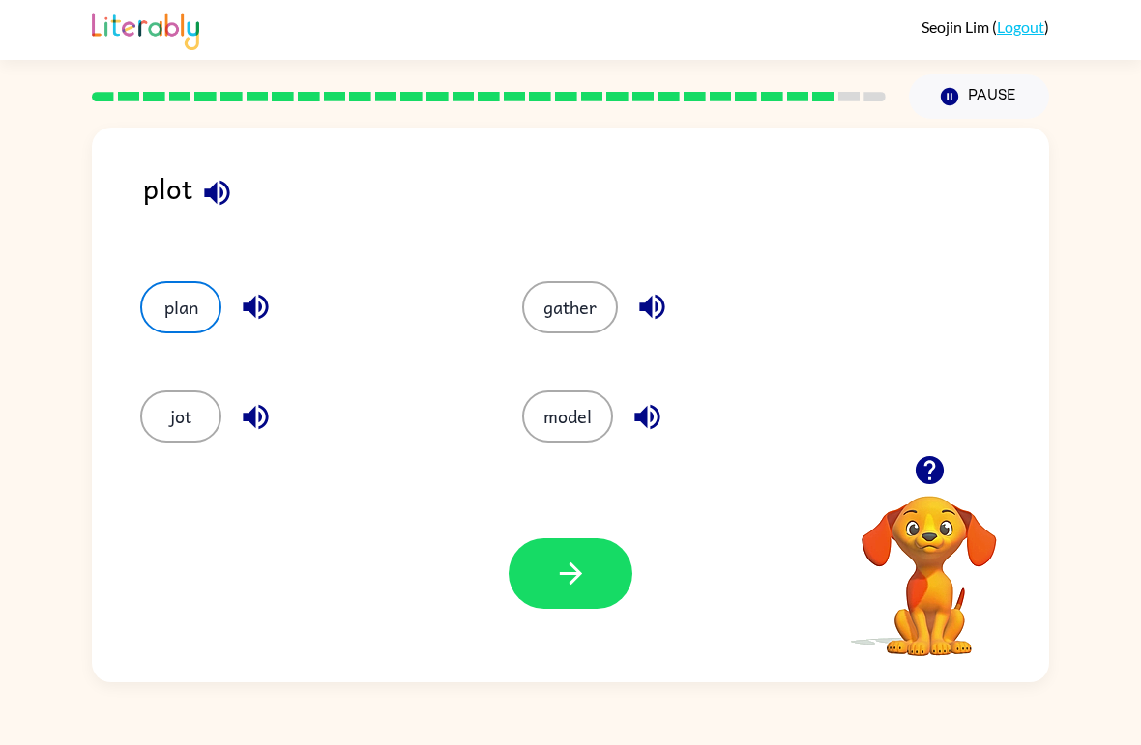
click at [551, 607] on button "button" at bounding box center [570, 573] width 124 height 71
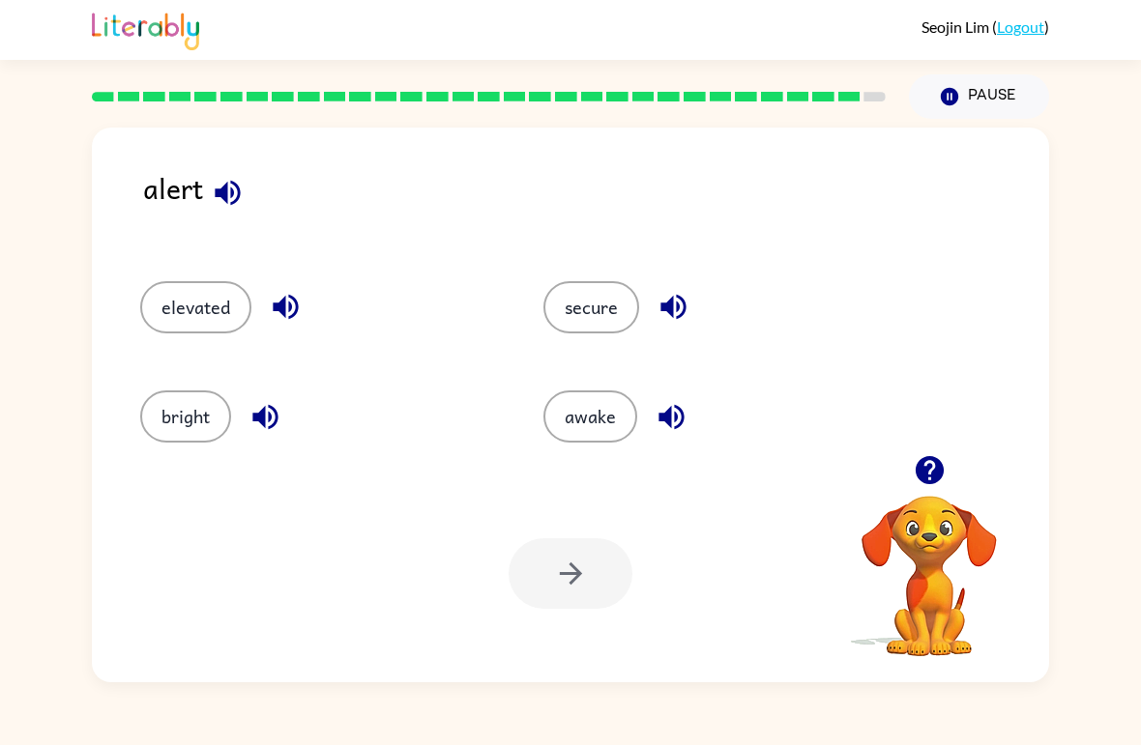
click at [89, 698] on div "[PERSON_NAME] ( Logout ) Pause Pause alert elevated secure bright awake Your br…" at bounding box center [570, 372] width 1141 height 745
click at [248, 184] on button "button" at bounding box center [227, 192] width 49 height 49
click at [216, 176] on button "button" at bounding box center [227, 192] width 49 height 49
click at [227, 190] on icon "button" at bounding box center [227, 192] width 25 height 25
click at [196, 290] on button "elevated" at bounding box center [195, 307] width 111 height 52
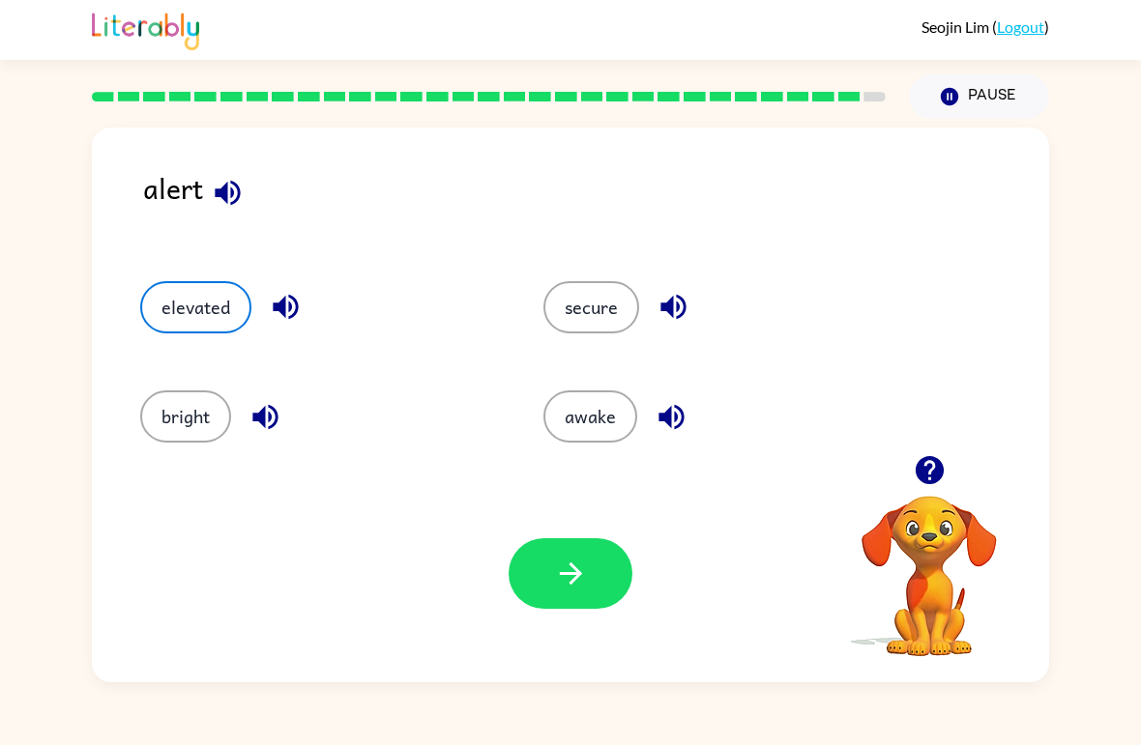
click at [293, 317] on icon "button" at bounding box center [285, 307] width 25 height 25
click at [264, 423] on icon "button" at bounding box center [264, 416] width 25 height 25
click at [682, 324] on icon "button" at bounding box center [673, 307] width 34 height 34
click at [684, 303] on icon "button" at bounding box center [673, 307] width 34 height 34
click at [674, 432] on icon "button" at bounding box center [671, 417] width 34 height 34
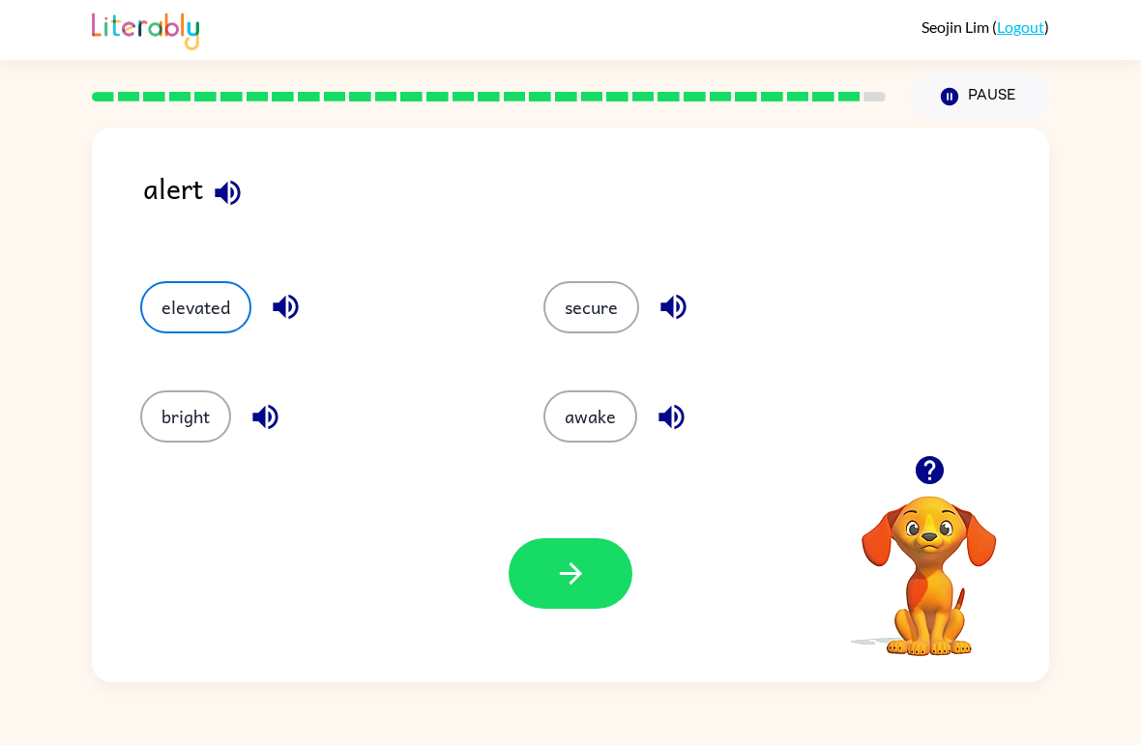
click at [583, 591] on icon "button" at bounding box center [571, 574] width 34 height 34
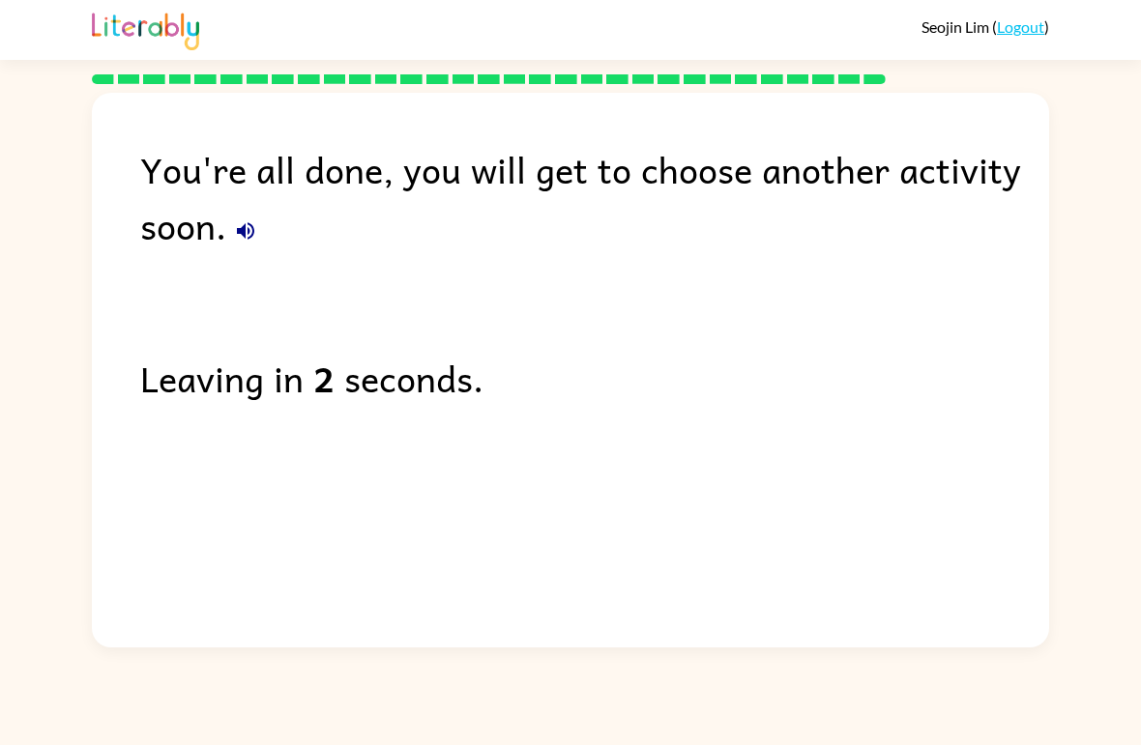
click at [260, 243] on button "button" at bounding box center [245, 231] width 39 height 39
